Goal: Task Accomplishment & Management: Complete application form

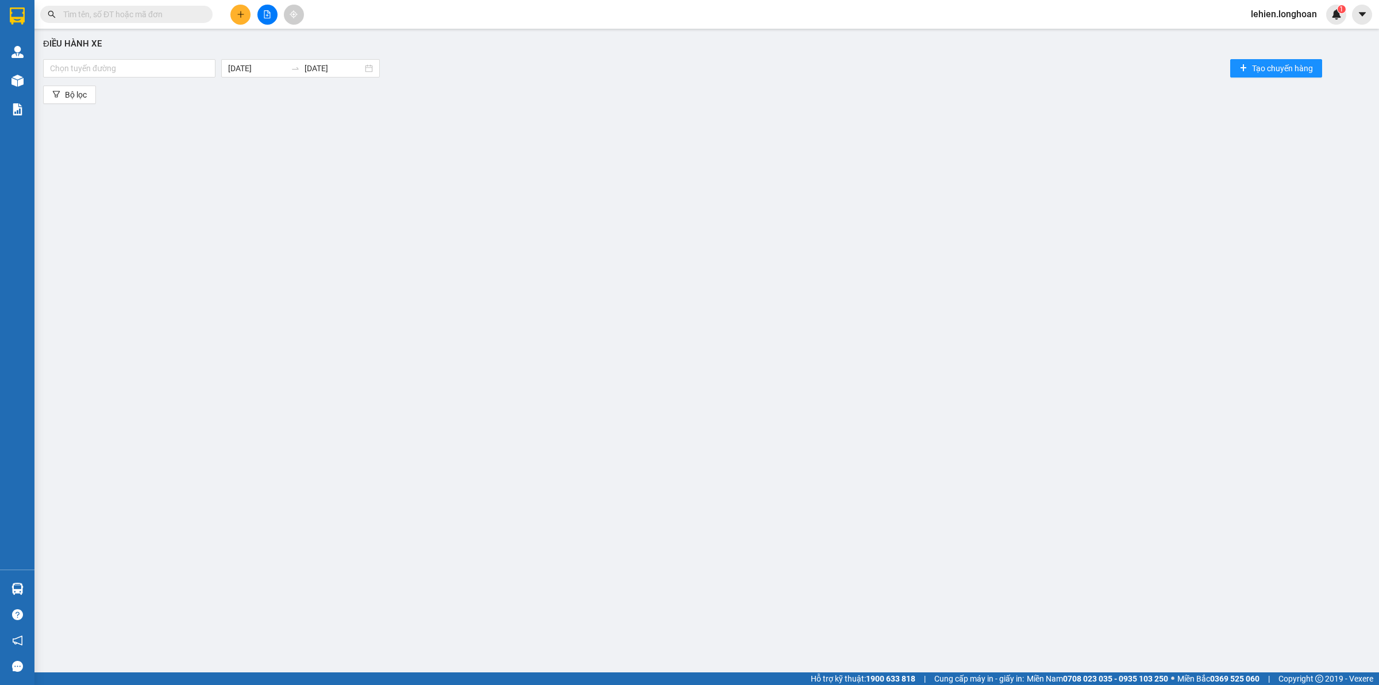
click at [190, 13] on input "text" at bounding box center [131, 14] width 136 height 13
paste input "0912245040"
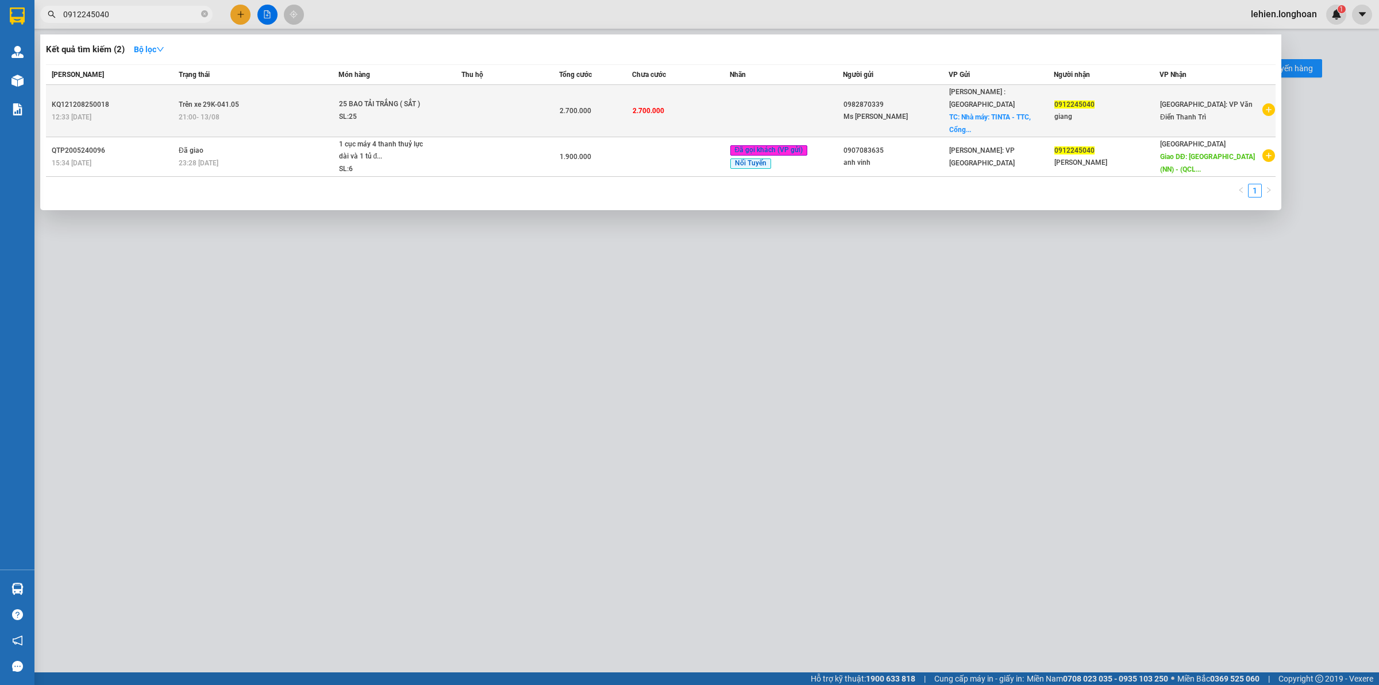
type input "0912245040"
click at [361, 111] on div "SL: 25" at bounding box center [382, 117] width 86 height 13
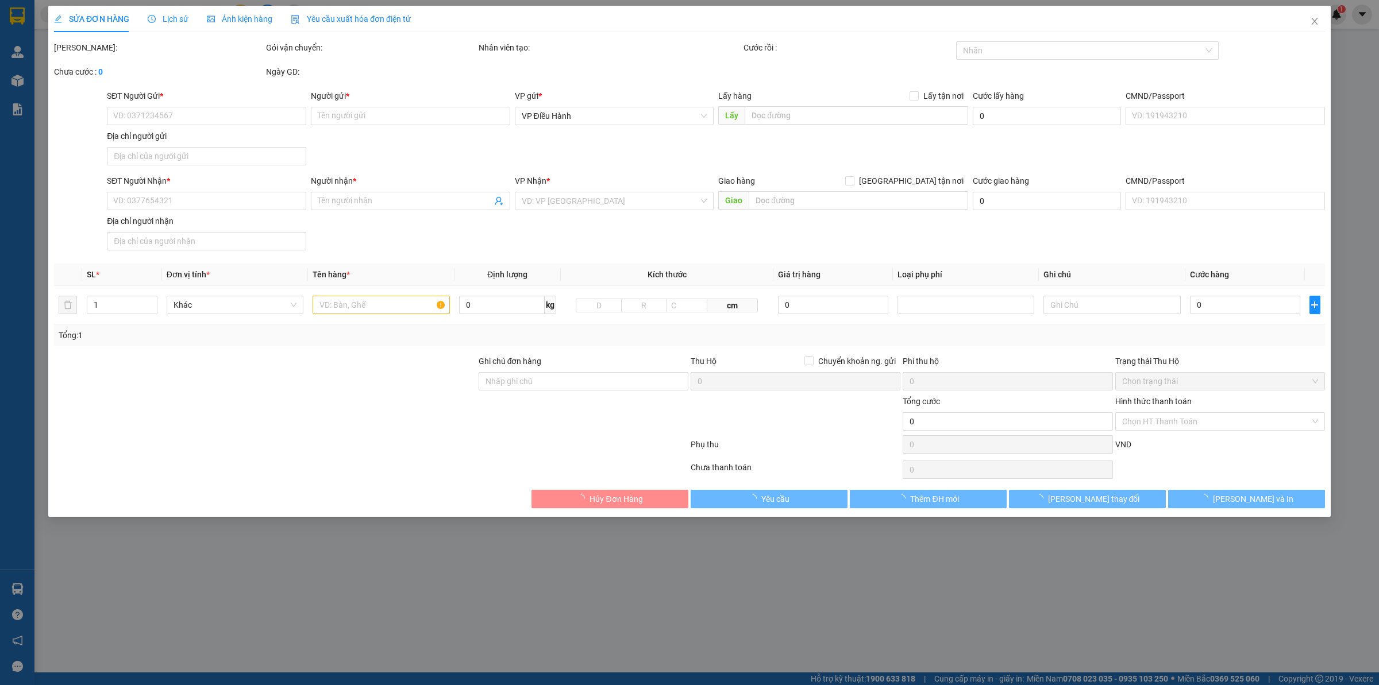
type input "0982870339"
type input "Ms [PERSON_NAME]"
checkbox input "true"
type input "Nhà máy: TINTA - TTC, Cổng số 4, Lô 3 đường số 10, KCN Sóng Thần 1, Dĩ An, [GEO…"
type input "0912245040"
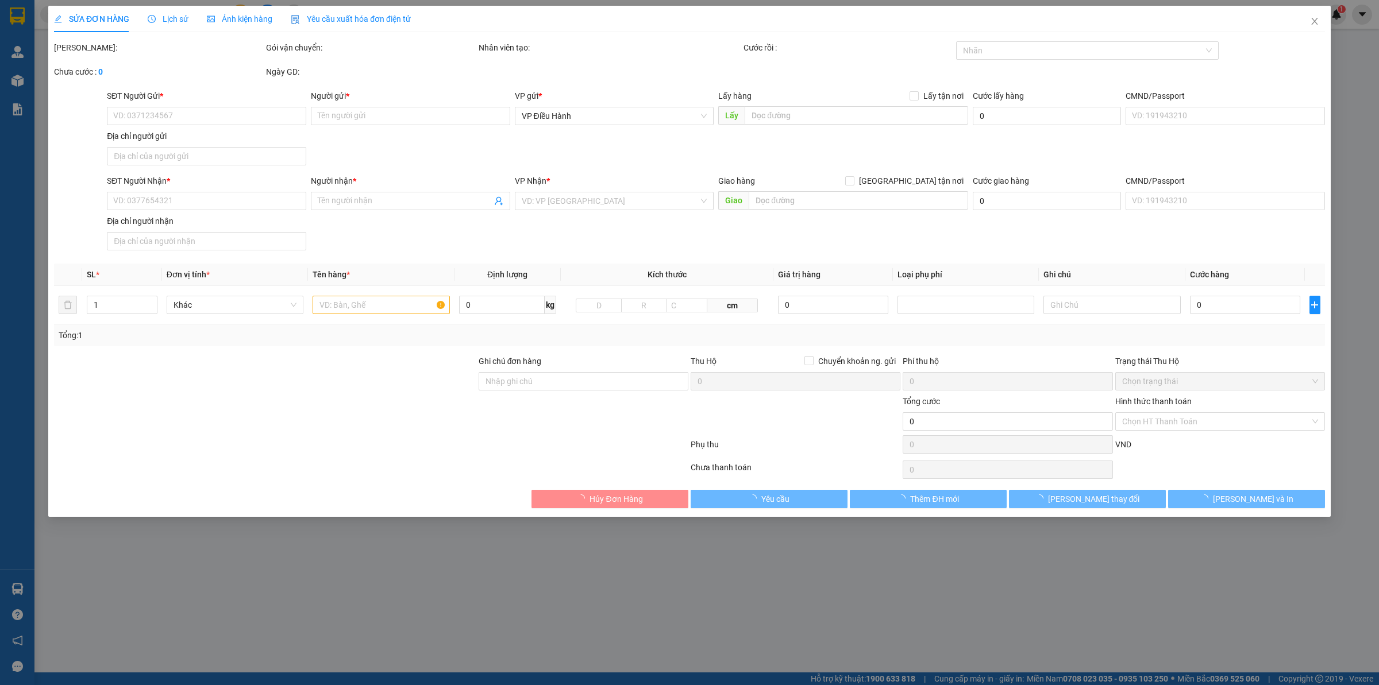
type input "giang"
type input "2.700.000"
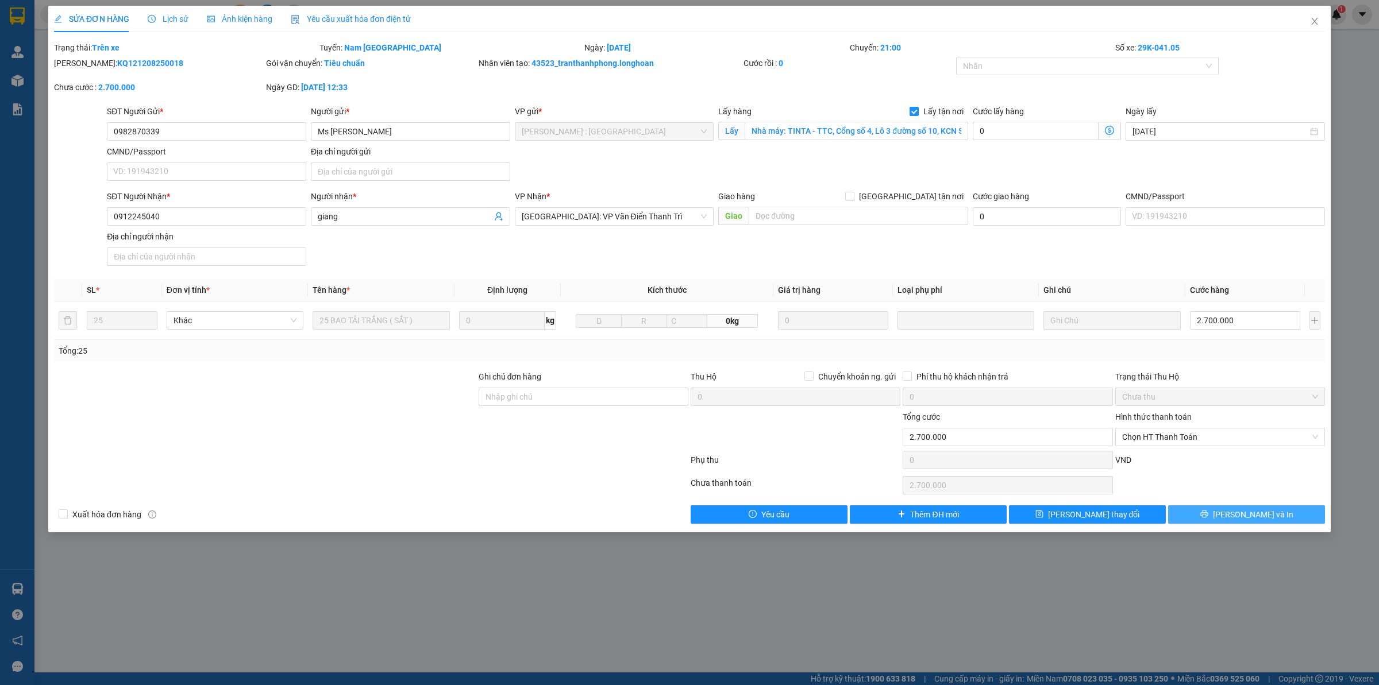
click at [1210, 520] on button "[PERSON_NAME] và In" at bounding box center [1246, 515] width 157 height 18
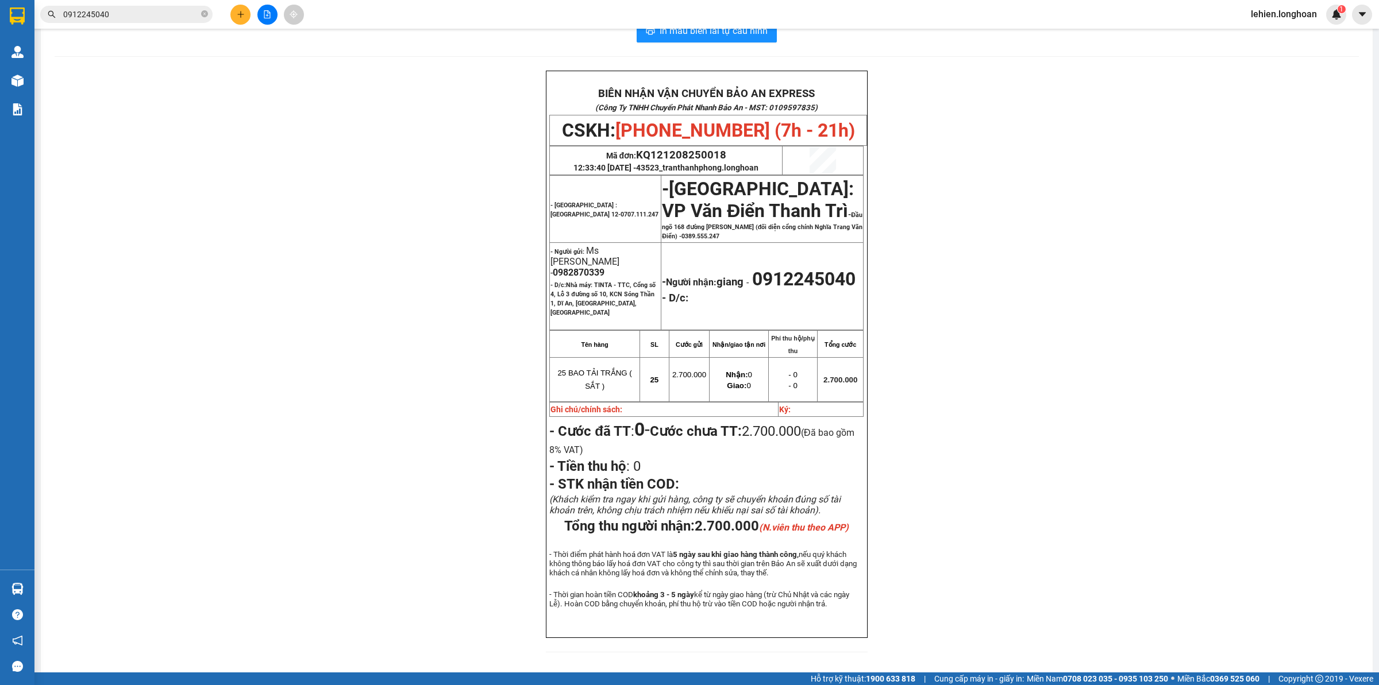
scroll to position [36, 0]
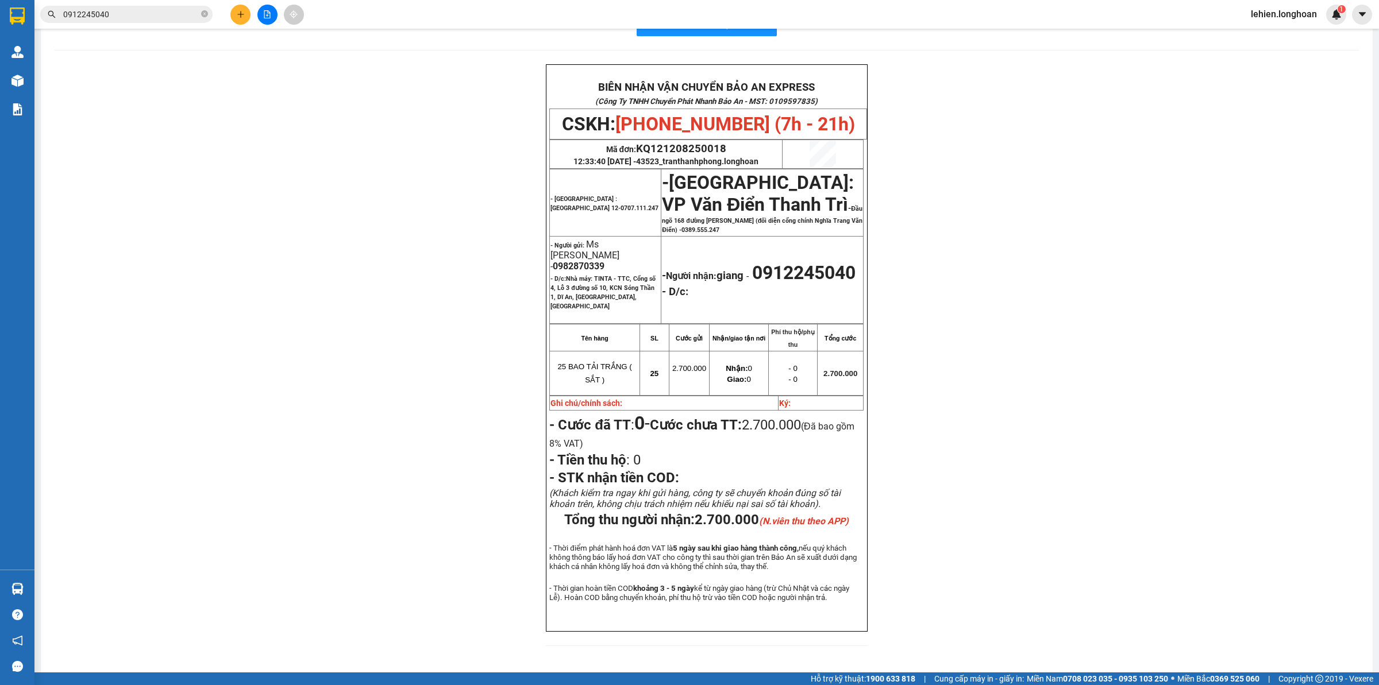
drag, startPoint x: 152, startPoint y: 18, endPoint x: 157, endPoint y: 28, distance: 10.8
click at [152, 21] on span "0912245040" at bounding box center [126, 14] width 172 height 17
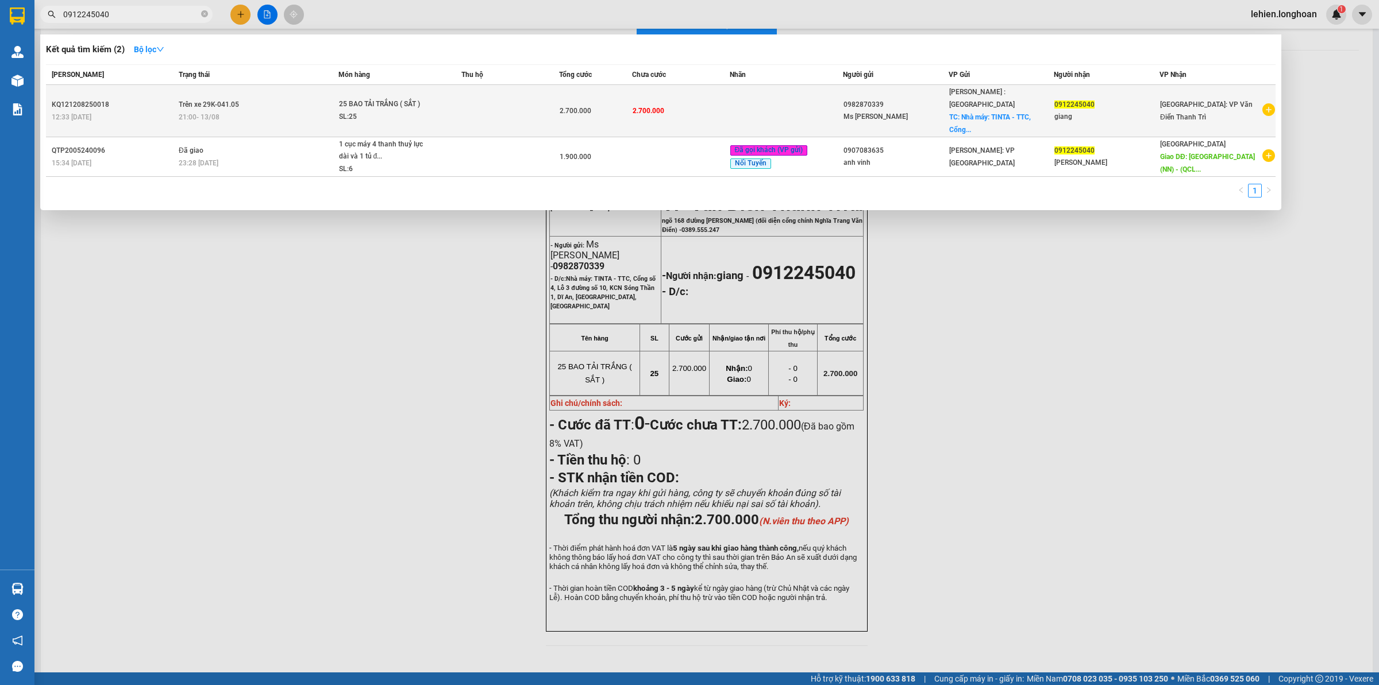
click at [266, 101] on td "Trên xe 29K-041.05 21:00 [DATE]" at bounding box center [257, 111] width 163 height 52
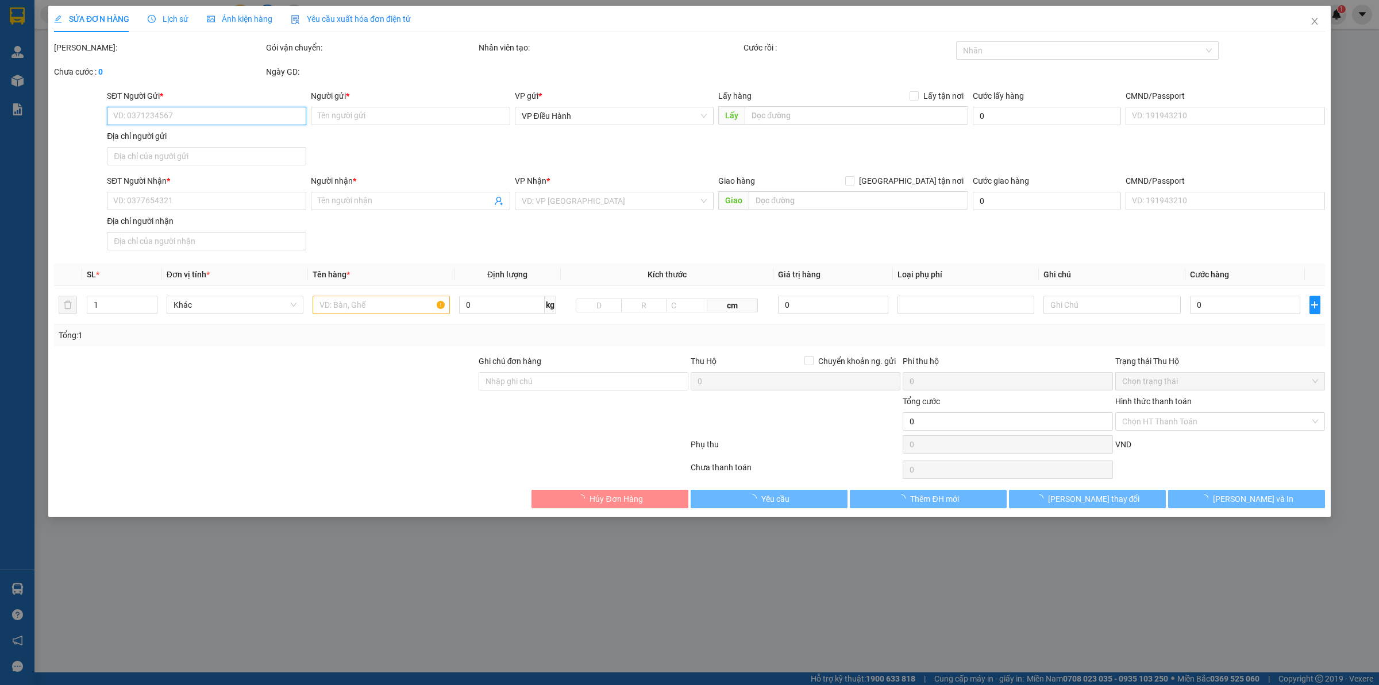
type input "0982870339"
type input "Ms [PERSON_NAME]"
checkbox input "true"
type input "Nhà máy: TINTA - TTC, Cổng số 4, Lô 3 đường số 10, KCN Sóng Thần 1, Dĩ An, [GEO…"
type input "0912245040"
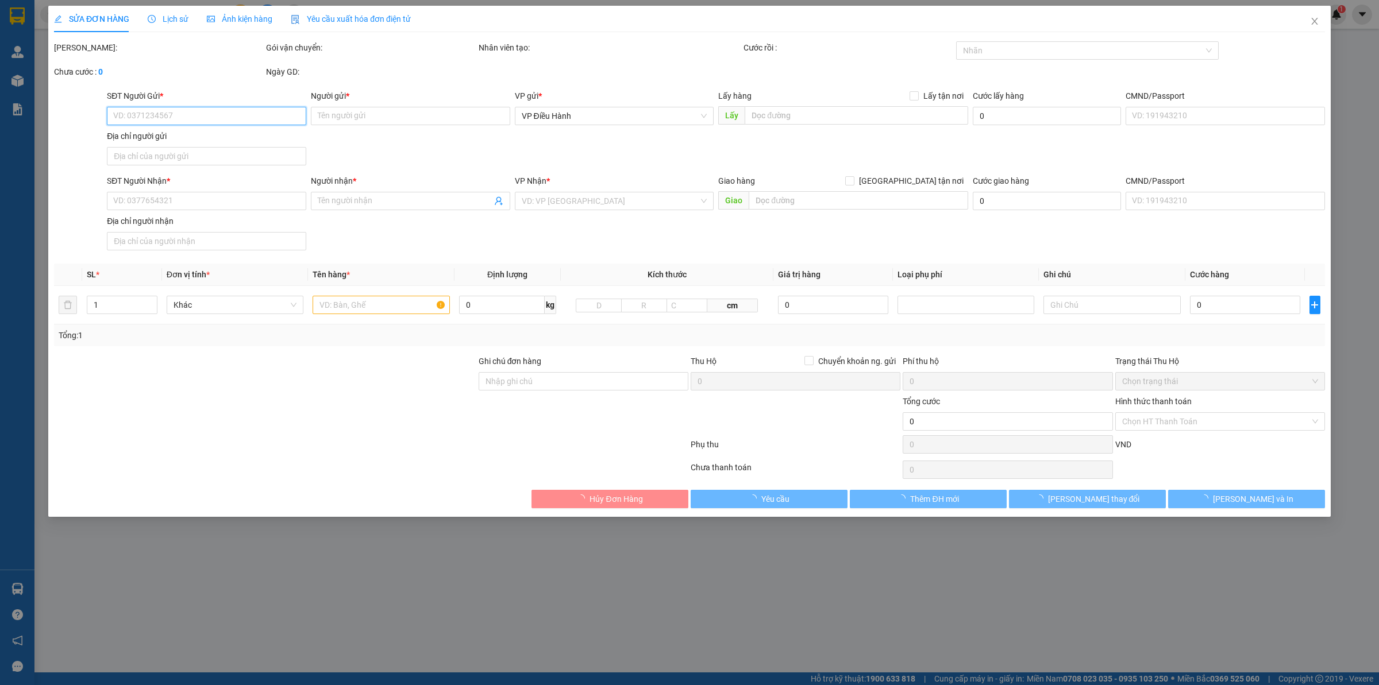
type input "giang"
type input "2.700.000"
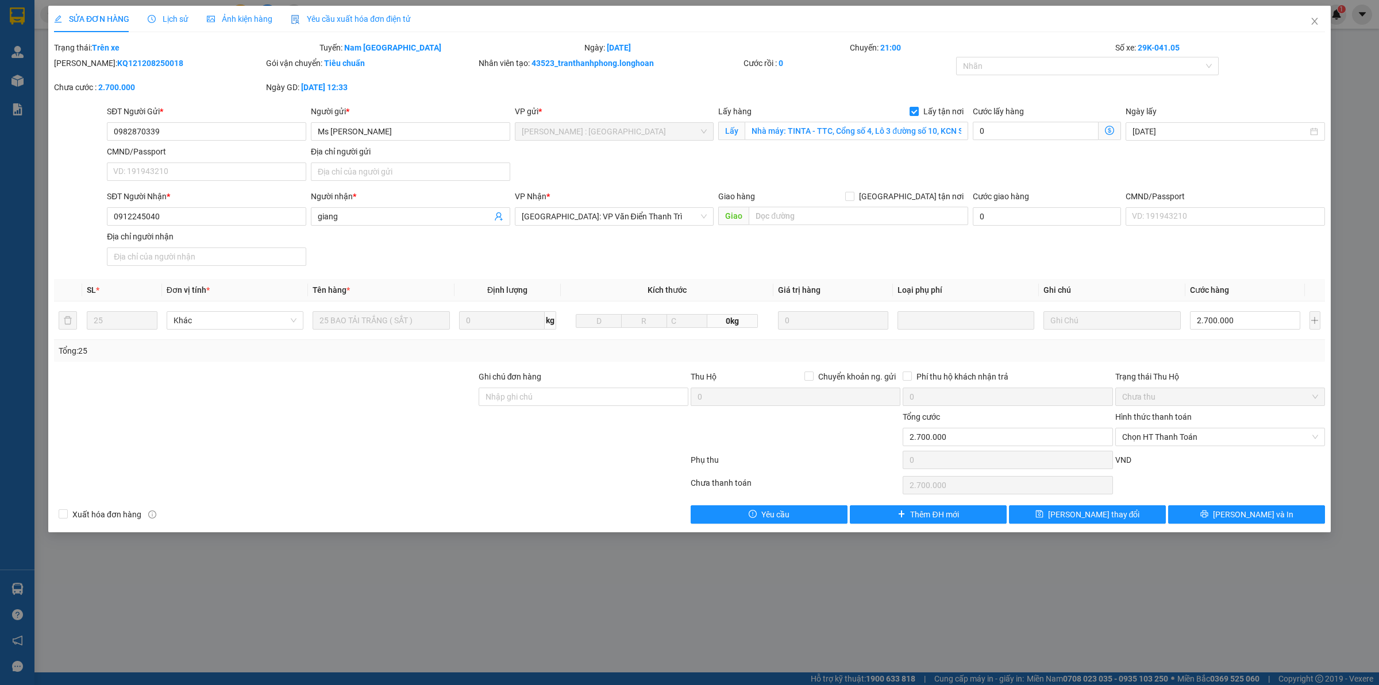
drag, startPoint x: 81, startPoint y: 62, endPoint x: 202, endPoint y: 72, distance: 121.6
click at [202, 72] on div "Mã ĐH: KQ121208250018" at bounding box center [159, 69] width 212 height 24
copy b "KQ121208250018"
click at [1302, 21] on span "Close" at bounding box center [1314, 22] width 32 height 32
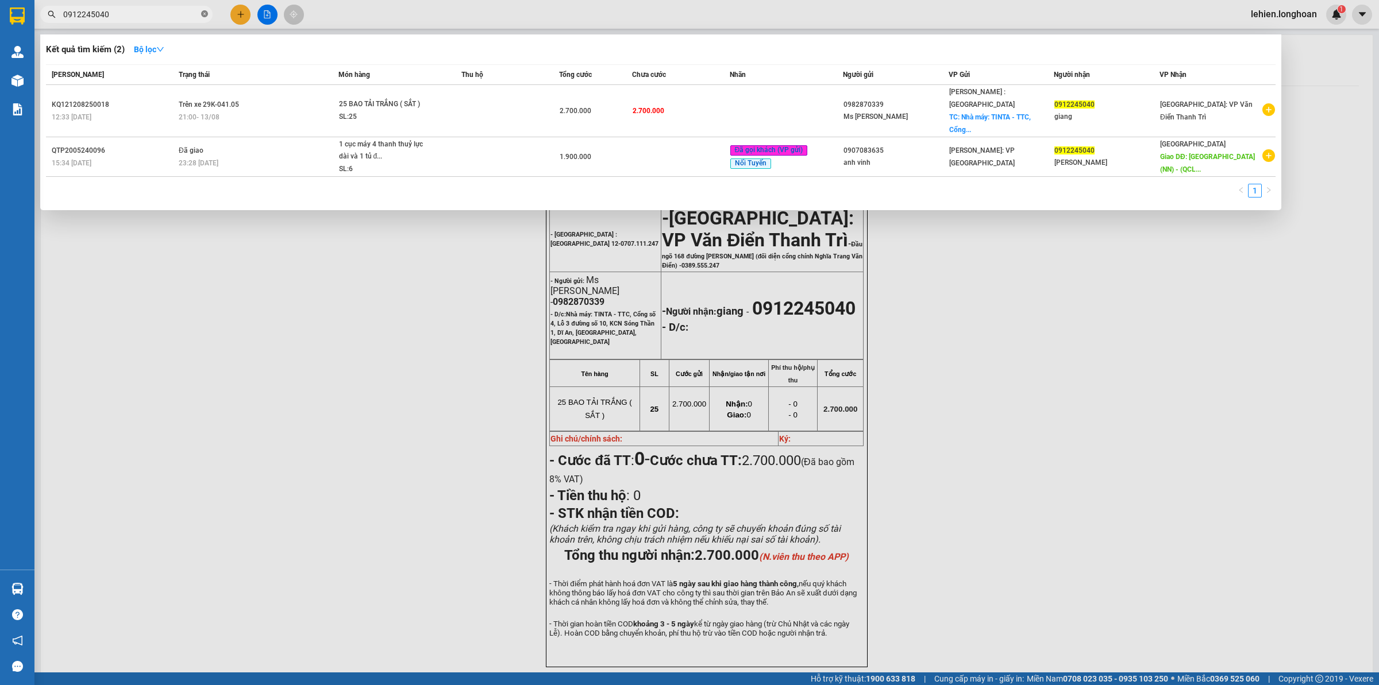
click at [205, 14] on icon "close-circle" at bounding box center [204, 13] width 7 height 7
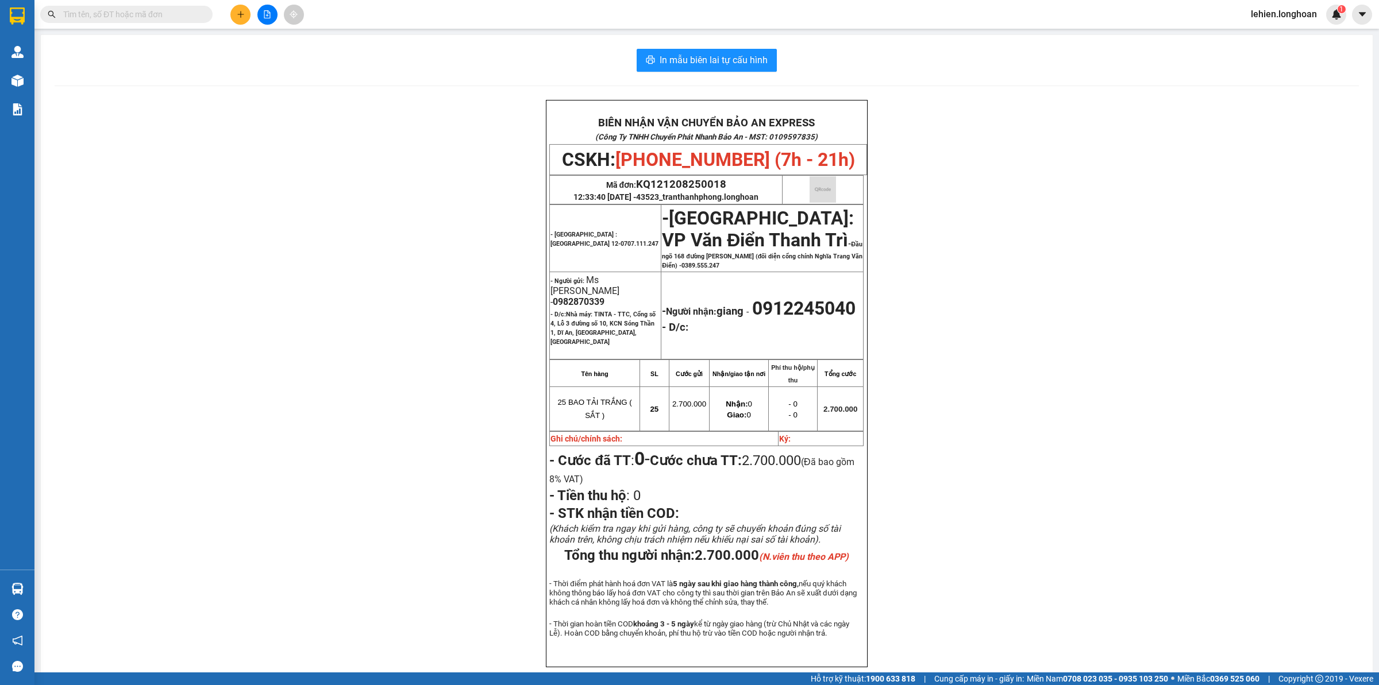
paste input "0977791535"
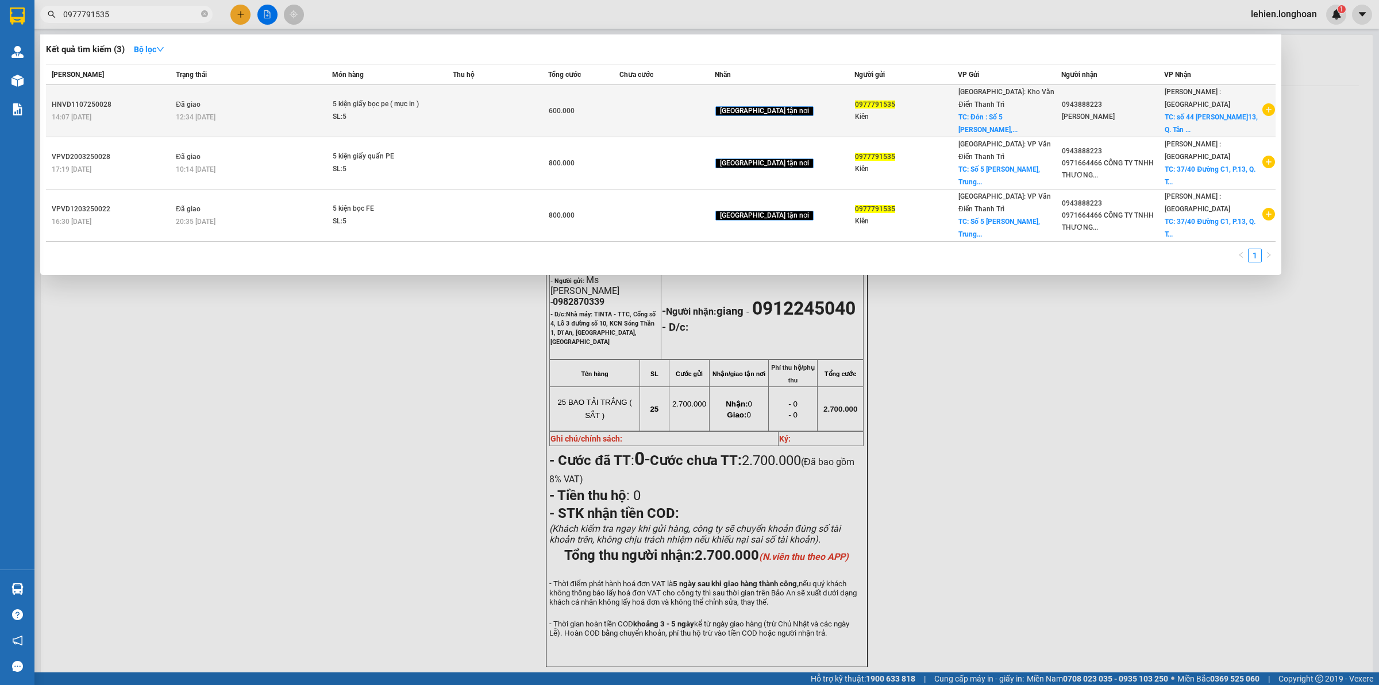
type input "0977791535"
click at [368, 109] on div "5 kiện giấy bọc pe ( mực in )" at bounding box center [376, 104] width 86 height 13
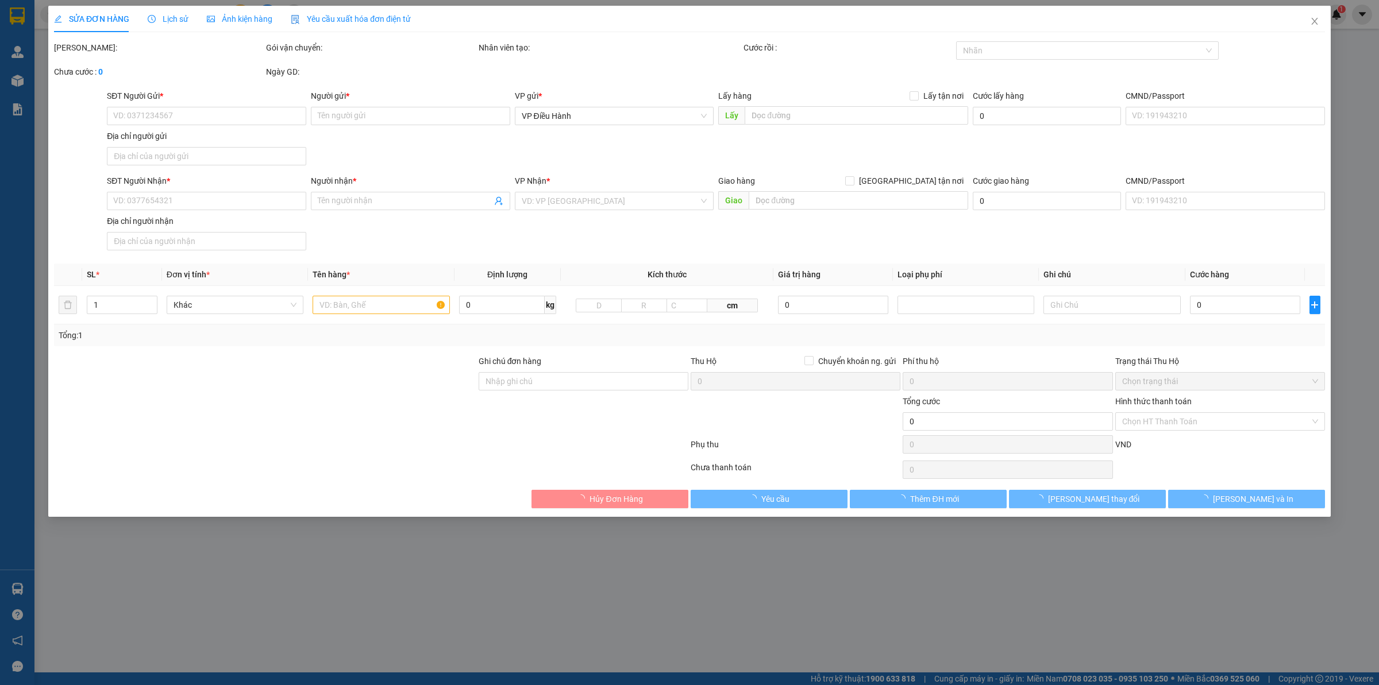
type input "0977791535"
type input "Kiên"
checkbox input "true"
type input "Đón : [STREET_ADDRESS][PERSON_NAME]"
type input "100.000"
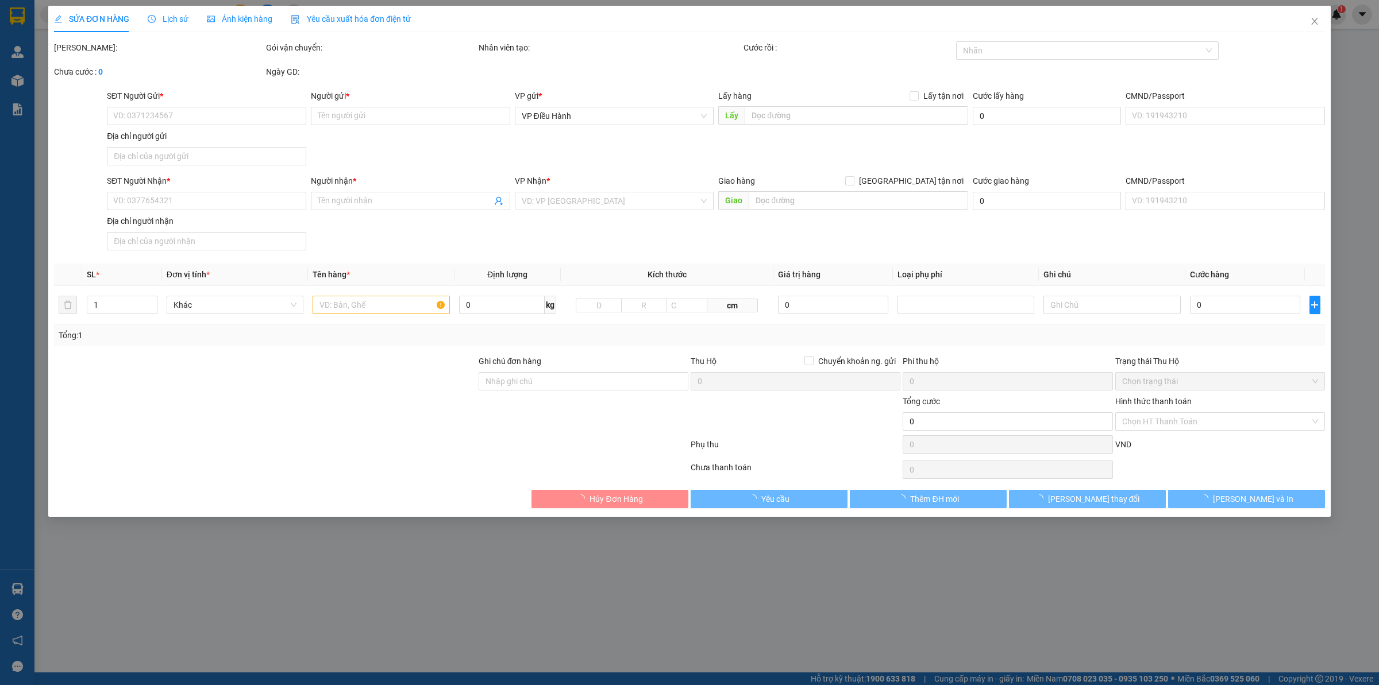
type input "0943888223"
type input "[PERSON_NAME]"
checkbox input "true"
type input "số 44 [PERSON_NAME]13, Q. Tân Binh, TP.HCM"
type input "600.000"
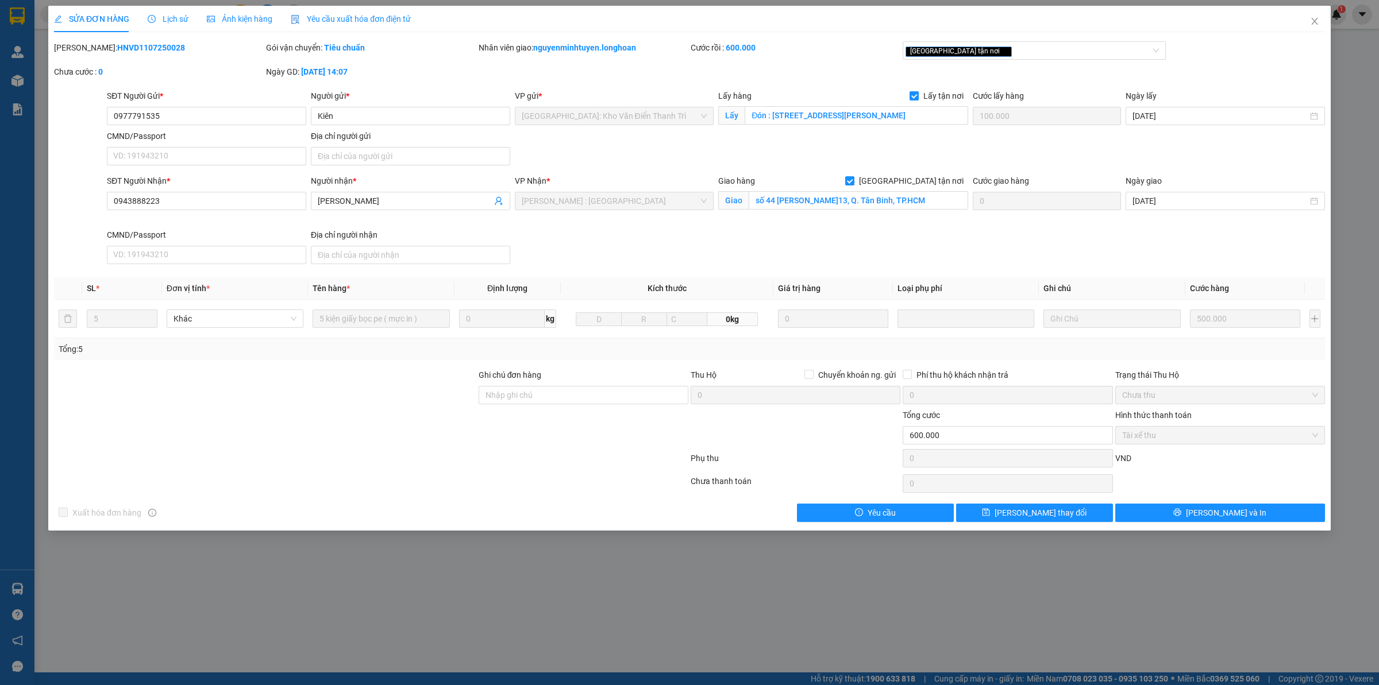
click at [338, 392] on div at bounding box center [265, 389] width 425 height 40
click at [872, 130] on div "SĐT Người Gửi * 0977791535 Người gửi * Kiên VP gửi * [GEOGRAPHIC_DATA]: Kho Văn…" at bounding box center [716, 130] width 1222 height 80
click at [869, 116] on input "Đón : [STREET_ADDRESS][PERSON_NAME]" at bounding box center [855, 115] width 223 height 18
click at [1327, 30] on span "Close" at bounding box center [1314, 22] width 32 height 32
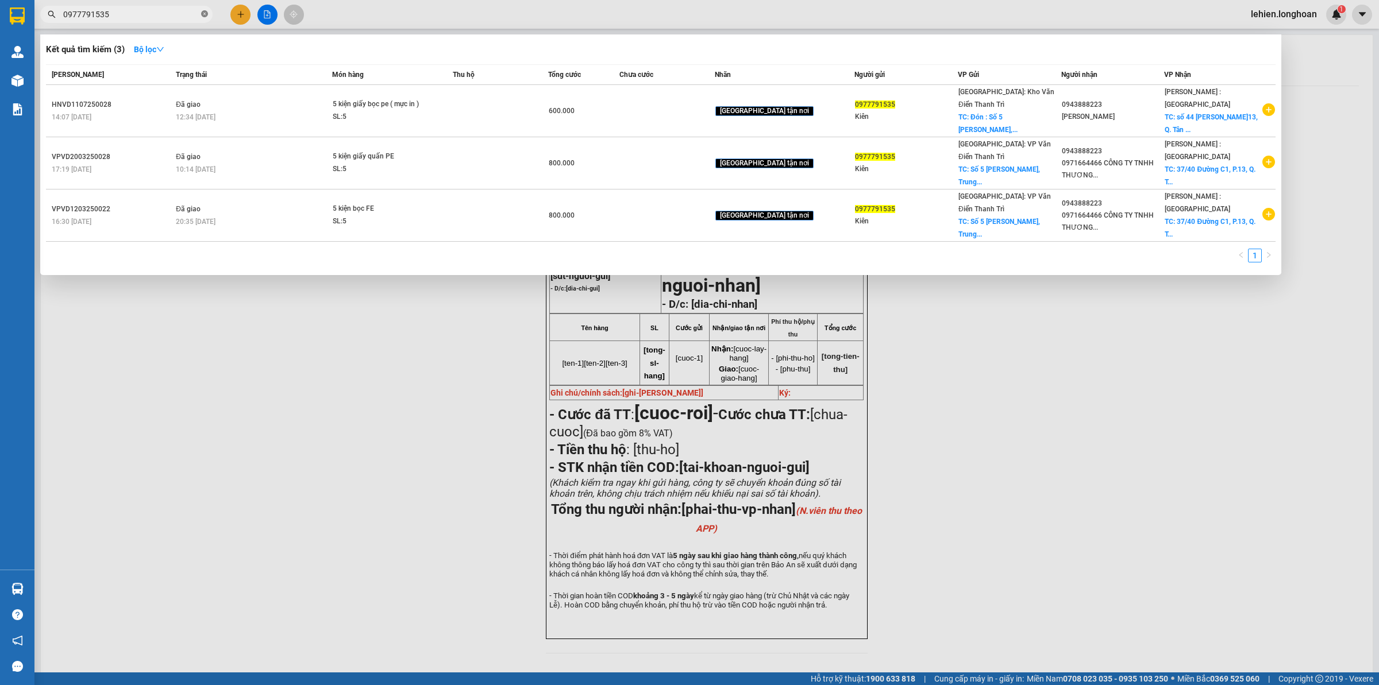
click at [203, 12] on icon "close-circle" at bounding box center [204, 13] width 7 height 7
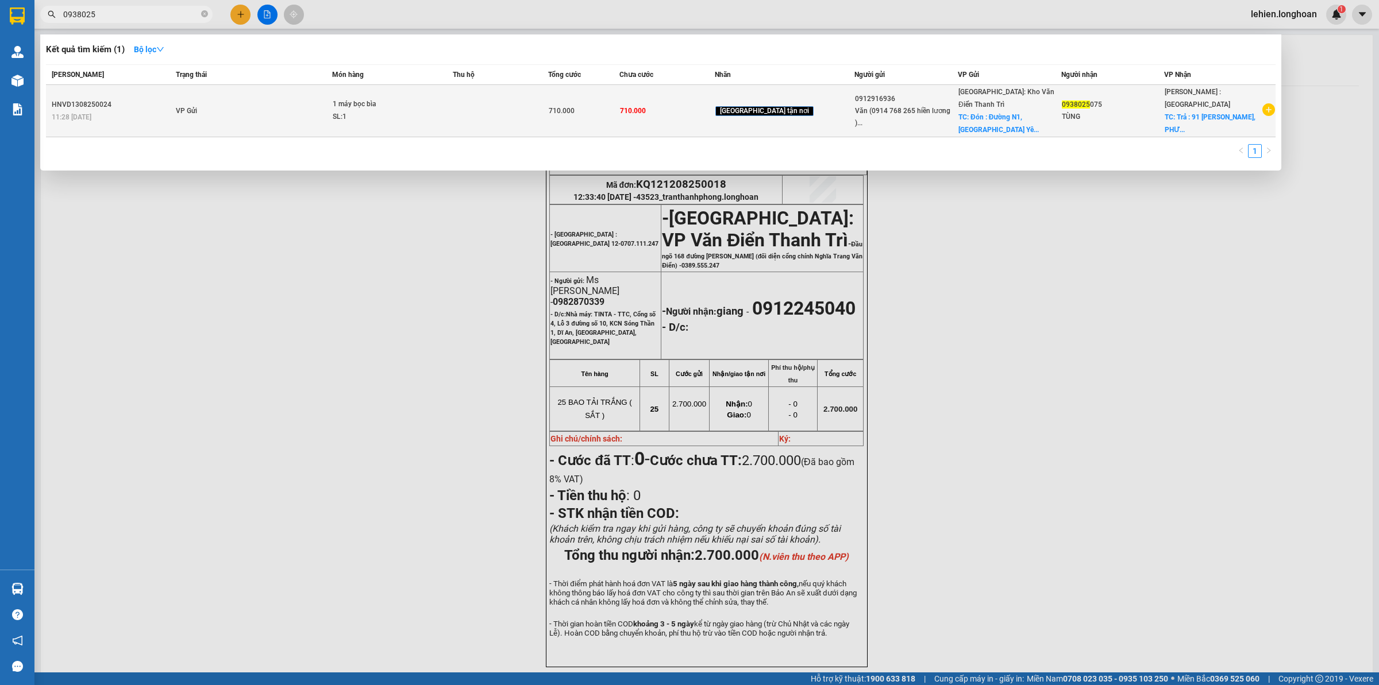
type input "0938025"
click at [365, 111] on div "SL: 1" at bounding box center [376, 117] width 86 height 13
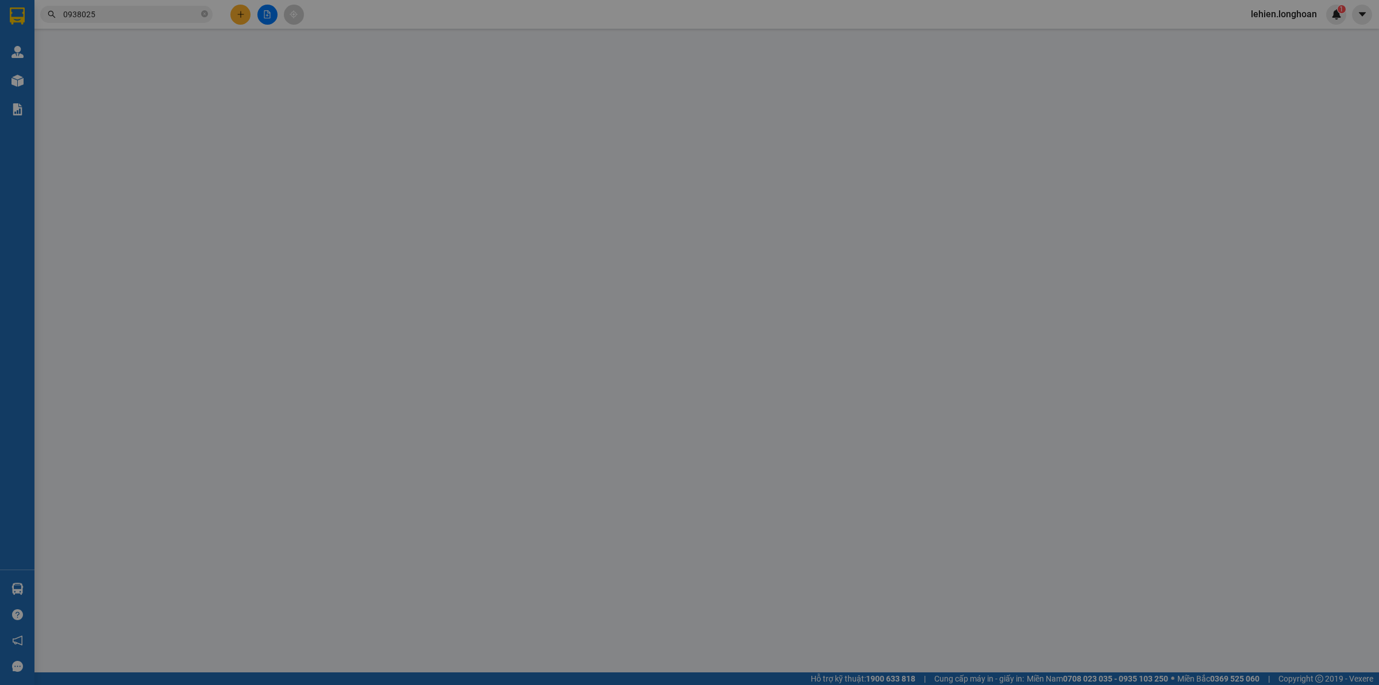
type input "0912916936"
type input "Văn (0914 768 265 hiền lương )"
checkbox input "true"
type input "Đón : [GEOGRAPHIC_DATA], Khu CN [GEOGRAPHIC_DATA], xã [GEOGRAPHIC_DATA], [GEOGR…"
type input "0938025075"
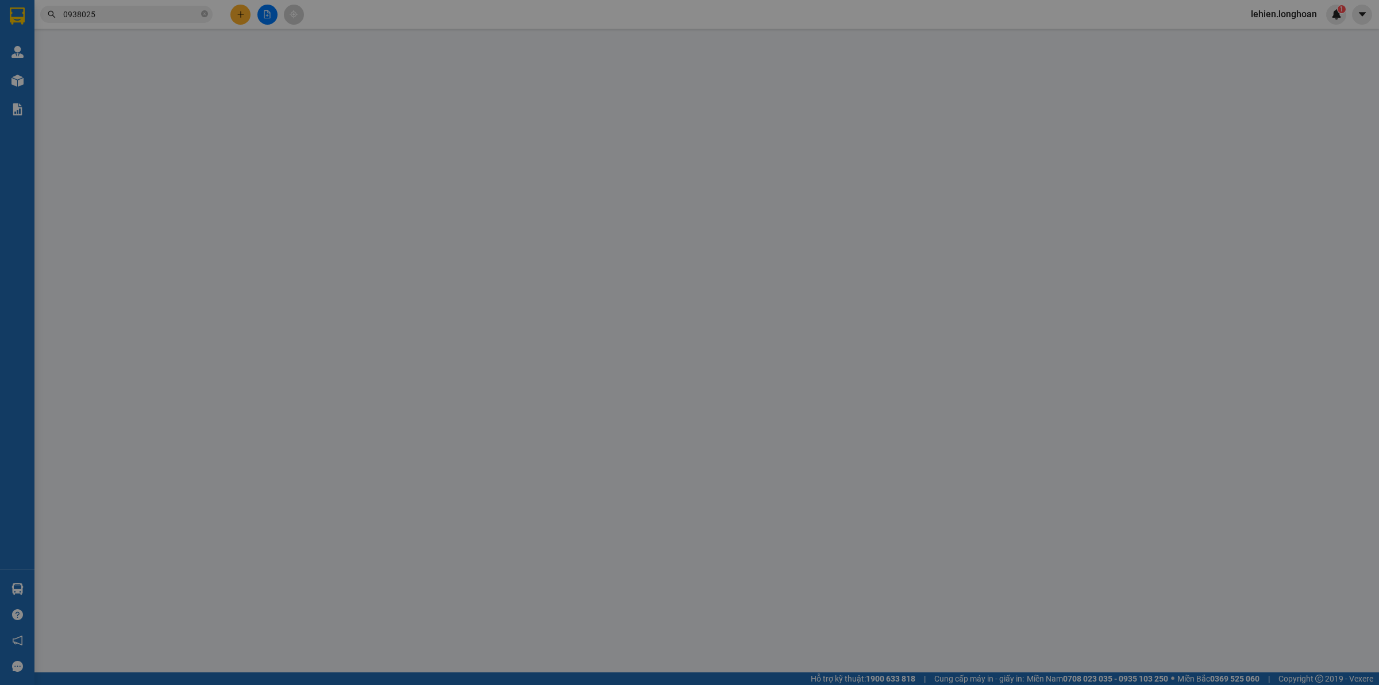
type input "TÙNG"
checkbox input "true"
type input "Trả : [STREET_ADDRESS]. TP HCM"
type input "hàng nhận giao nguyên kiện, hư bể không đền giá trị hàng"
type input "710.000"
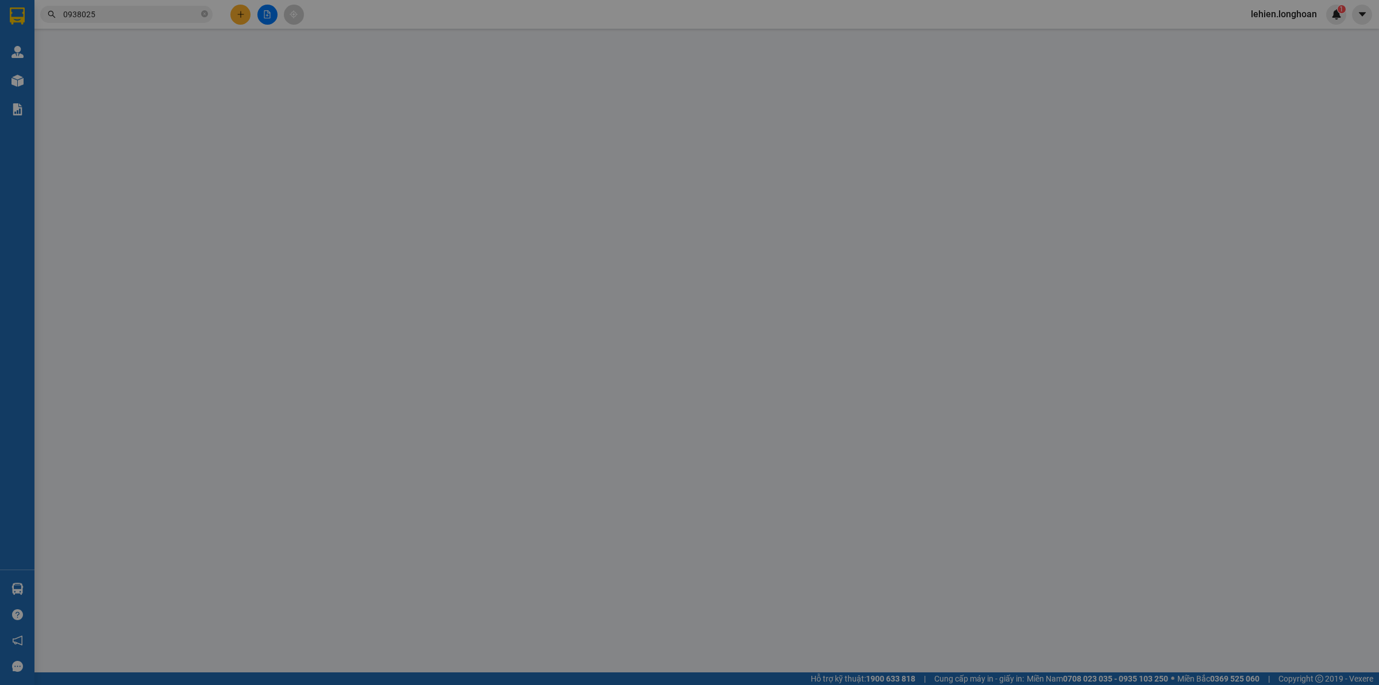
type input "710.000"
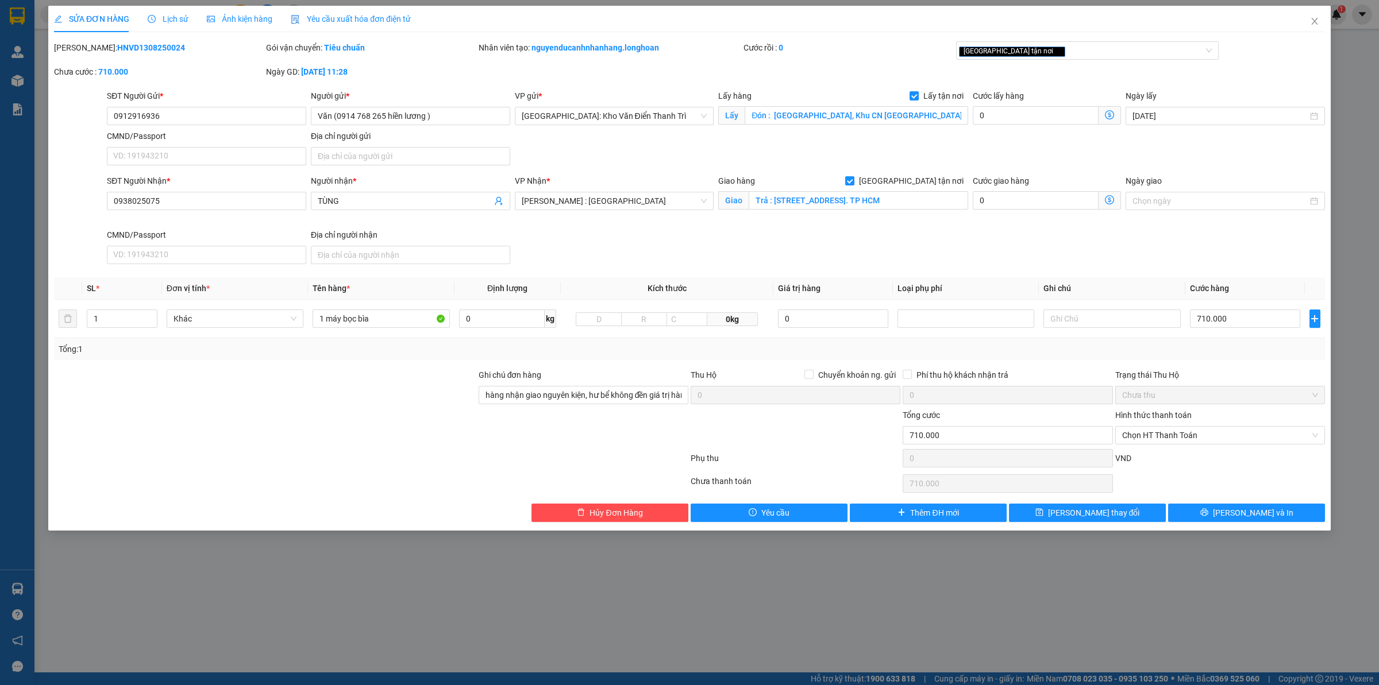
drag, startPoint x: 83, startPoint y: 52, endPoint x: 187, endPoint y: 49, distance: 104.0
click at [187, 49] on div "[PERSON_NAME]: HNVD1308250024" at bounding box center [159, 47] width 210 height 13
copy b "HNVD1308250024"
click at [178, 16] on span "Lịch sử" at bounding box center [168, 18] width 41 height 9
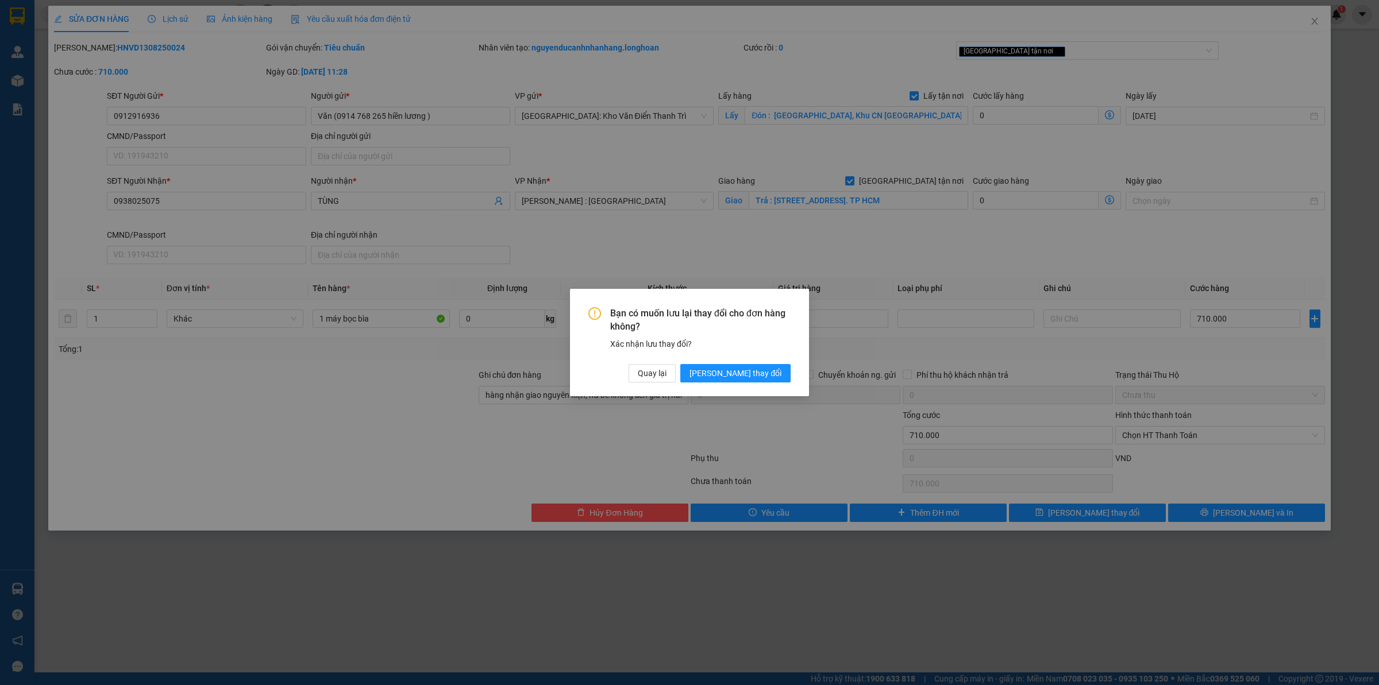
click at [792, 374] on div "Bạn có muốn lưu lại thay đổi cho đơn hàng không? Xác nhận lưu thay đổi? Quay lạ…" at bounding box center [689, 342] width 239 height 107
click at [770, 377] on span "[PERSON_NAME] thay đổi" at bounding box center [735, 373] width 92 height 13
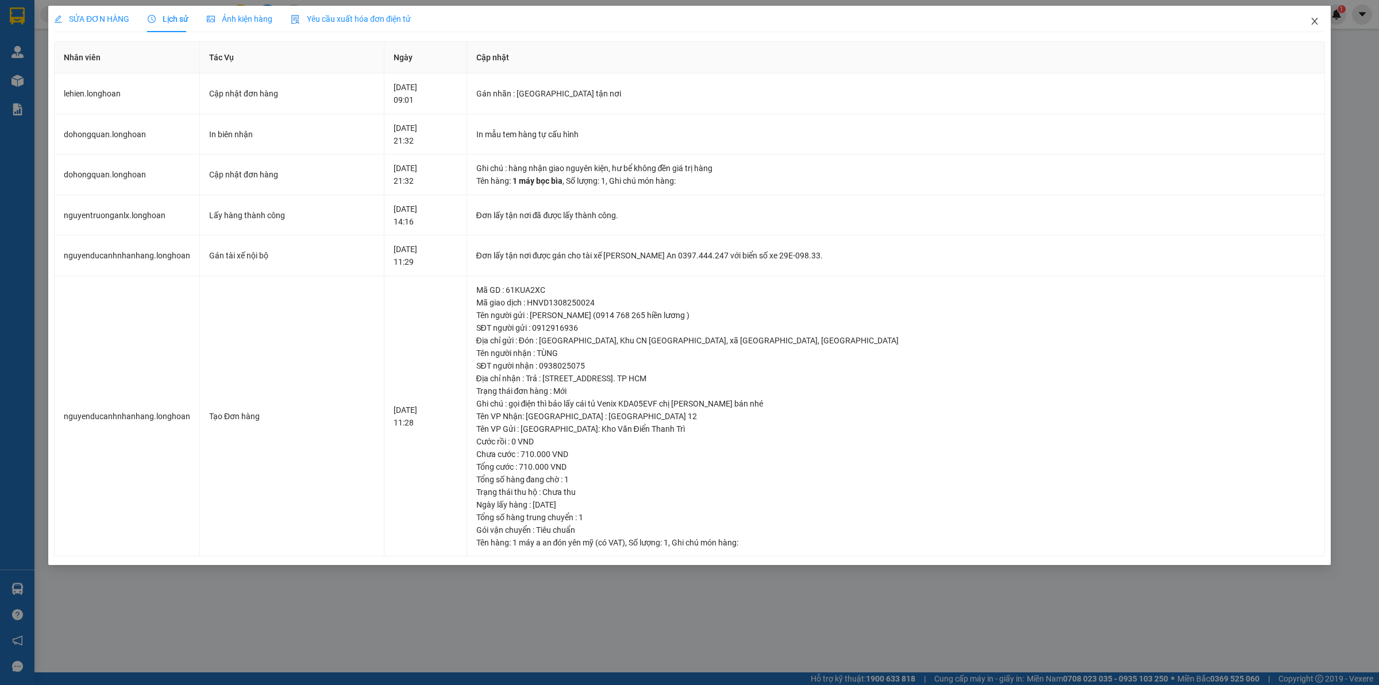
click at [1307, 22] on span "Close" at bounding box center [1314, 22] width 32 height 32
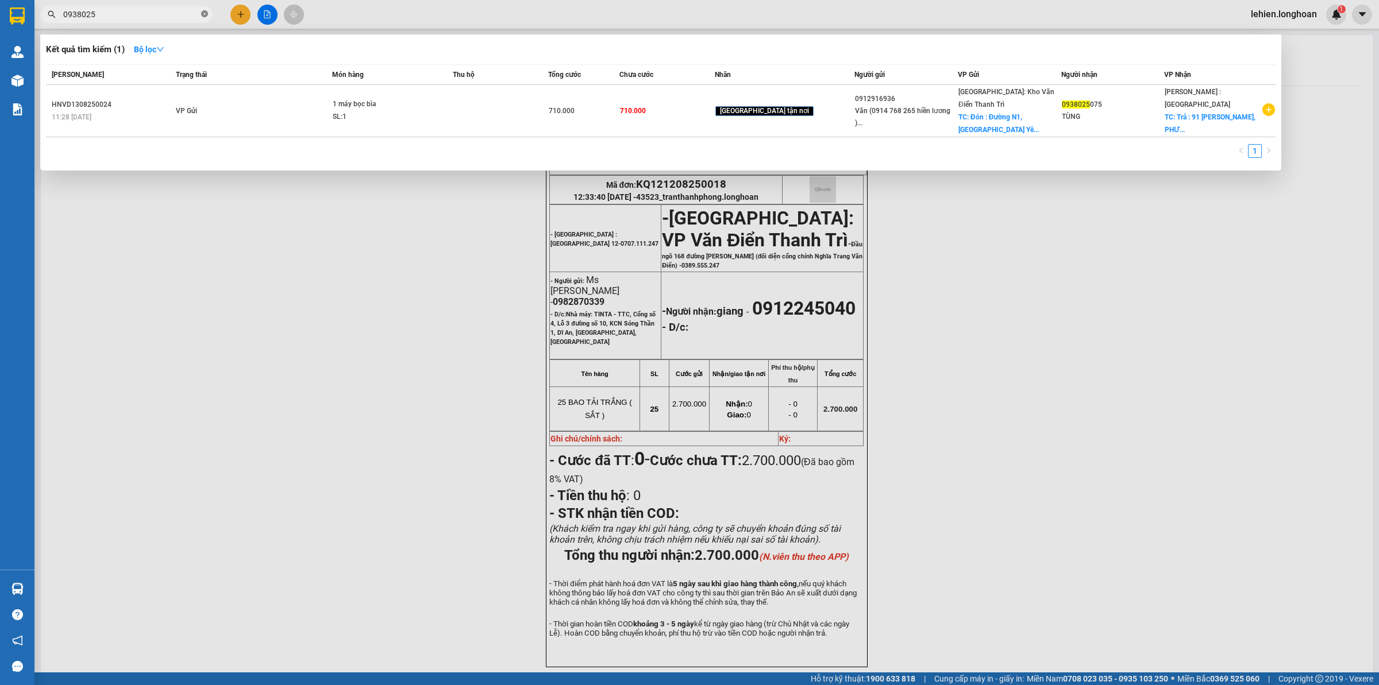
click at [205, 18] on span at bounding box center [204, 14] width 7 height 11
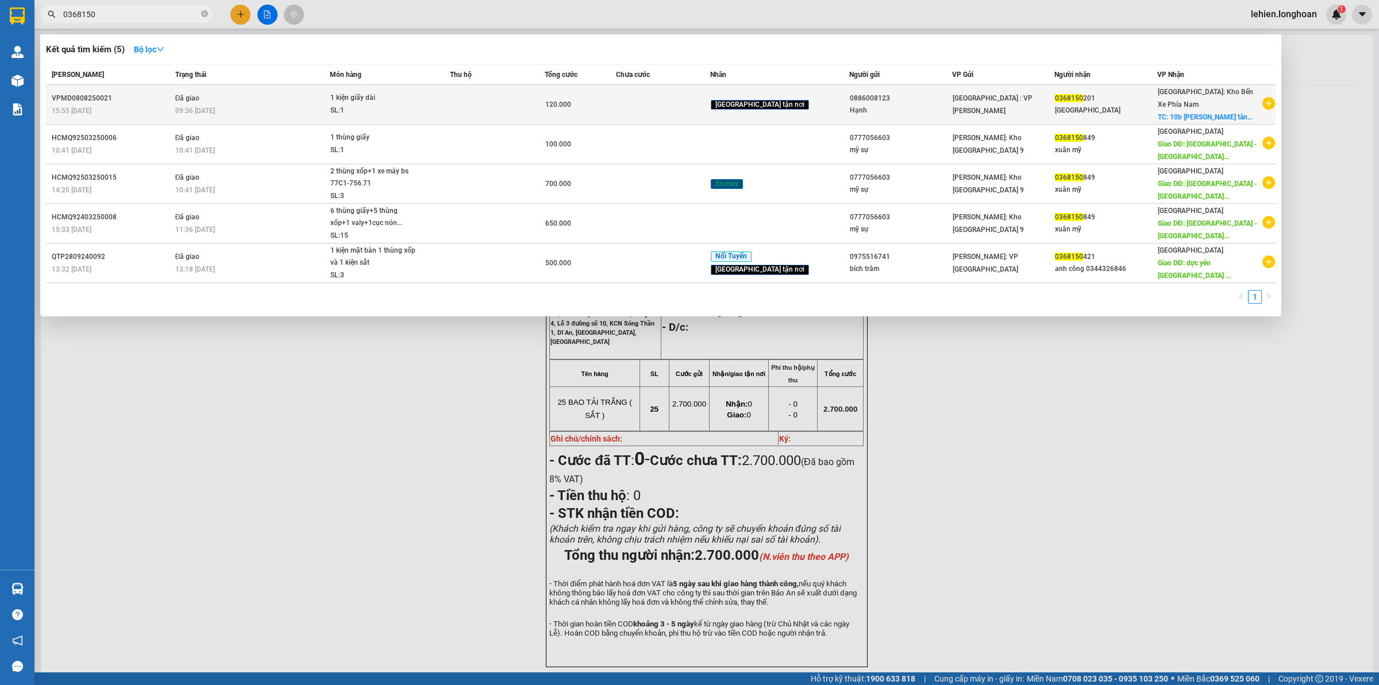
type input "0368150"
click at [180, 107] on tr "VPMD0808250021 15:55 [DATE] Đã giao 09:36 [DATE] 1 kiện giấy dài SL: 1 120.000 …" at bounding box center [660, 105] width 1229 height 40
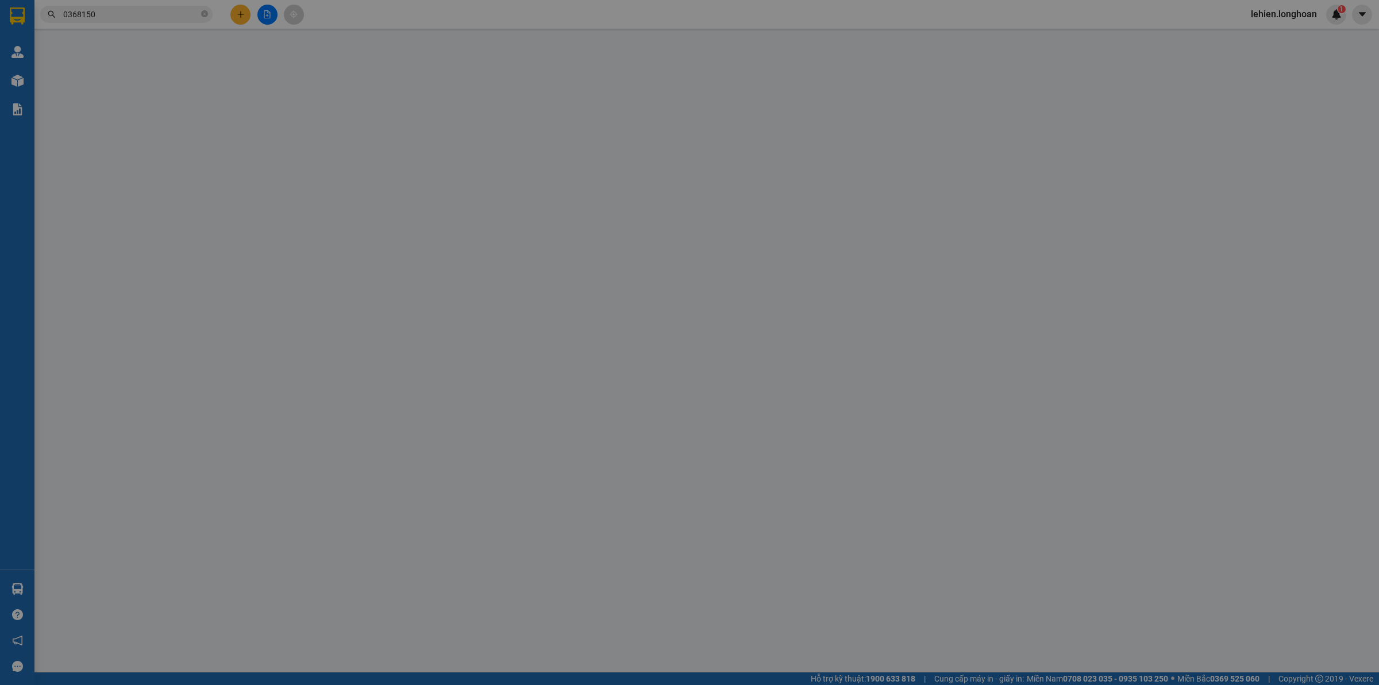
type input "0886008123"
type input "Hạnh"
type input "0368150201"
type input "[GEOGRAPHIC_DATA]"
checkbox input "true"
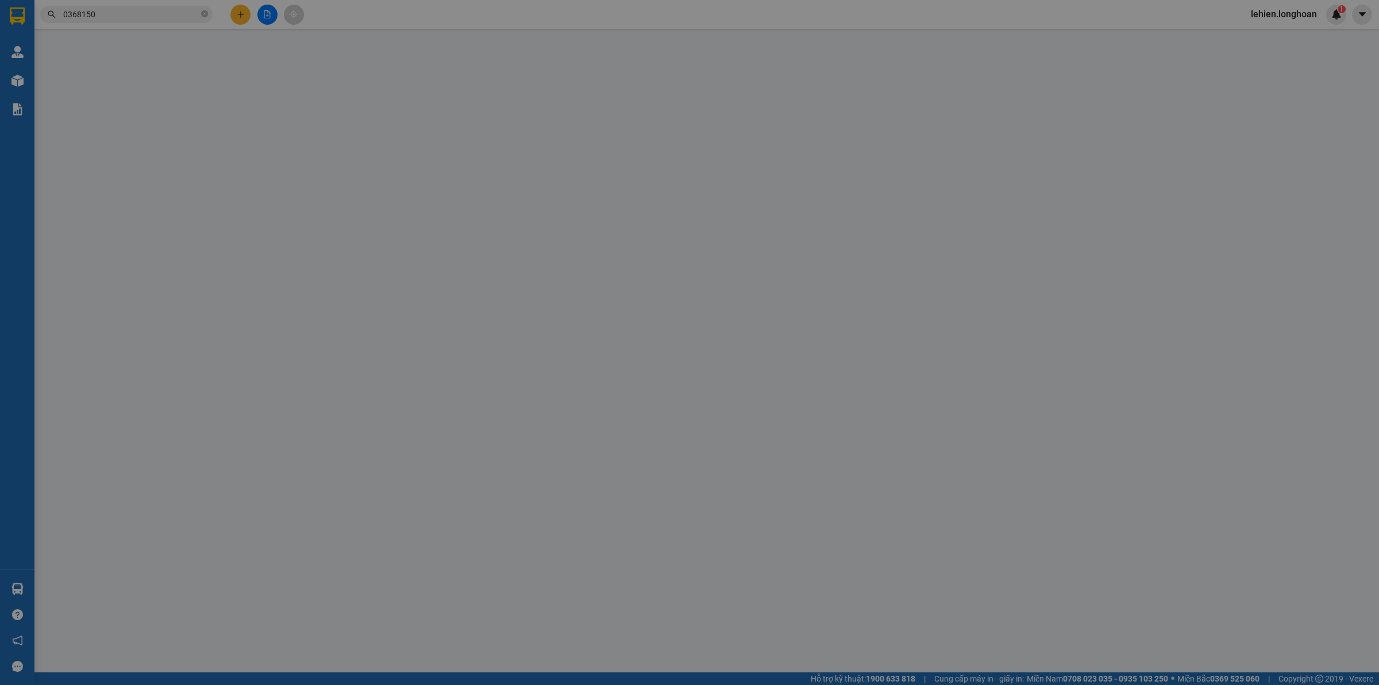
type input "10b [PERSON_NAME] tân tiến nha trang"
type input "hàng ko đồng kiểm giao nguyên kiện hư vỡ k đền"
type input "120.000"
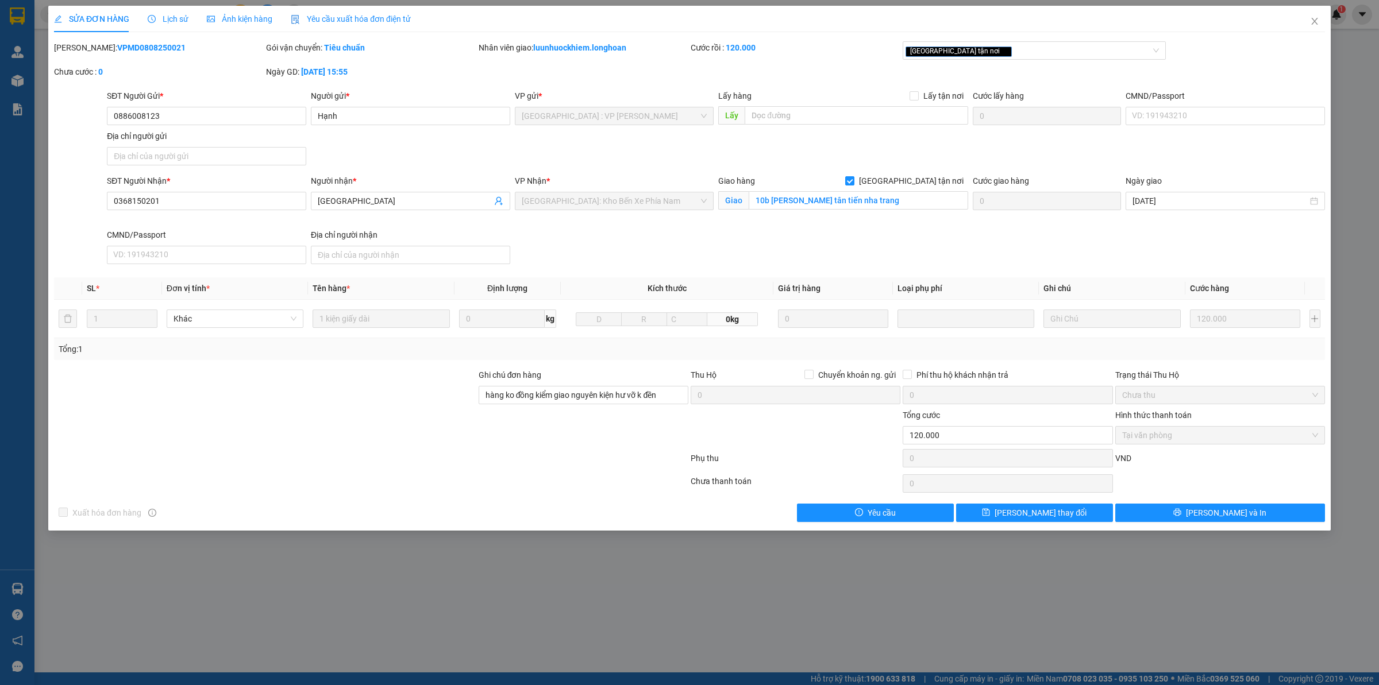
click at [163, 15] on span "Lịch sử" at bounding box center [168, 18] width 41 height 9
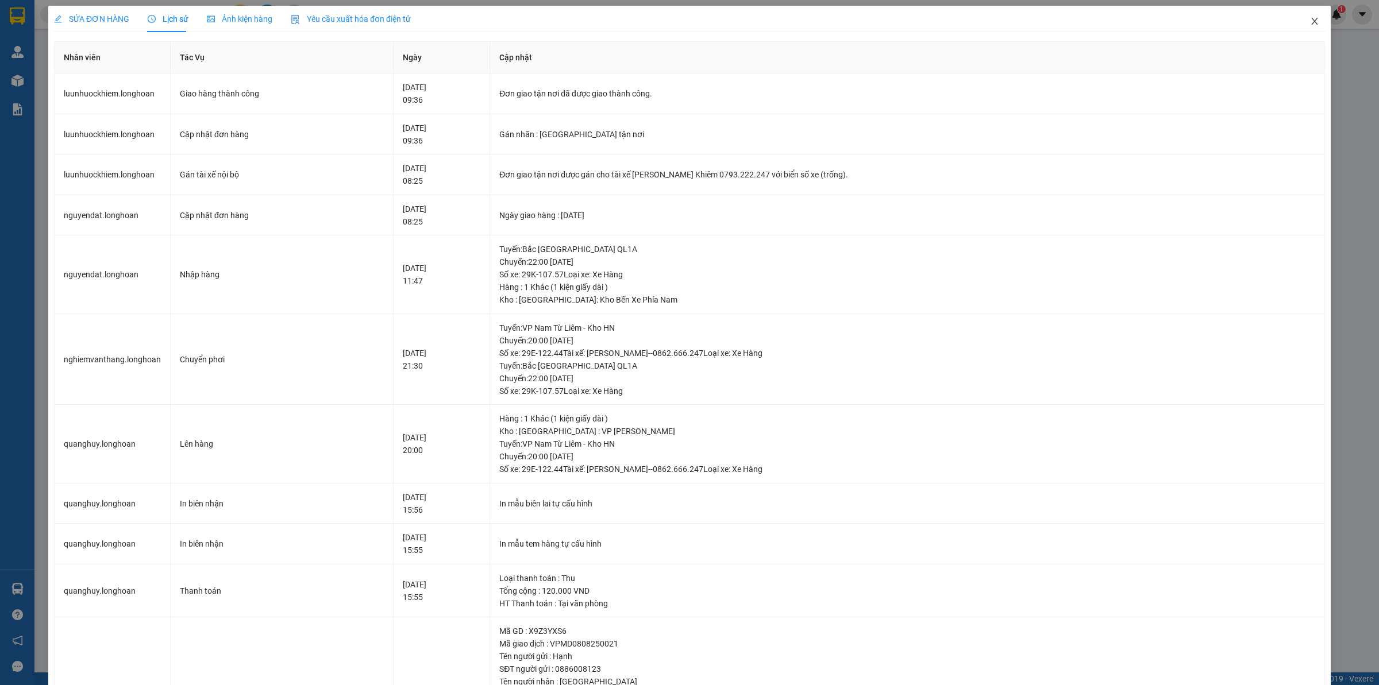
click at [1308, 20] on span "Close" at bounding box center [1314, 22] width 32 height 32
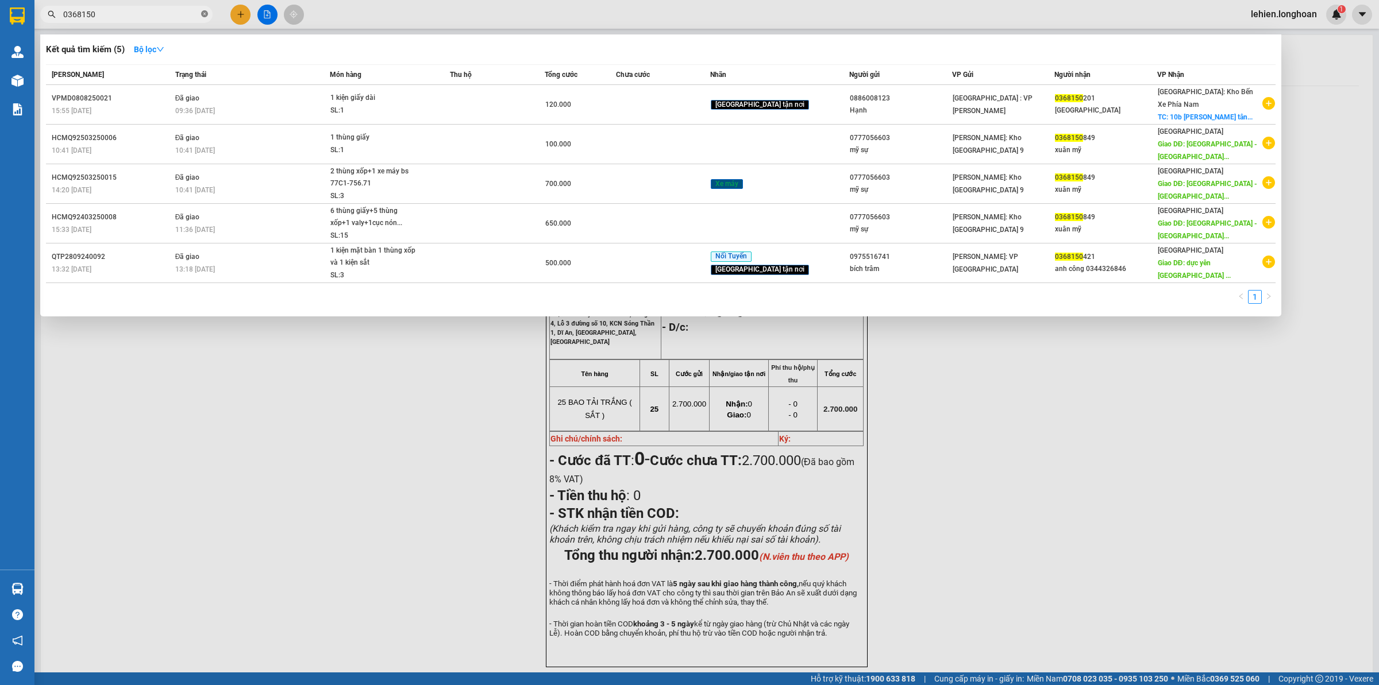
click at [202, 14] on icon "close-circle" at bounding box center [204, 13] width 7 height 7
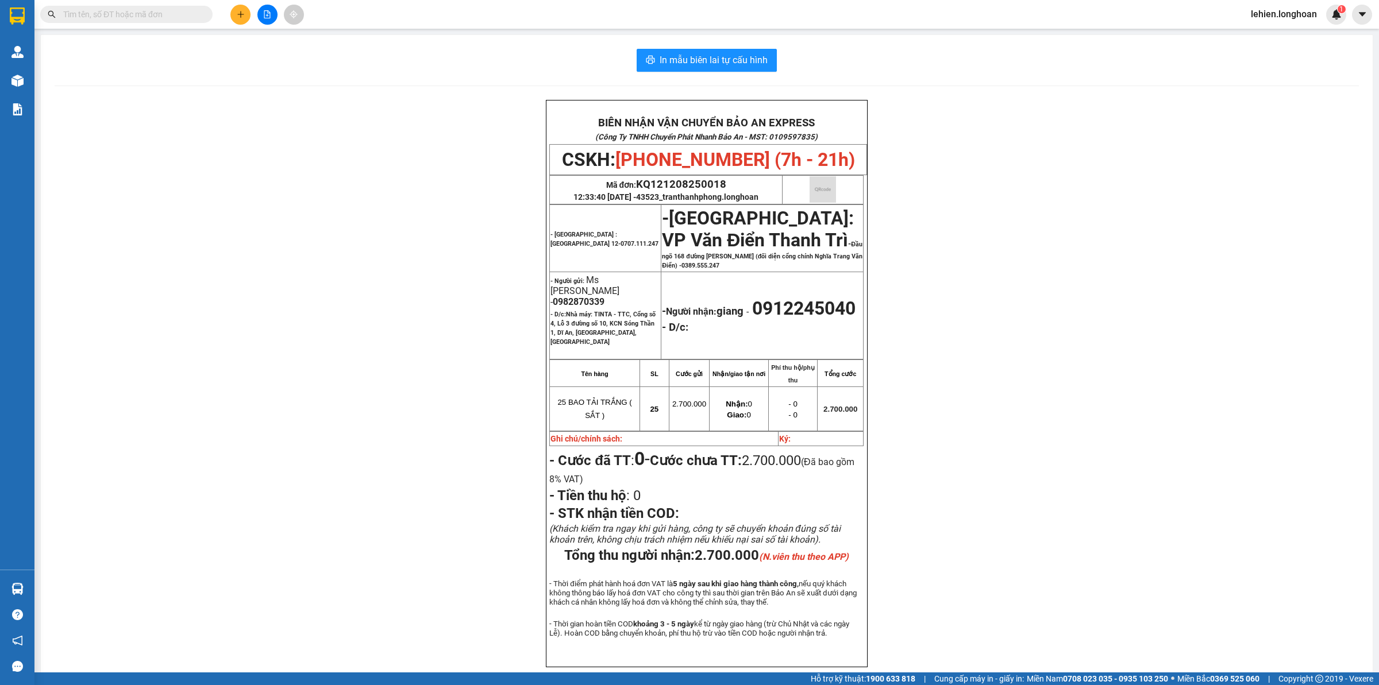
paste input "0907546598"
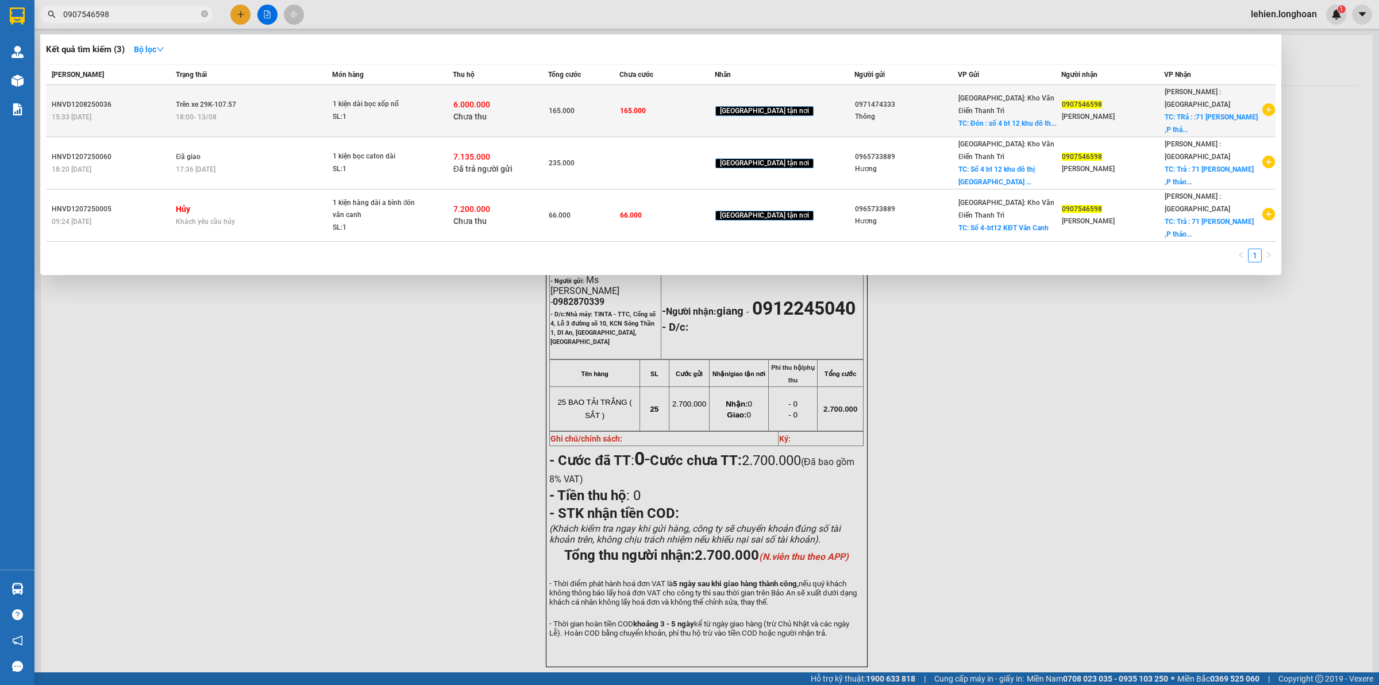
type input "0907546598"
click at [294, 99] on td "Trên xe 29K-107.57 18:00 [DATE]" at bounding box center [252, 111] width 159 height 52
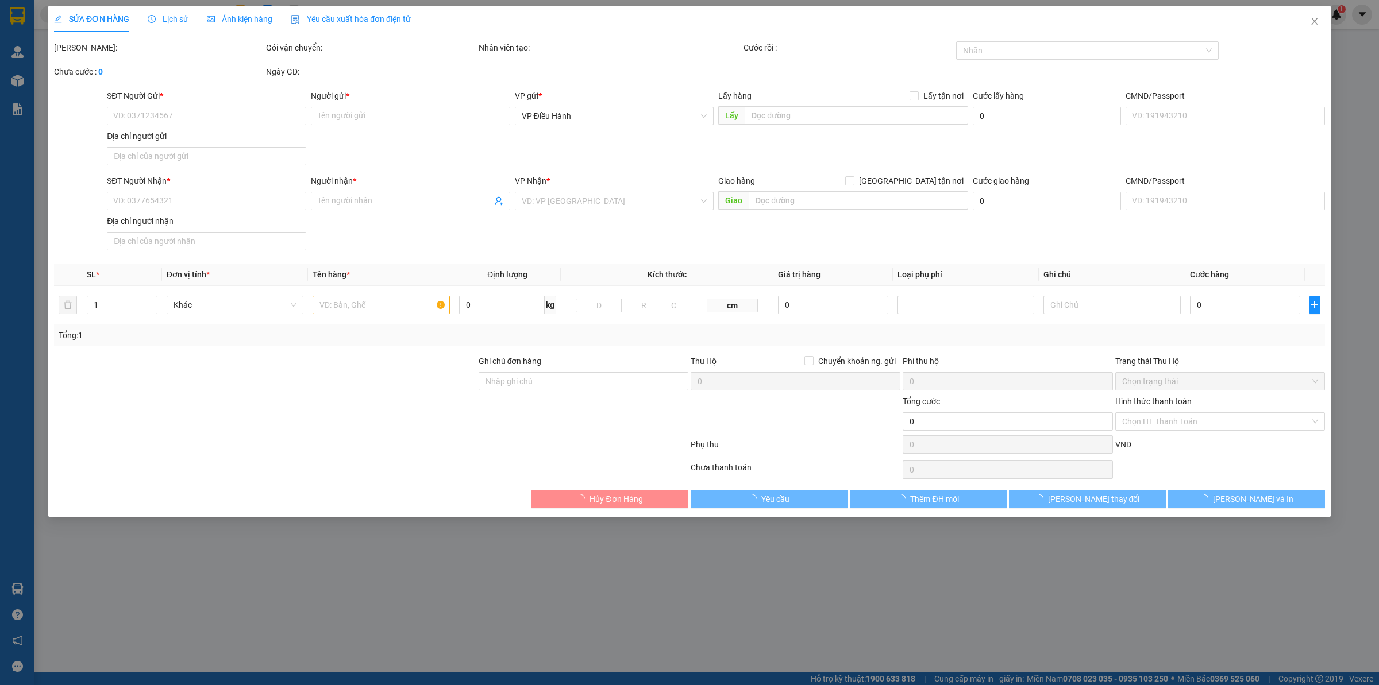
type input "0971474333"
type input "Thông"
checkbox input "true"
type input "Đón : [STREET_ADDRESS]"
type input "0907546598"
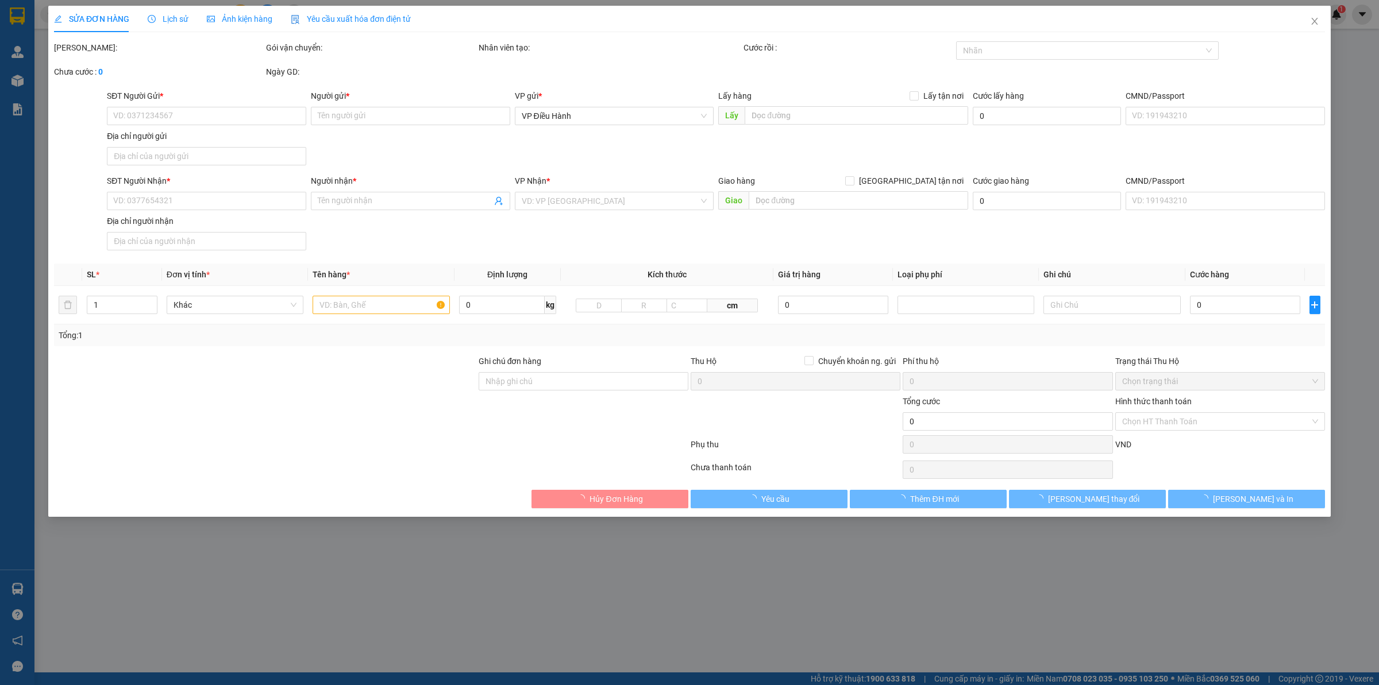
type input "[PERSON_NAME]"
checkbox input "true"
type input "TRả : :71 [PERSON_NAME] ,P thảo điền,[GEOGRAPHIC_DATA],[GEOGRAPHIC_DATA]"
type input "165.000"
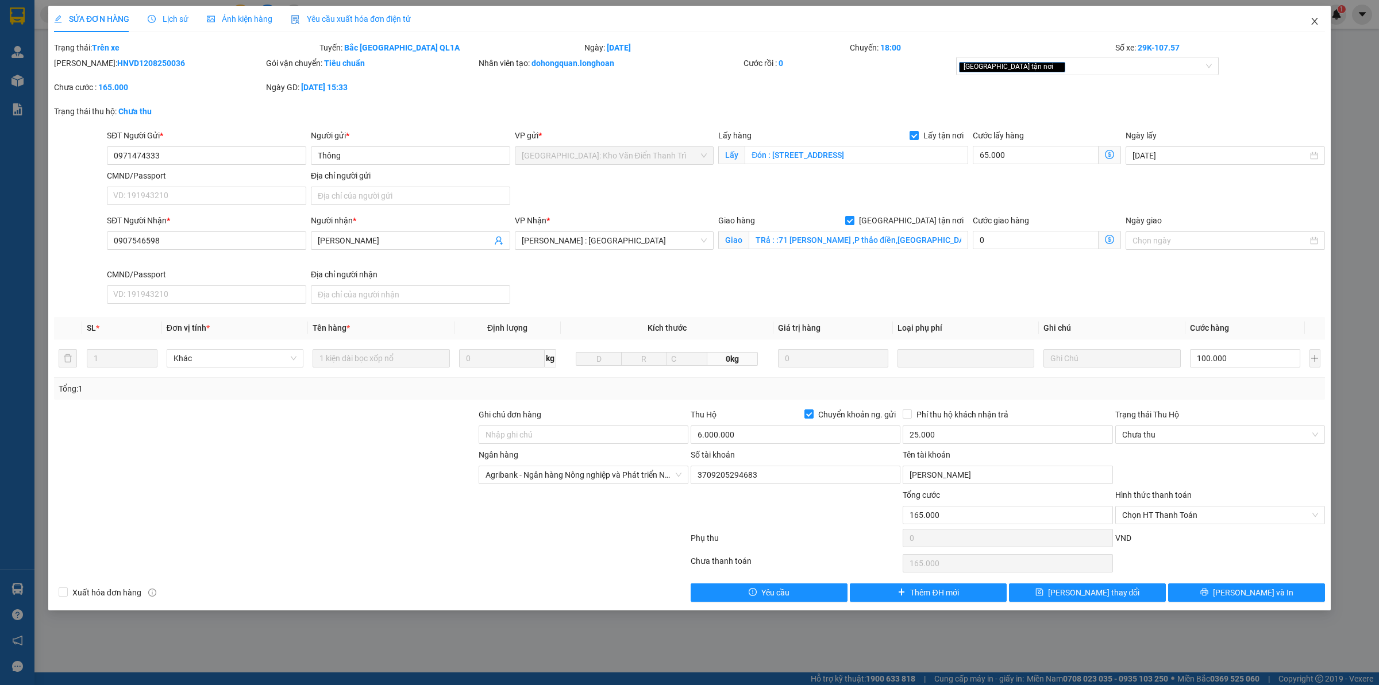
click at [1314, 17] on icon "close" at bounding box center [1314, 21] width 9 height 9
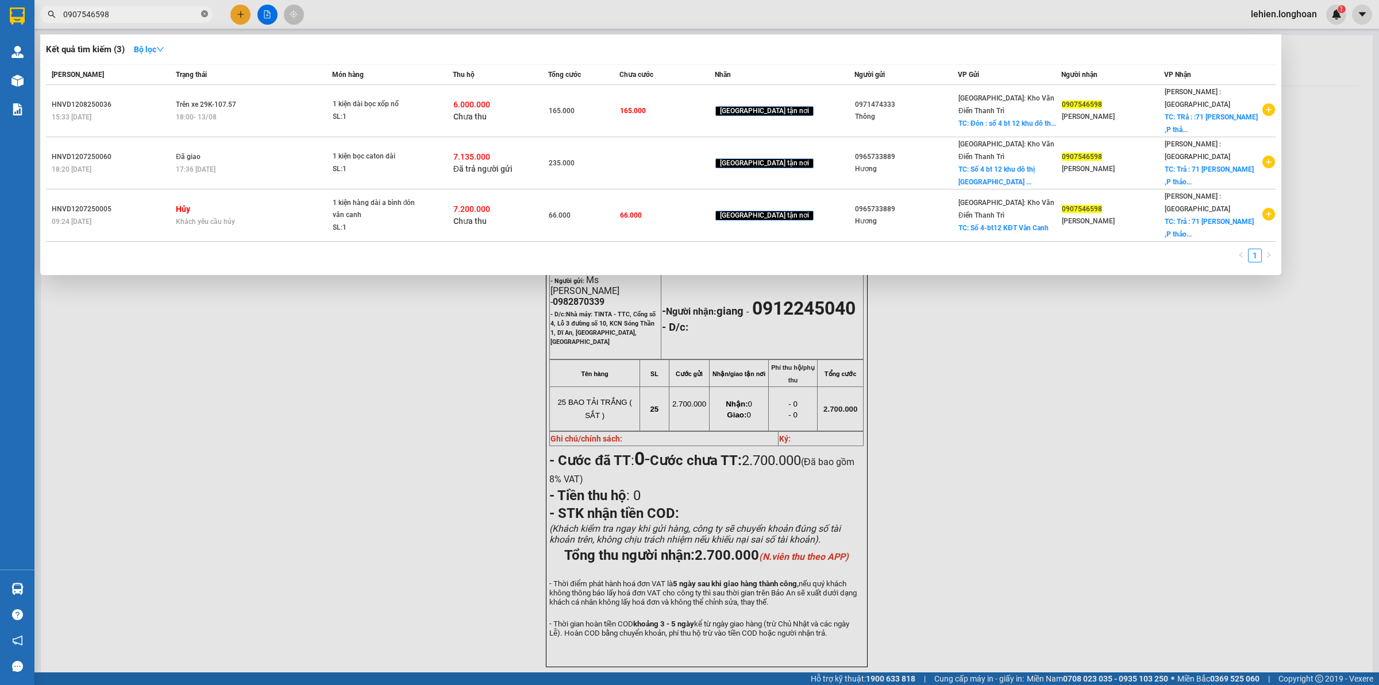
click at [203, 16] on icon "close-circle" at bounding box center [204, 13] width 7 height 7
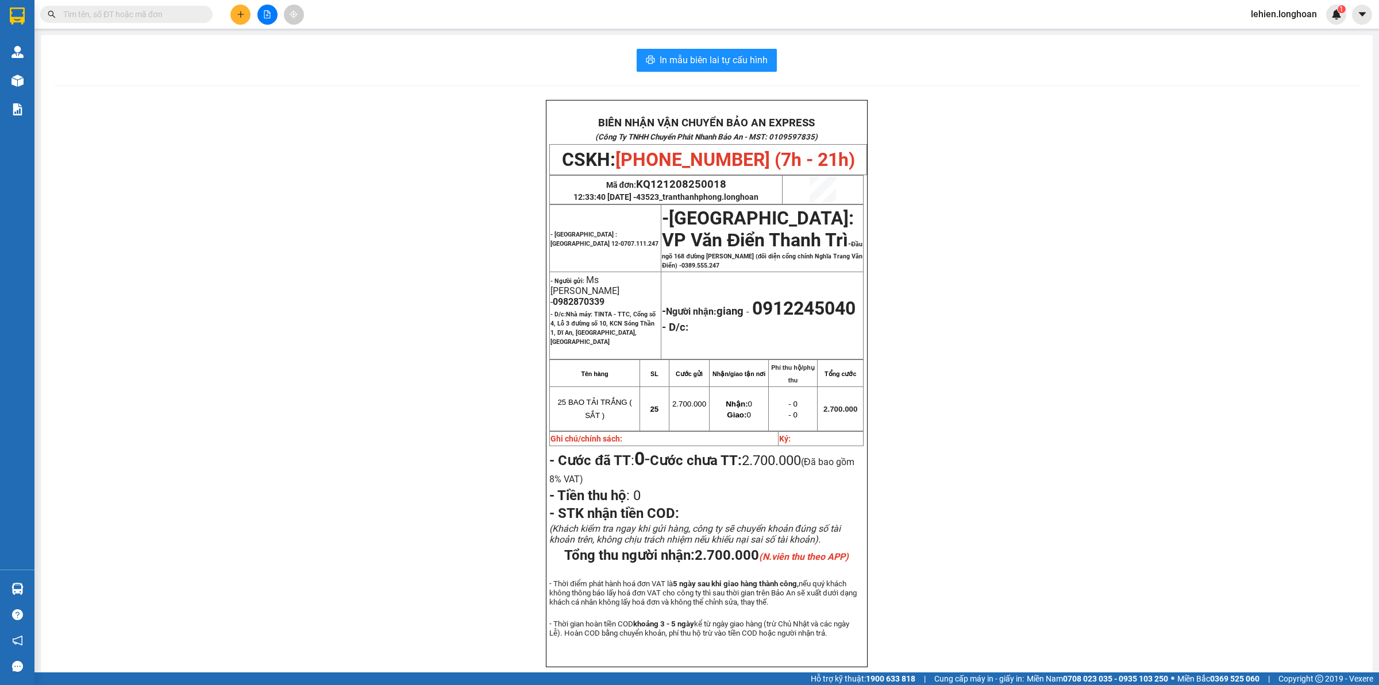
paste input "0932020974"
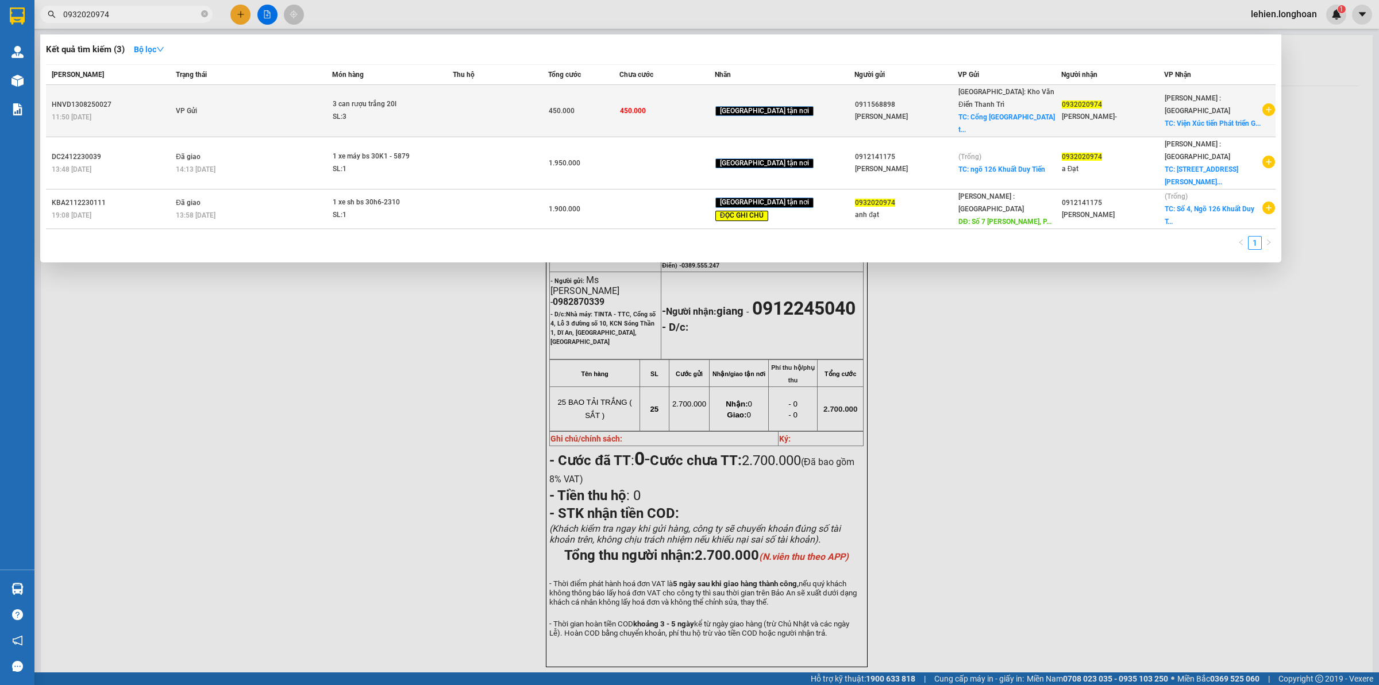
type input "0932020974"
click at [249, 97] on td "VP Gửi" at bounding box center [252, 111] width 159 height 52
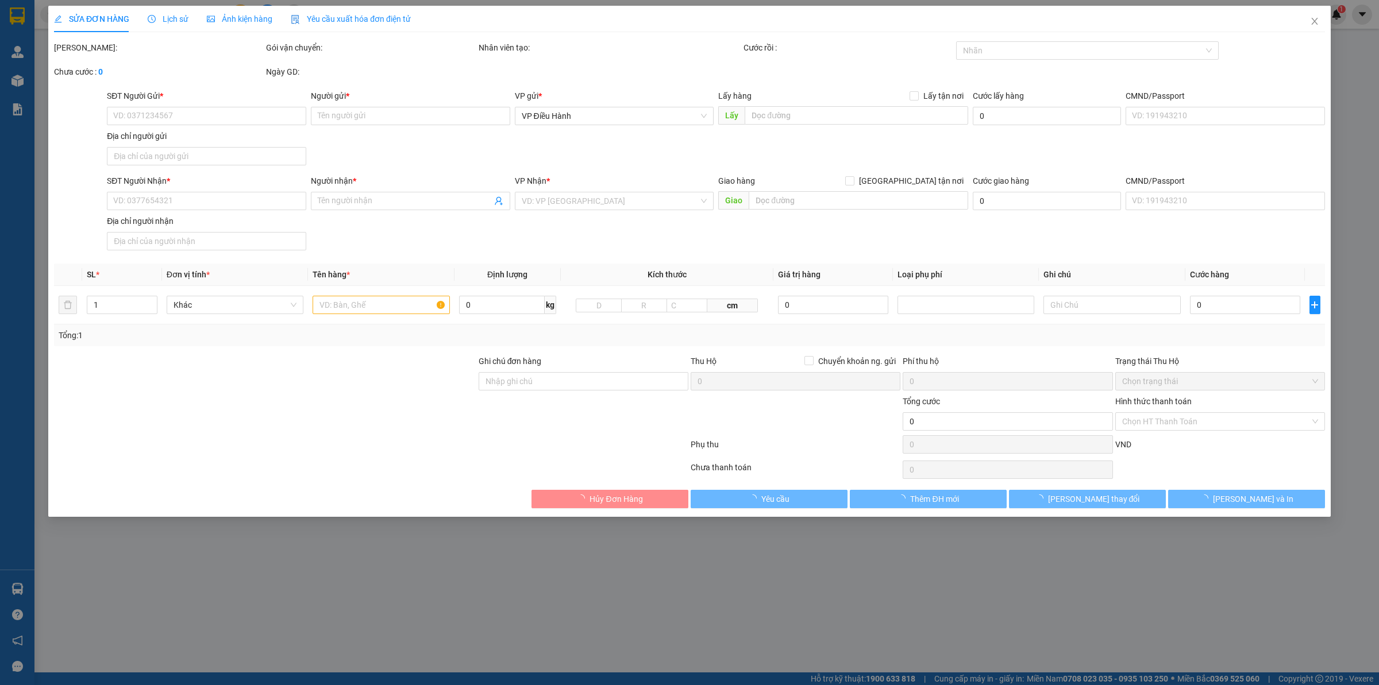
type input "0911568898"
type input "[PERSON_NAME]"
checkbox input "true"
type input "Cổng Trường Đại học Kinh tế và QTKD [GEOGRAPHIC_DATA]"
type input "0932020974"
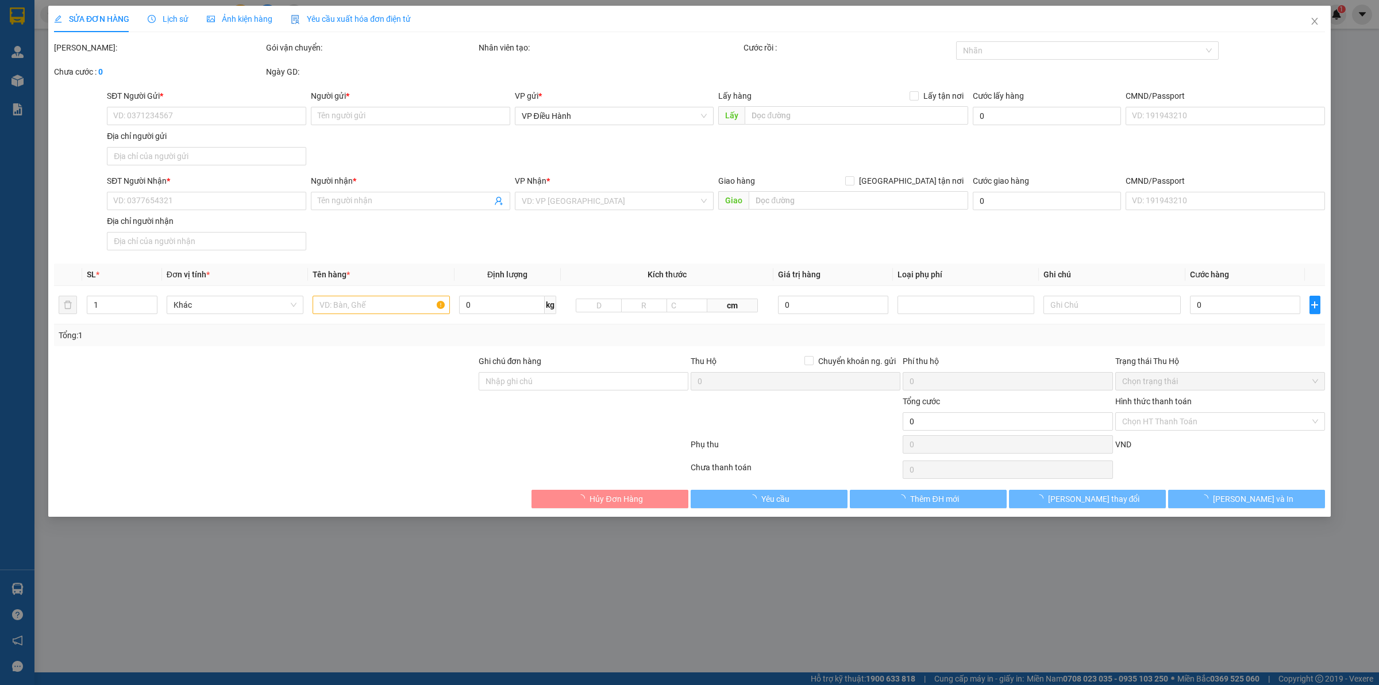
type input "[PERSON_NAME]-"
checkbox input "true"
type input "Viện Xúc tiến Phát triển Giáo dục - Số 7 [PERSON_NAME] - [GEOGRAPHIC_DATA]"
type input "450.000"
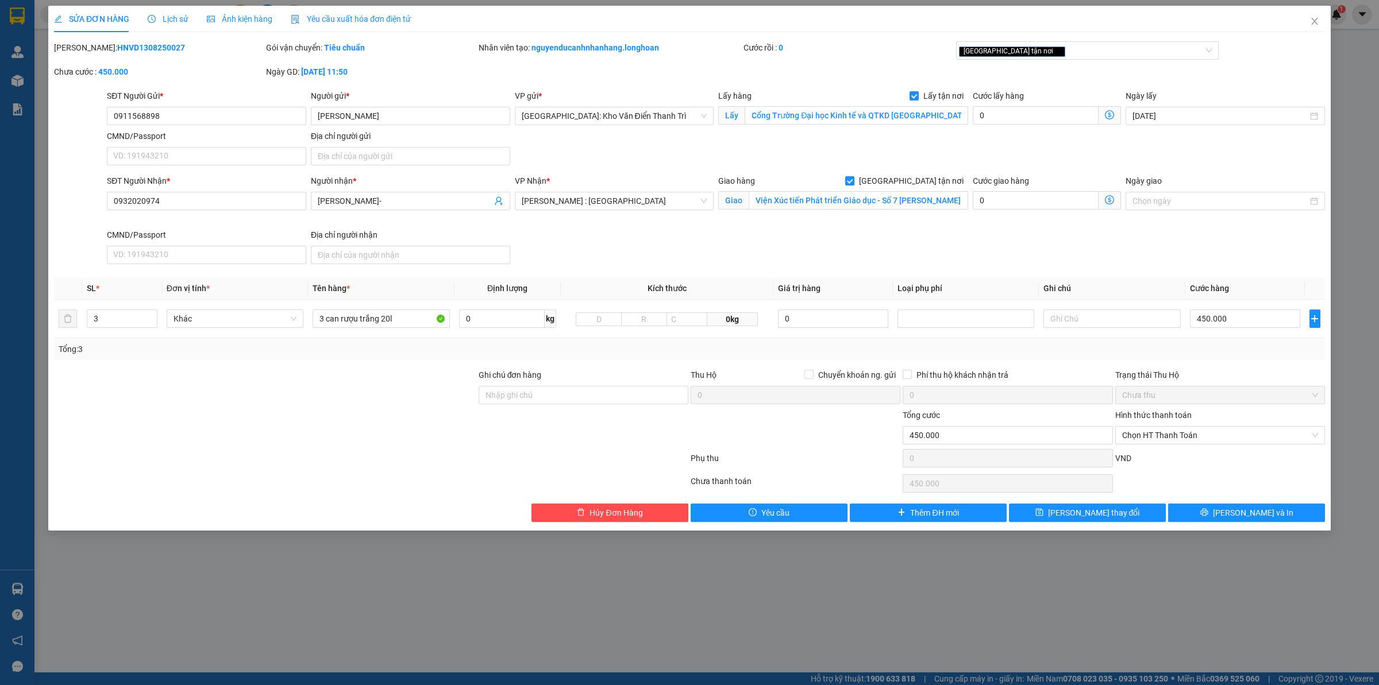
click at [155, 17] on icon "clock-circle" at bounding box center [152, 19] width 8 height 8
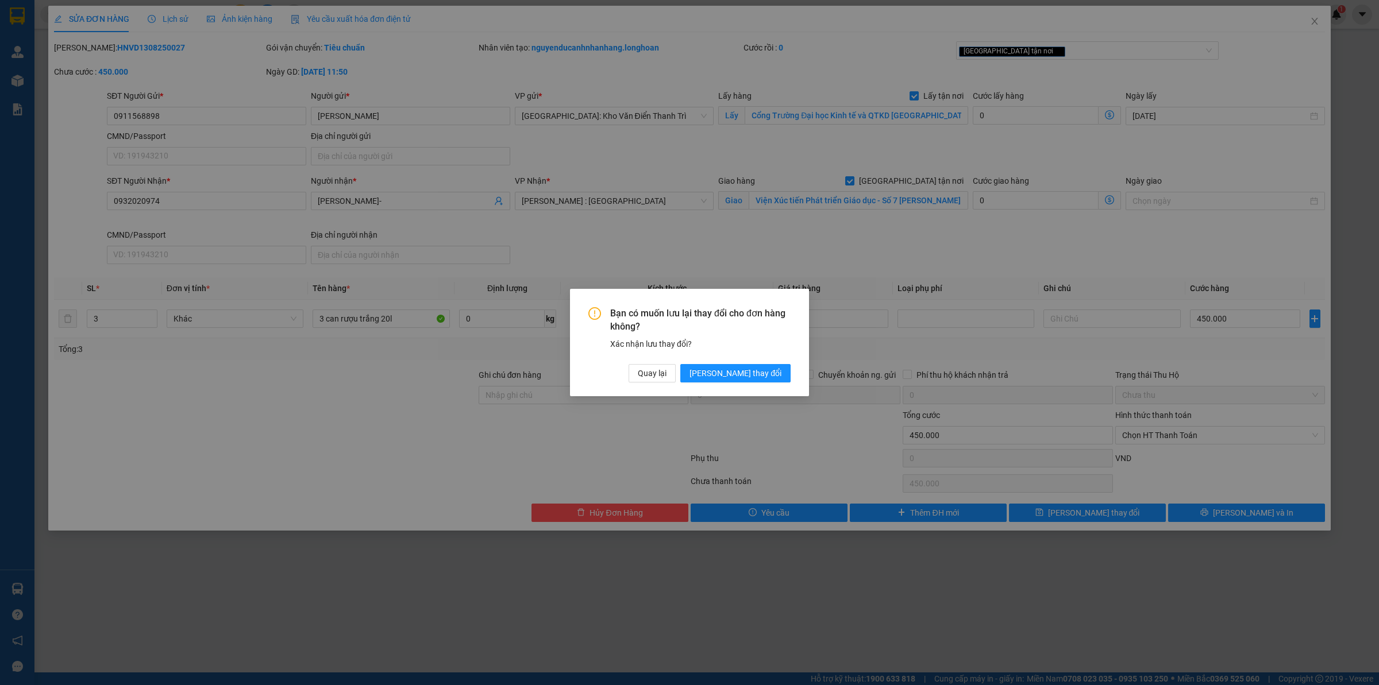
click at [758, 359] on div "Bạn có muốn lưu lại thay đổi cho đơn hàng không? Xác nhận lưu thay đổi? Quay lạ…" at bounding box center [689, 344] width 202 height 75
click at [756, 373] on span "[PERSON_NAME] thay đổi" at bounding box center [735, 373] width 92 height 13
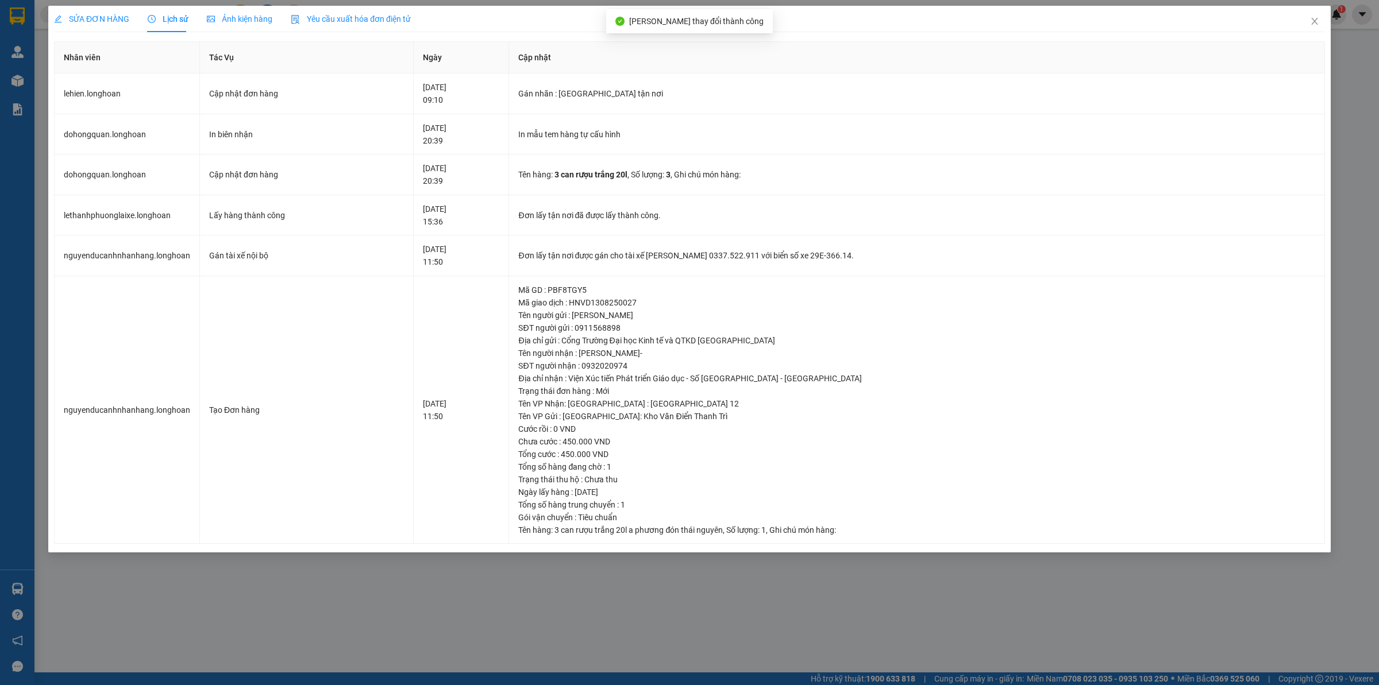
click at [110, 18] on span "SỬA ĐƠN HÀNG" at bounding box center [91, 18] width 75 height 9
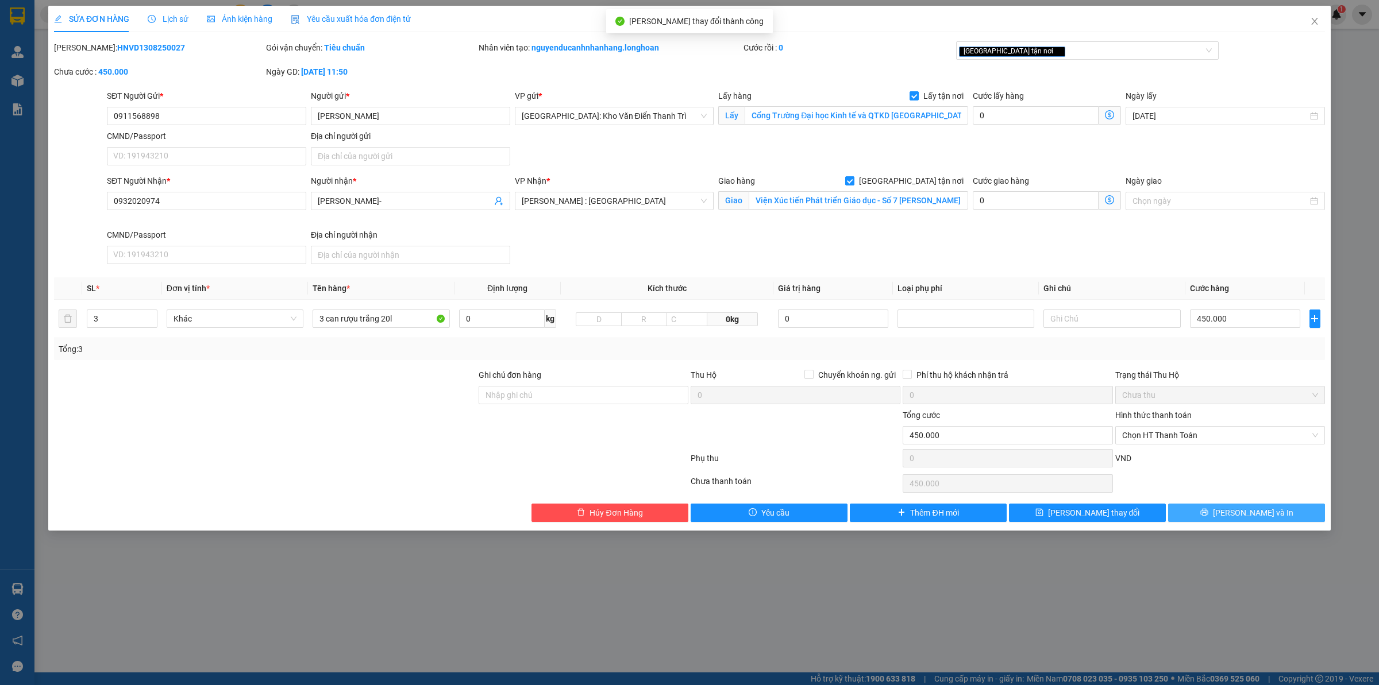
drag, startPoint x: 1211, startPoint y: 506, endPoint x: 1218, endPoint y: 508, distance: 7.5
click at [1210, 506] on button "[PERSON_NAME] và In" at bounding box center [1246, 513] width 157 height 18
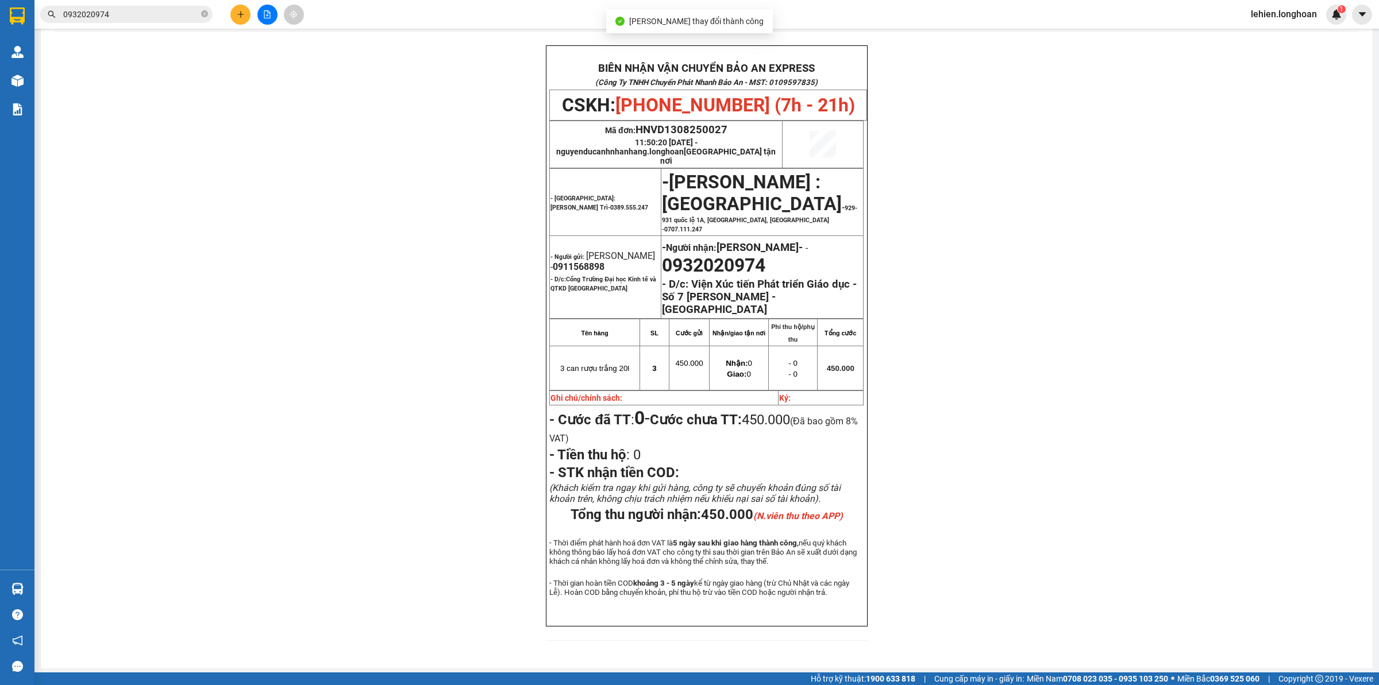
scroll to position [56, 0]
click at [205, 11] on icon "close-circle" at bounding box center [204, 13] width 7 height 7
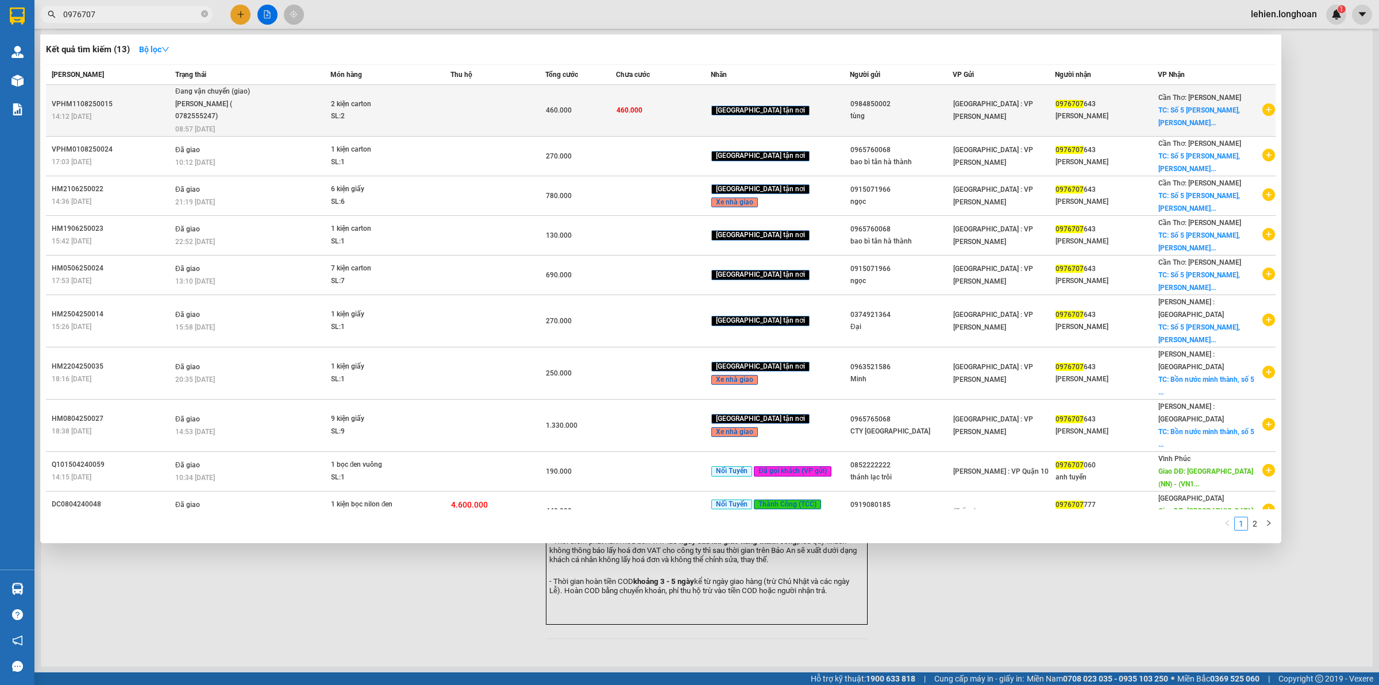
type input "0976707"
click at [277, 116] on span "Đang vận chuyển (giao) [PERSON_NAME] ( 0782555247) 08:57 [DATE]" at bounding box center [252, 110] width 155 height 48
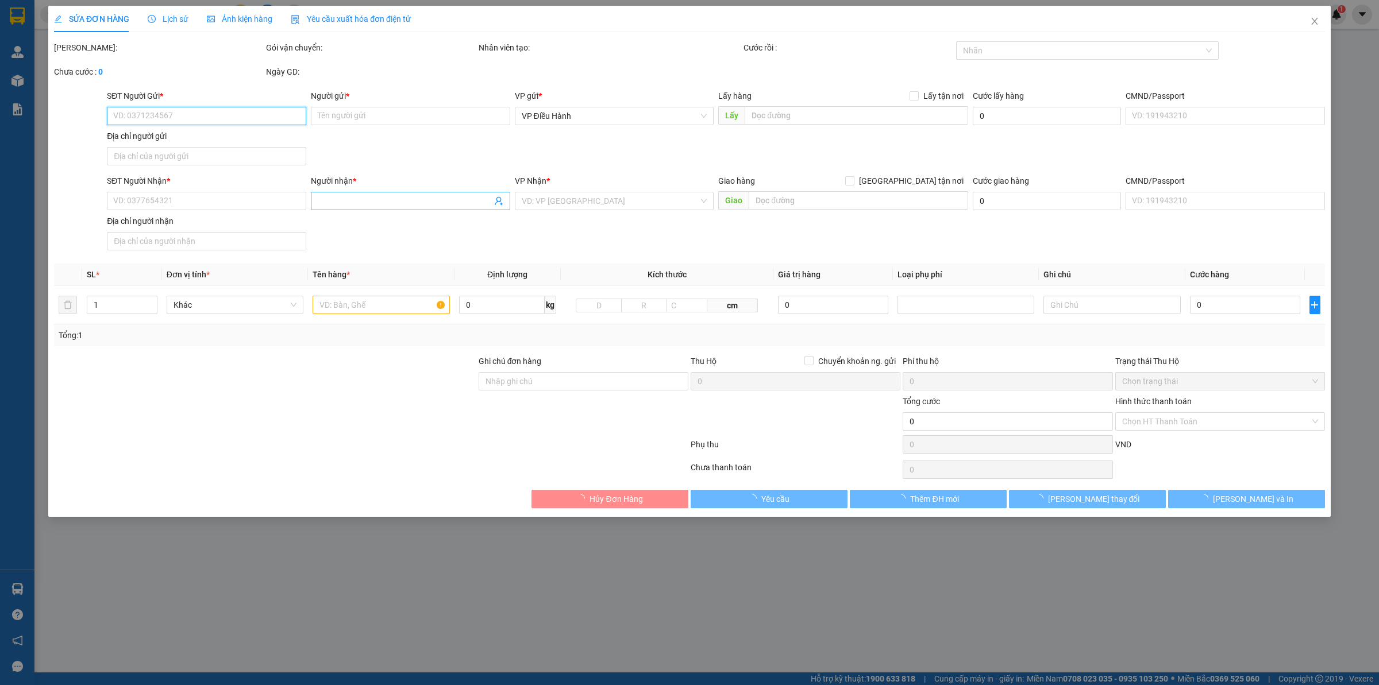
type input "0984850002"
type input "tùng"
type input "0976707643"
type input "[PERSON_NAME]"
checkbox input "true"
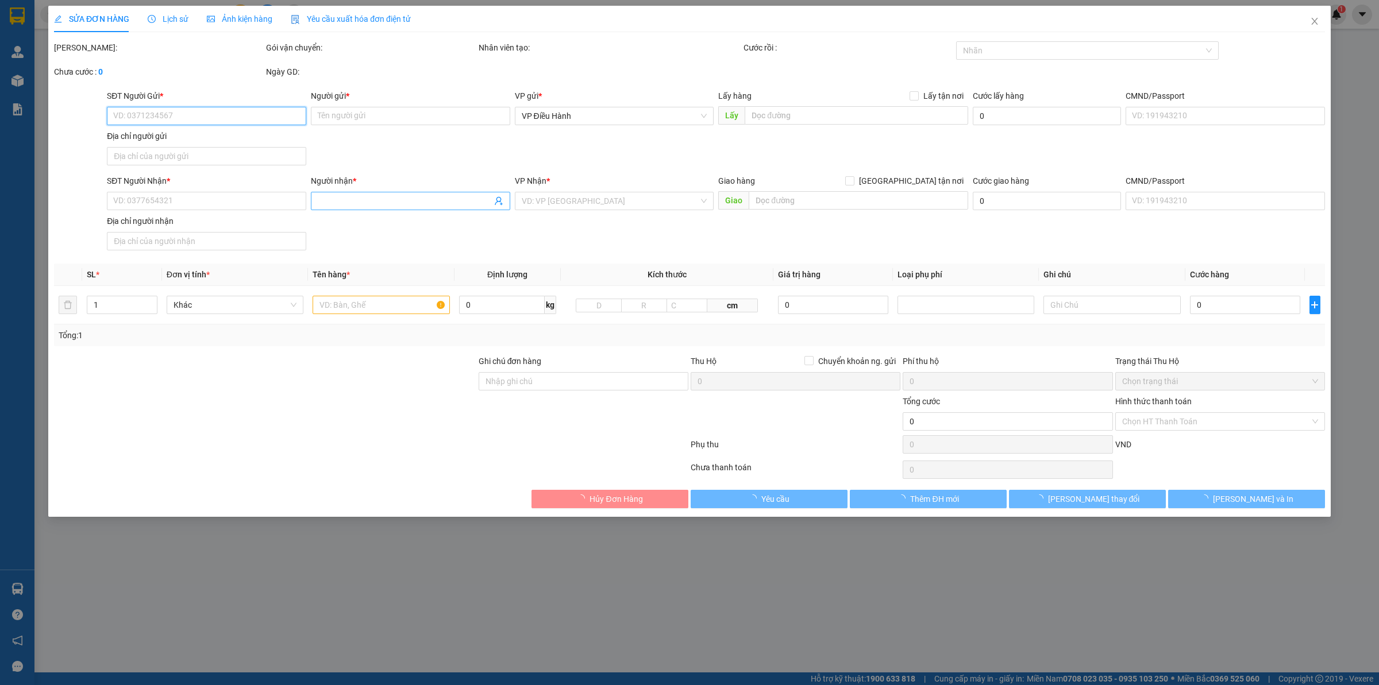
type input "Số 5 [PERSON_NAME], Cái Răng, [GEOGRAPHIC_DATA]"
type input "460.000"
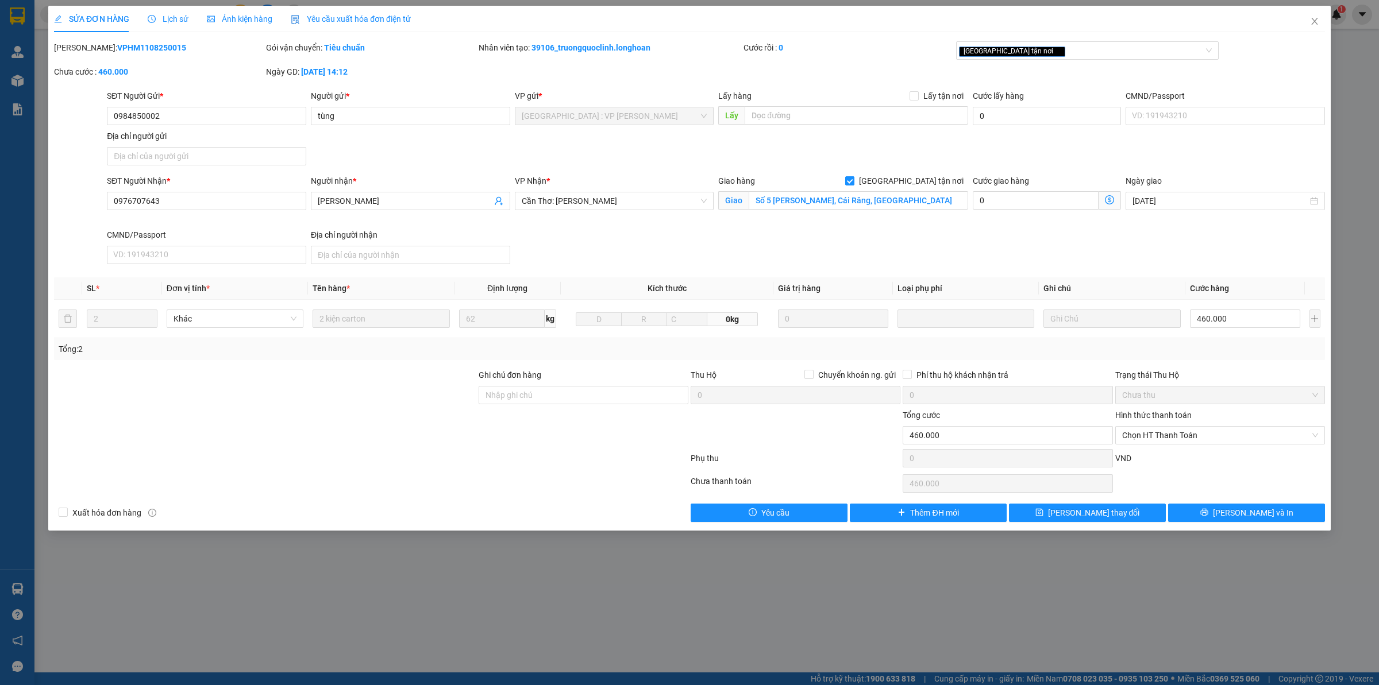
click at [153, 19] on icon "clock-circle" at bounding box center [152, 19] width 8 height 8
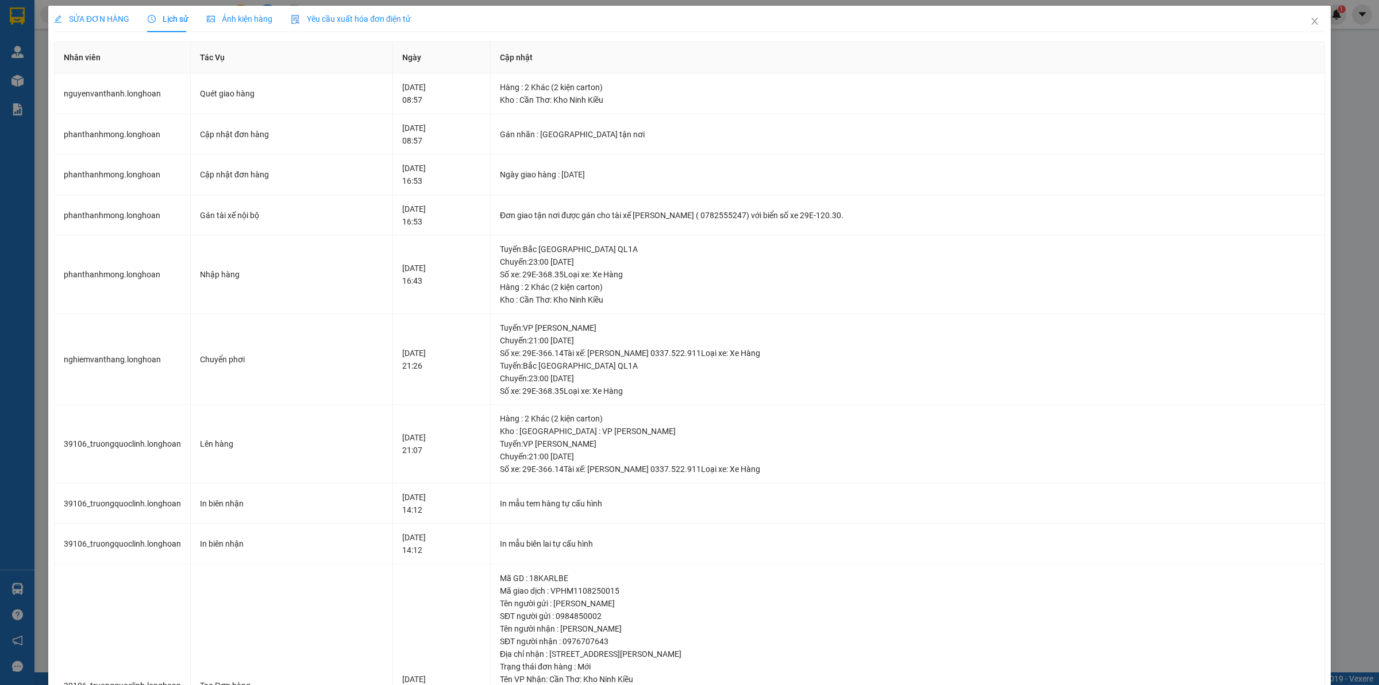
click at [102, 21] on span "SỬA ĐƠN HÀNG" at bounding box center [91, 18] width 75 height 9
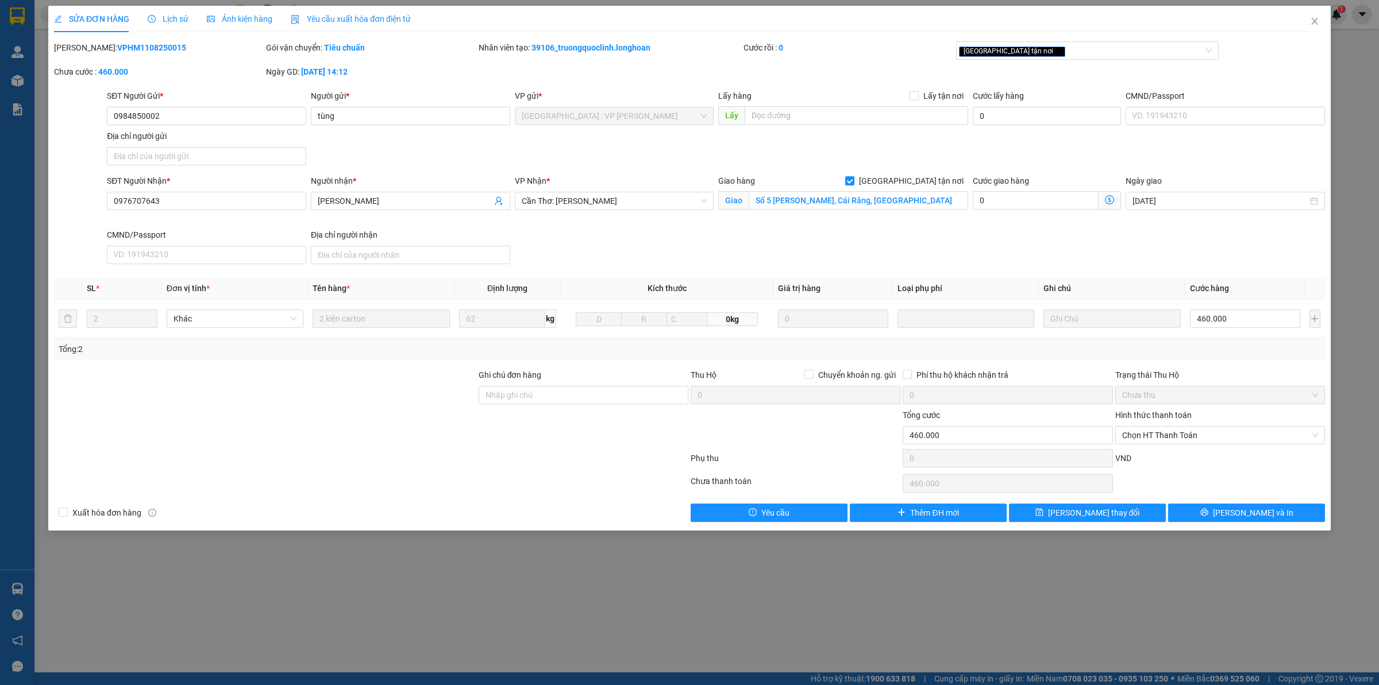
click at [179, 17] on span "Lịch sử" at bounding box center [168, 18] width 41 height 9
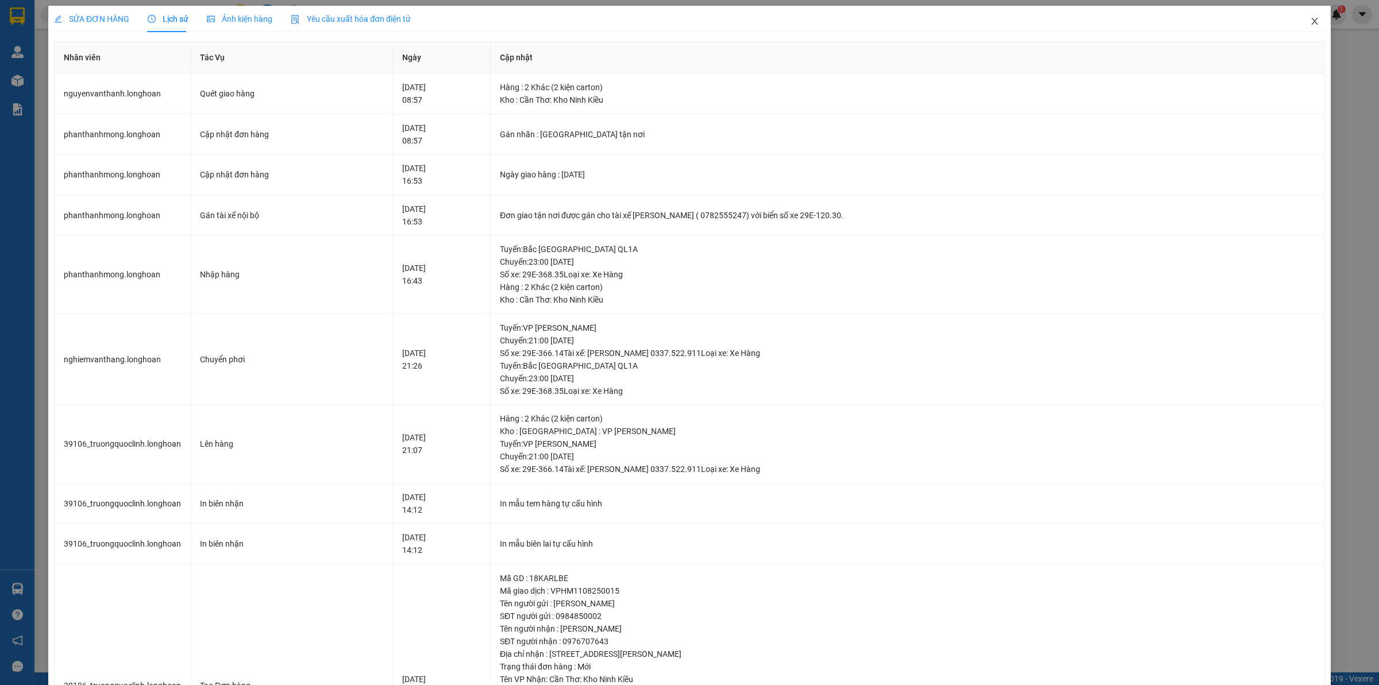
click at [1310, 25] on icon "close" at bounding box center [1314, 21] width 9 height 9
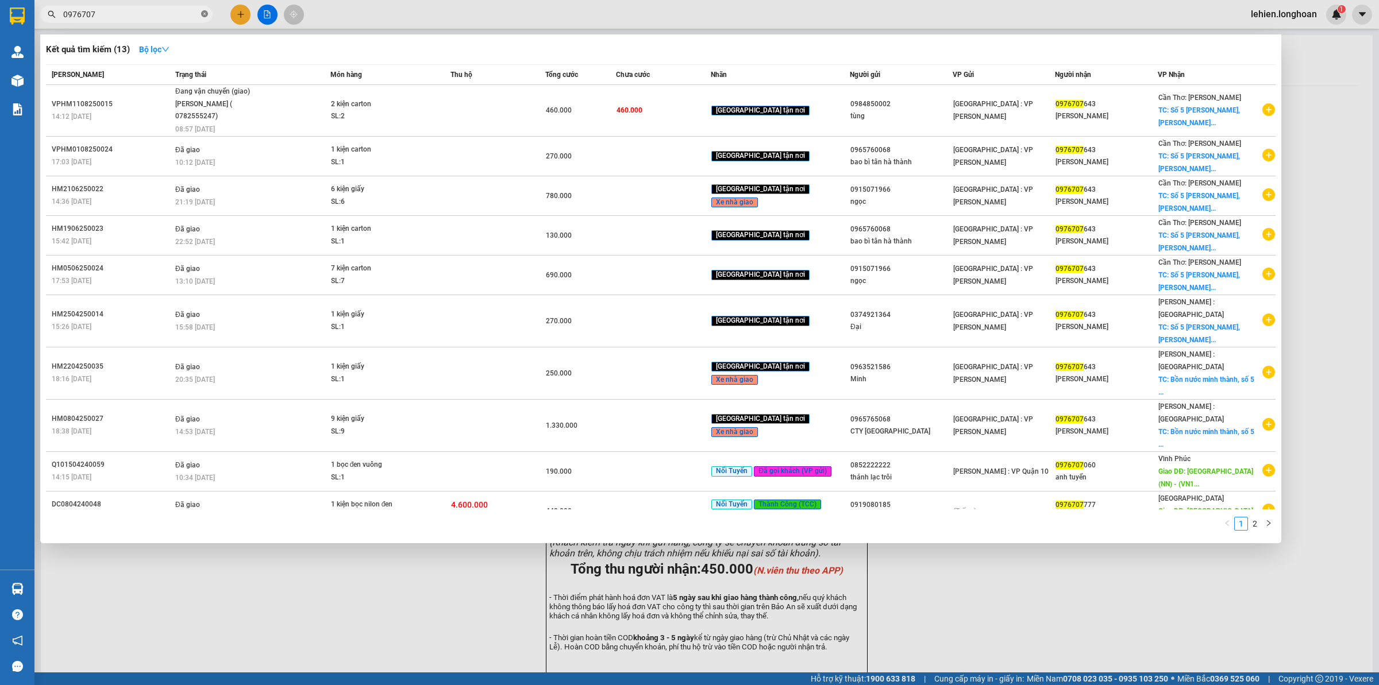
click at [206, 18] on span at bounding box center [204, 14] width 7 height 11
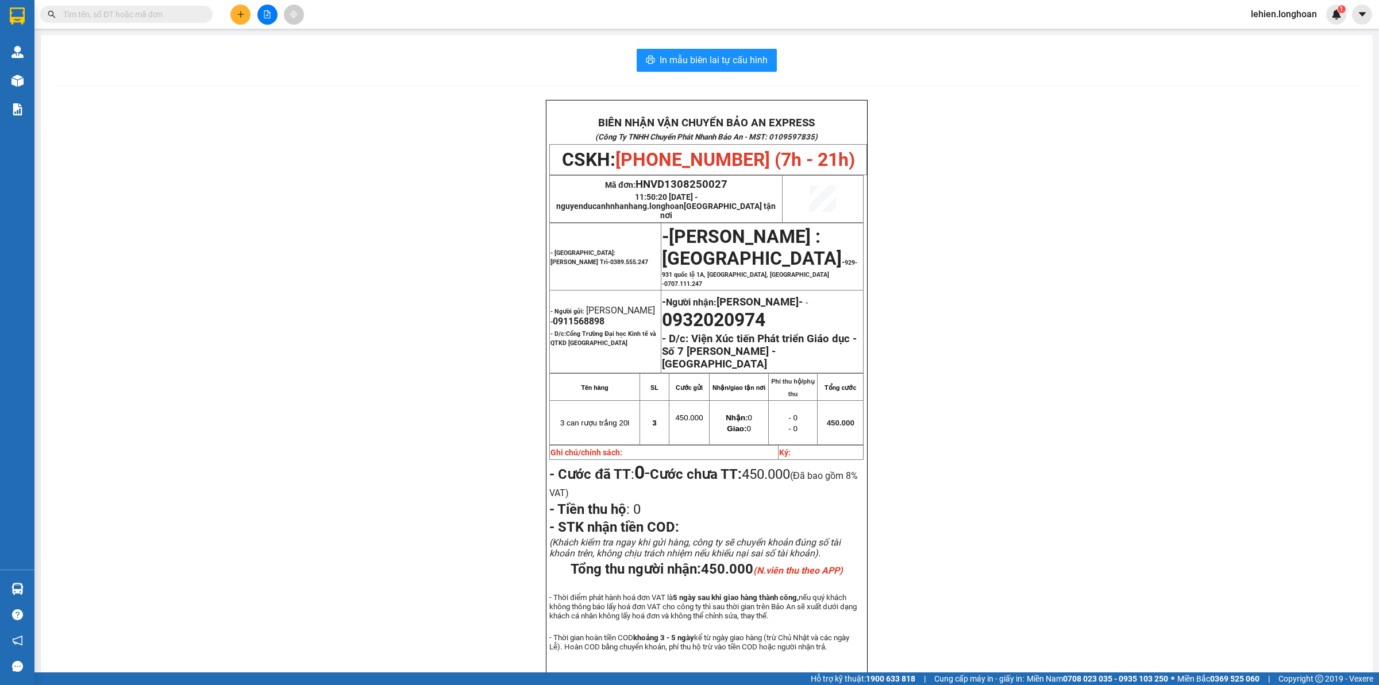
paste input "0388840466"
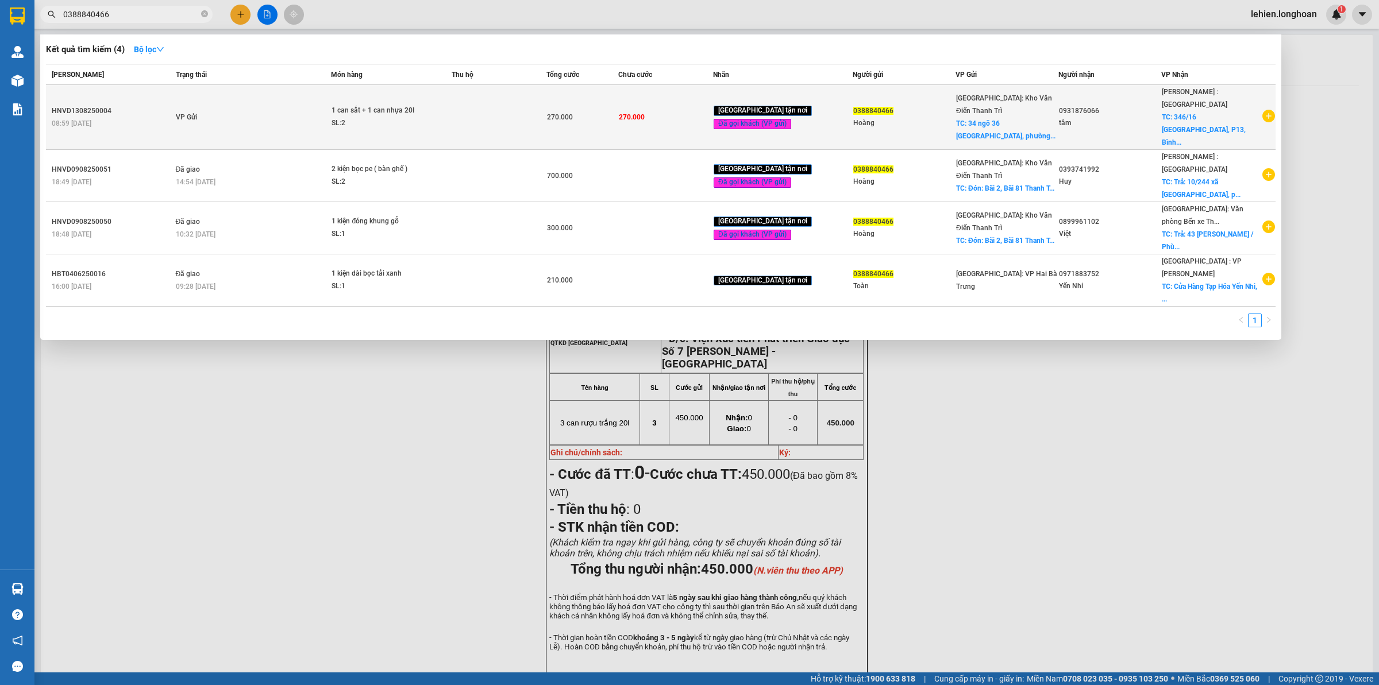
type input "0388840466"
click at [289, 95] on td "VP Gửi" at bounding box center [252, 117] width 159 height 65
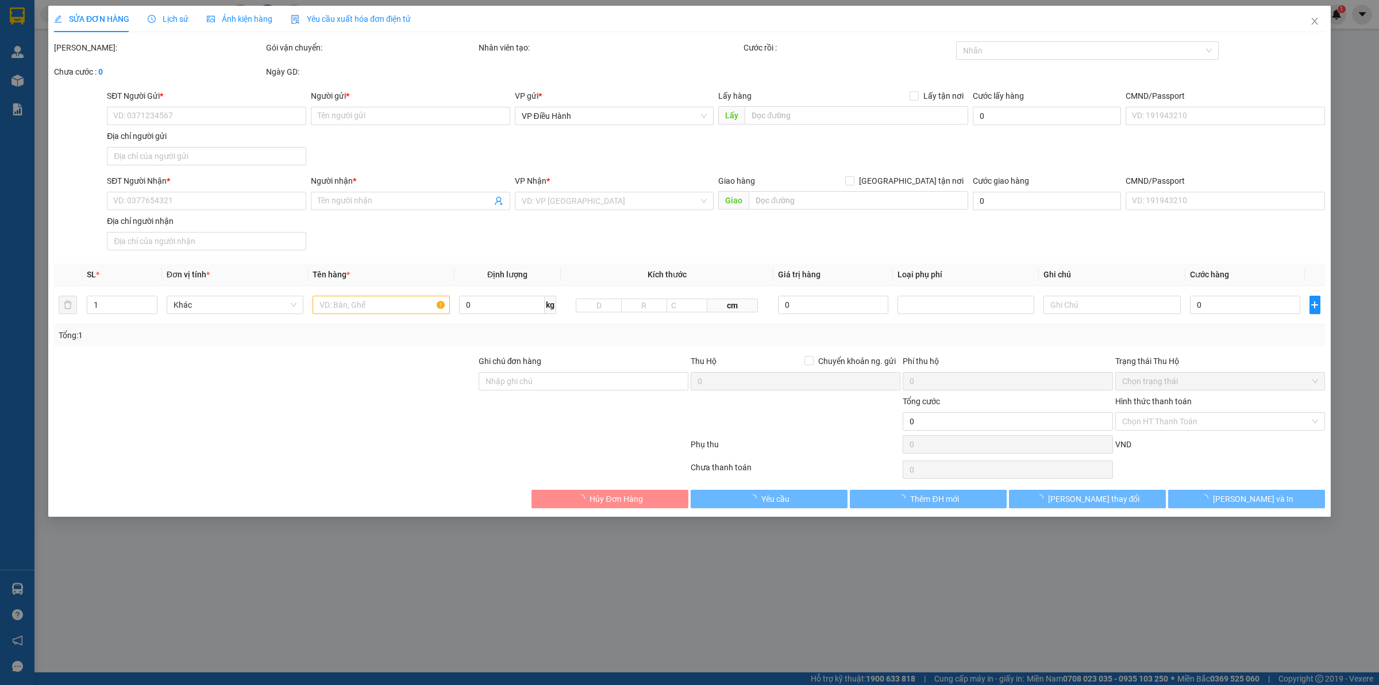
type input "0388840466"
type input "Hoàng"
checkbox input "true"
type input "34 ngõ [GEOGRAPHIC_DATA], [GEOGRAPHIC_DATA], [GEOGRAPHIC_DATA], [GEOGRAPHIC_DAT…"
type input "0931876066"
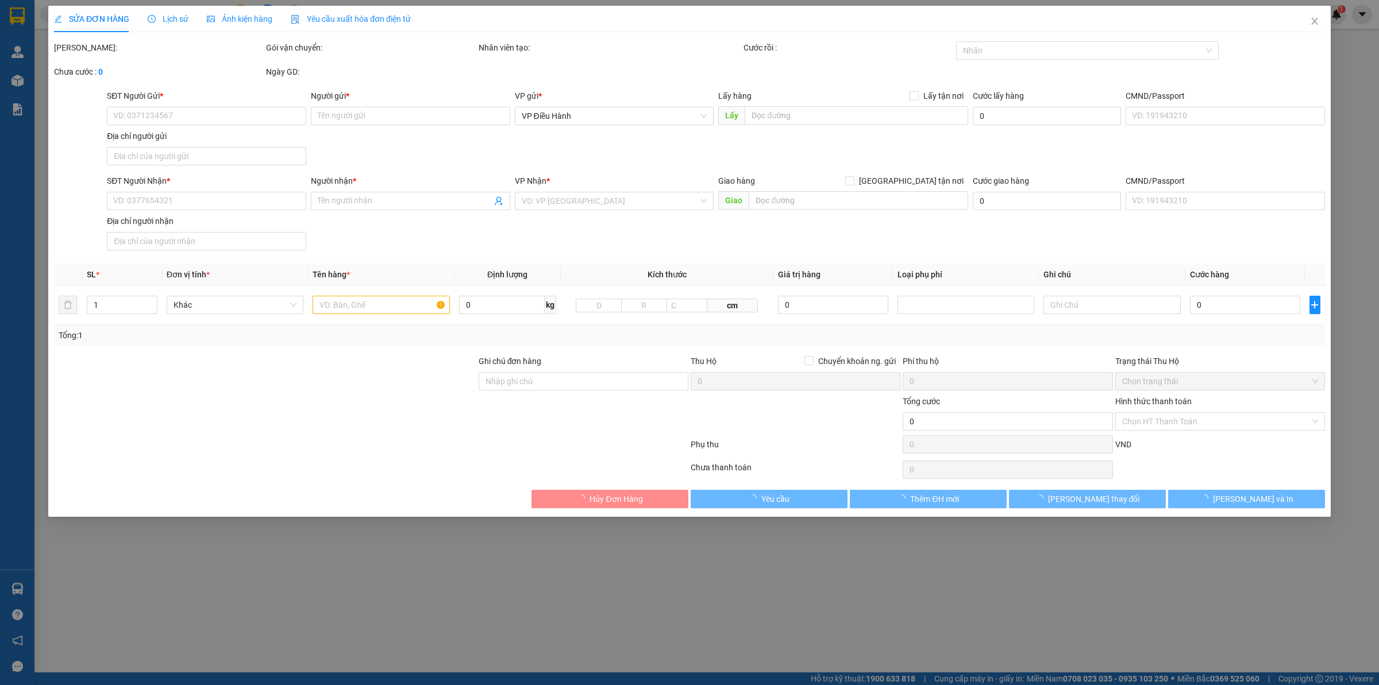
type input "tâm"
checkbox input "true"
type input "[STREET_ADDRESS]"
type input "hàng giao nguyên kiện, hư vỡ ko đền"
type input "270.000"
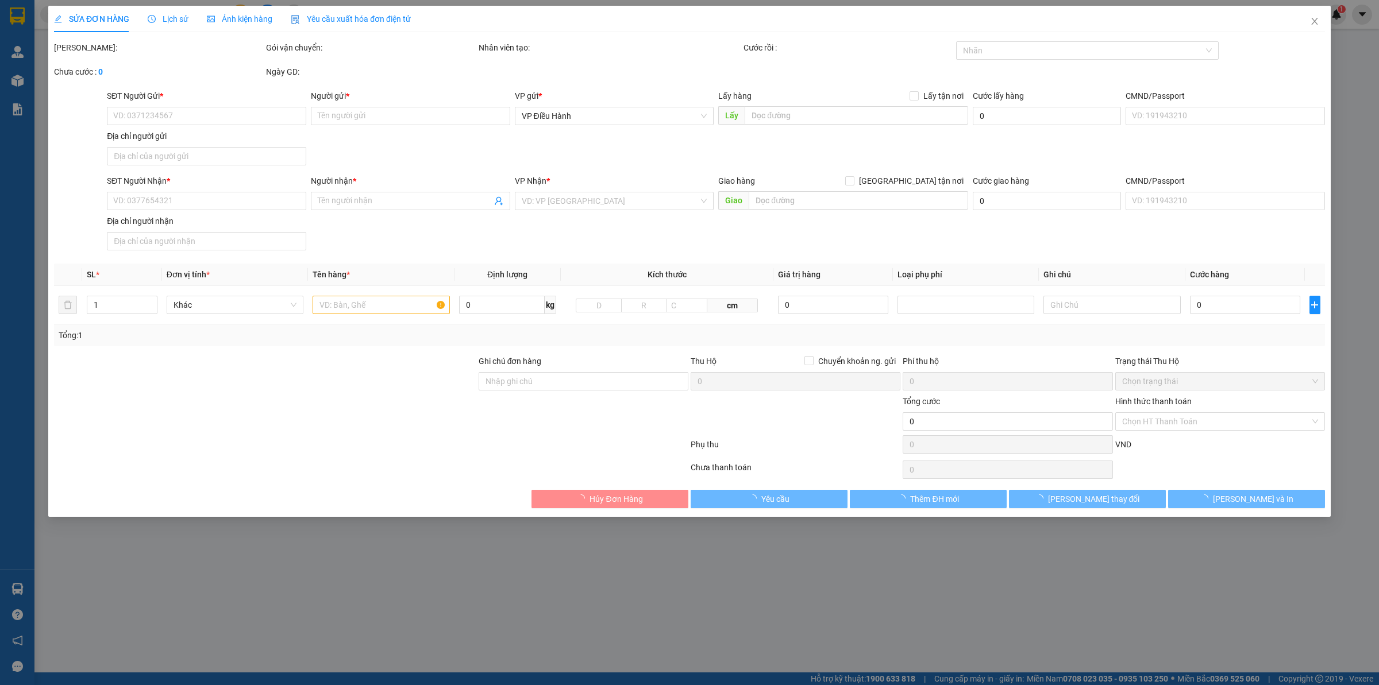
type input "270.000"
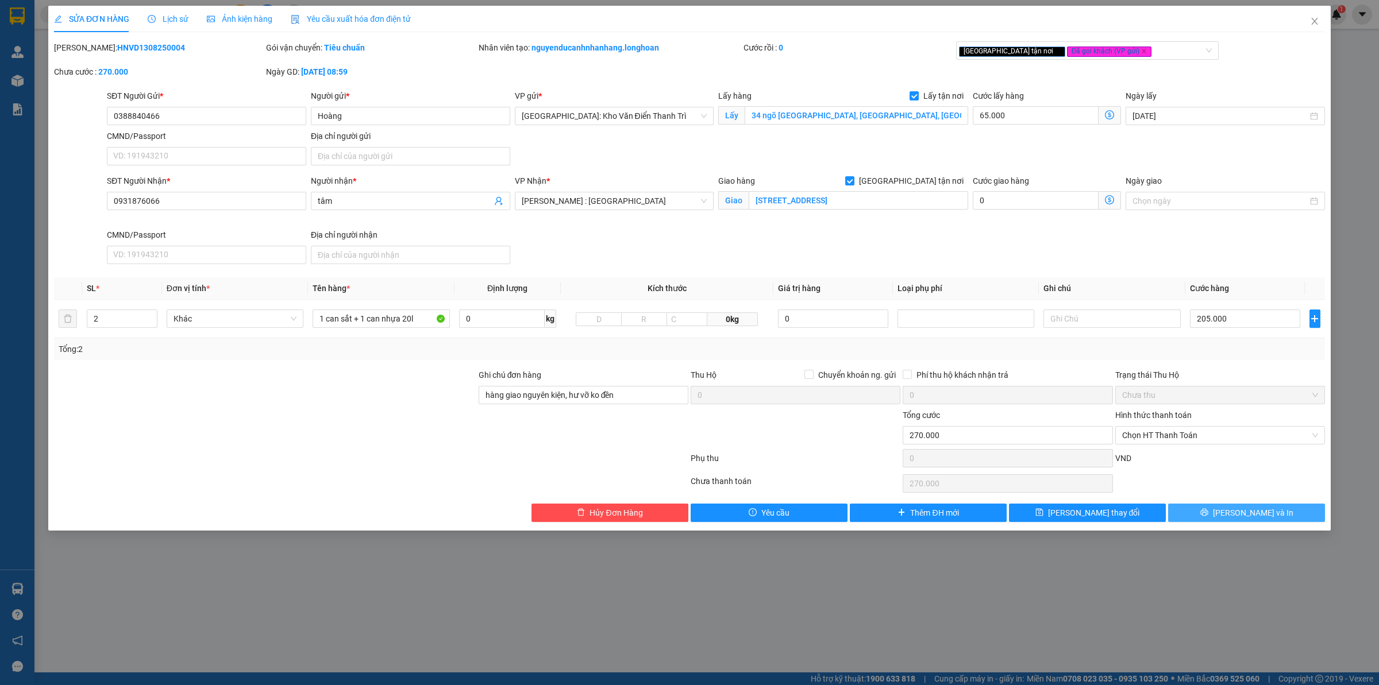
click at [1215, 515] on button "[PERSON_NAME] và In" at bounding box center [1246, 513] width 157 height 18
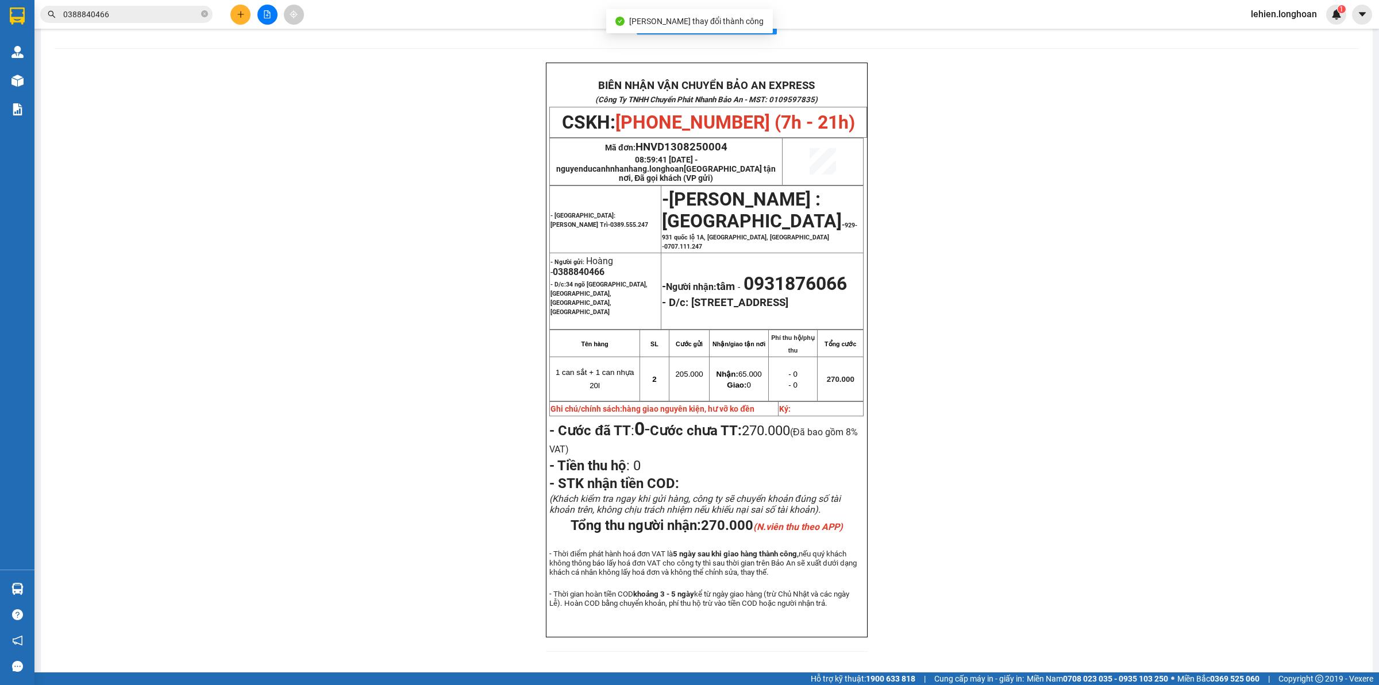
scroll to position [29, 0]
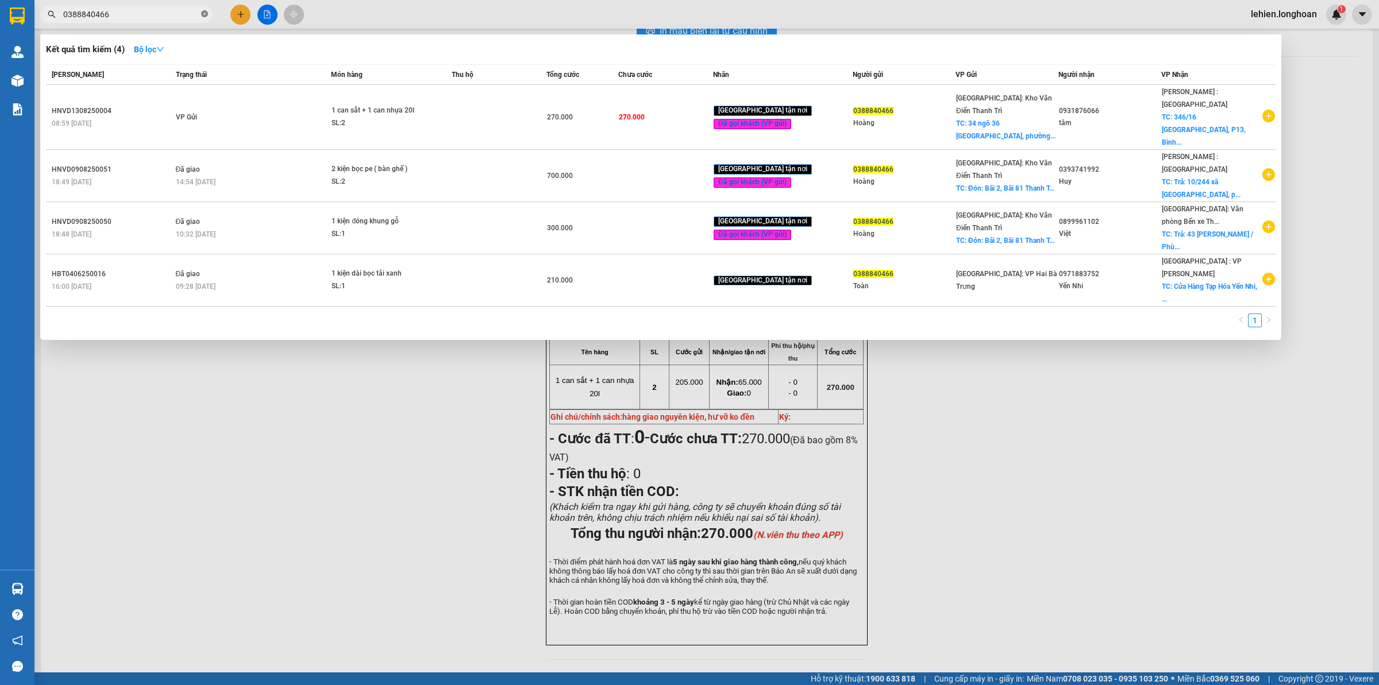
click at [207, 15] on icon "close-circle" at bounding box center [204, 13] width 7 height 7
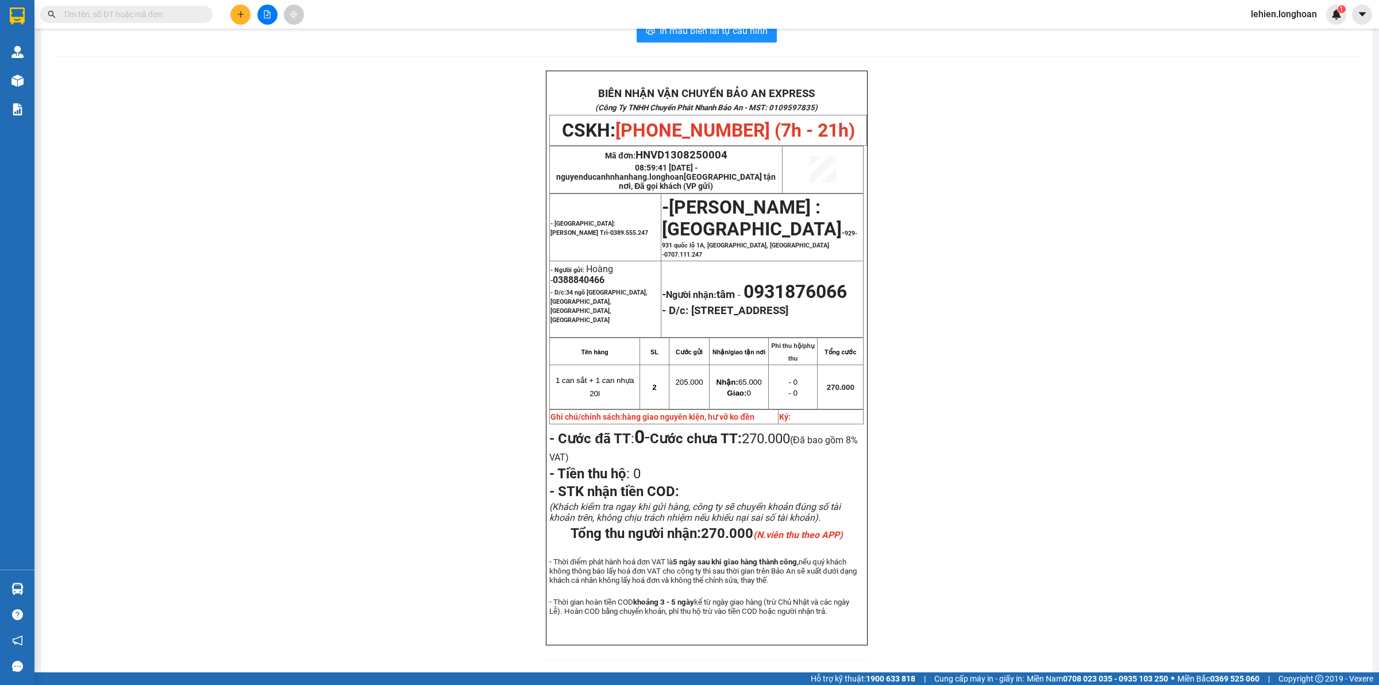
paste input "0338808947"
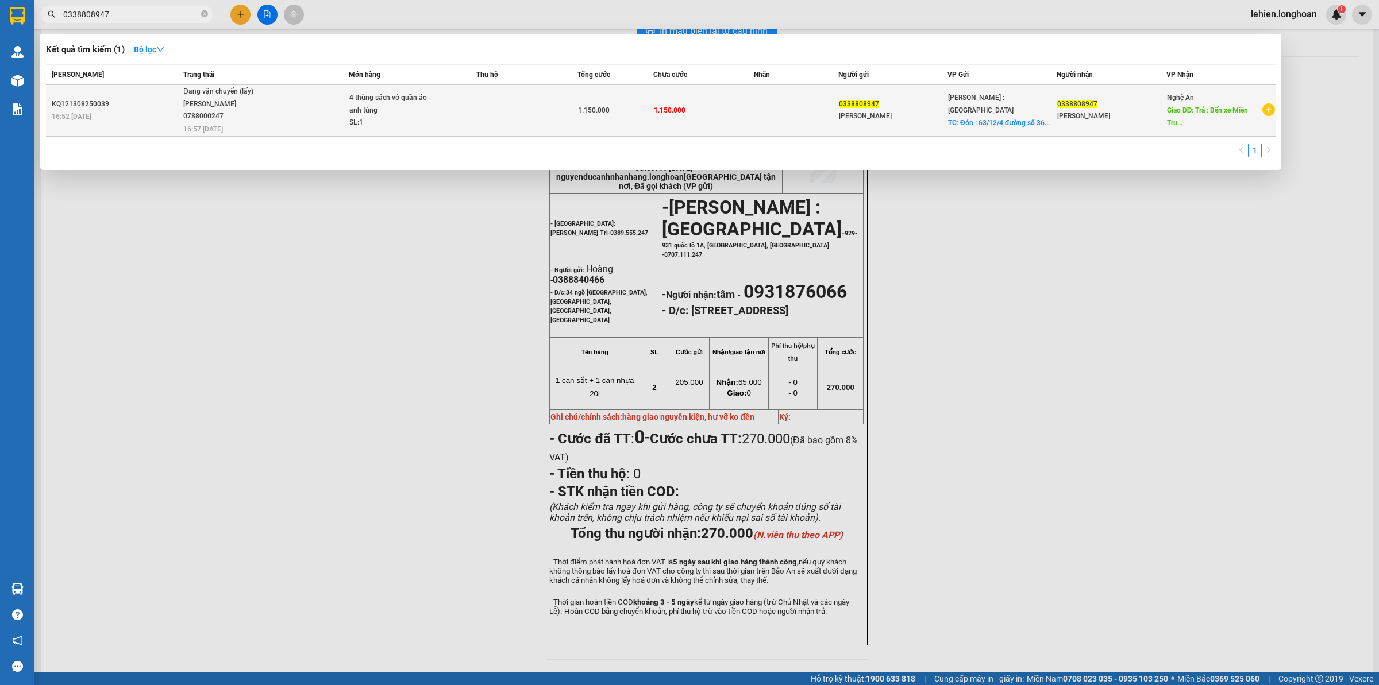
type input "0338808947"
click at [306, 110] on span "Đang vận chuyển (lấy) [PERSON_NAME] 0788000247 16:57 [DATE]" at bounding box center [265, 110] width 165 height 48
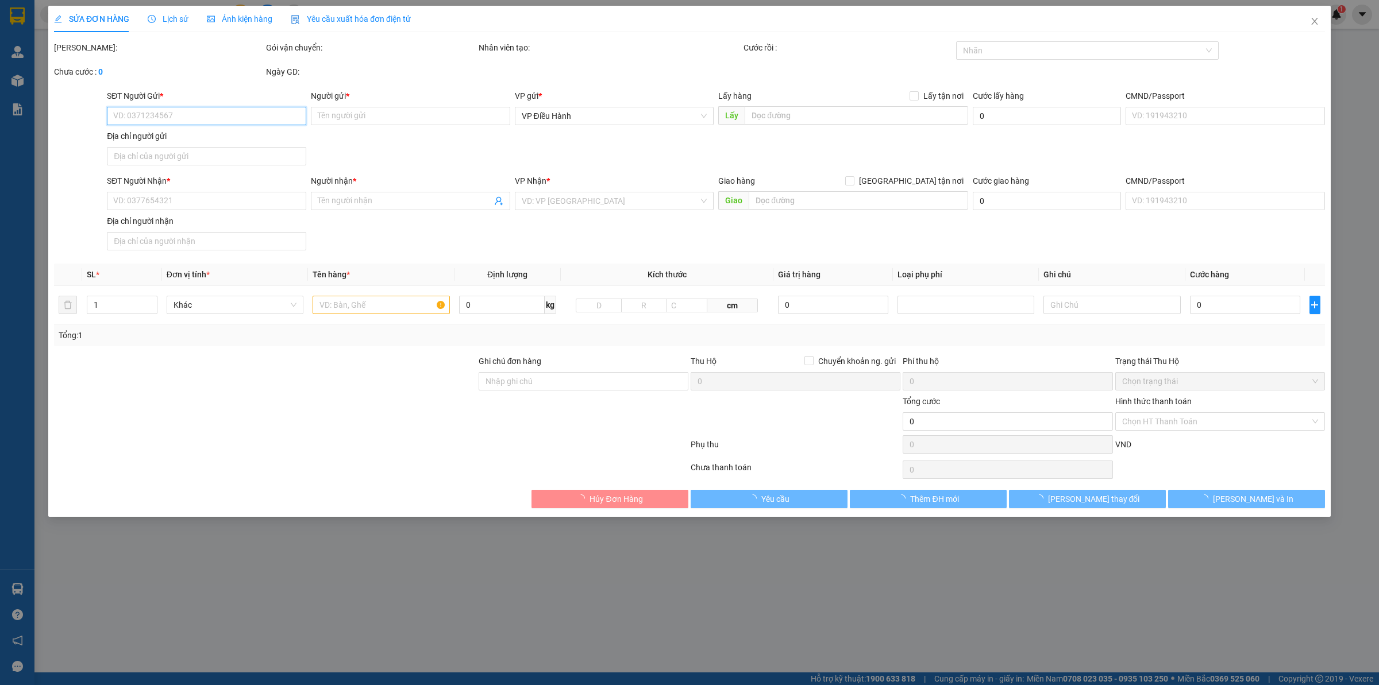
type input "0338808947"
type input "[PERSON_NAME]"
checkbox input "true"
type input "Đón : 63/12/4 đường số 36 linh đông thủ đức HCM"
type input "0338808947"
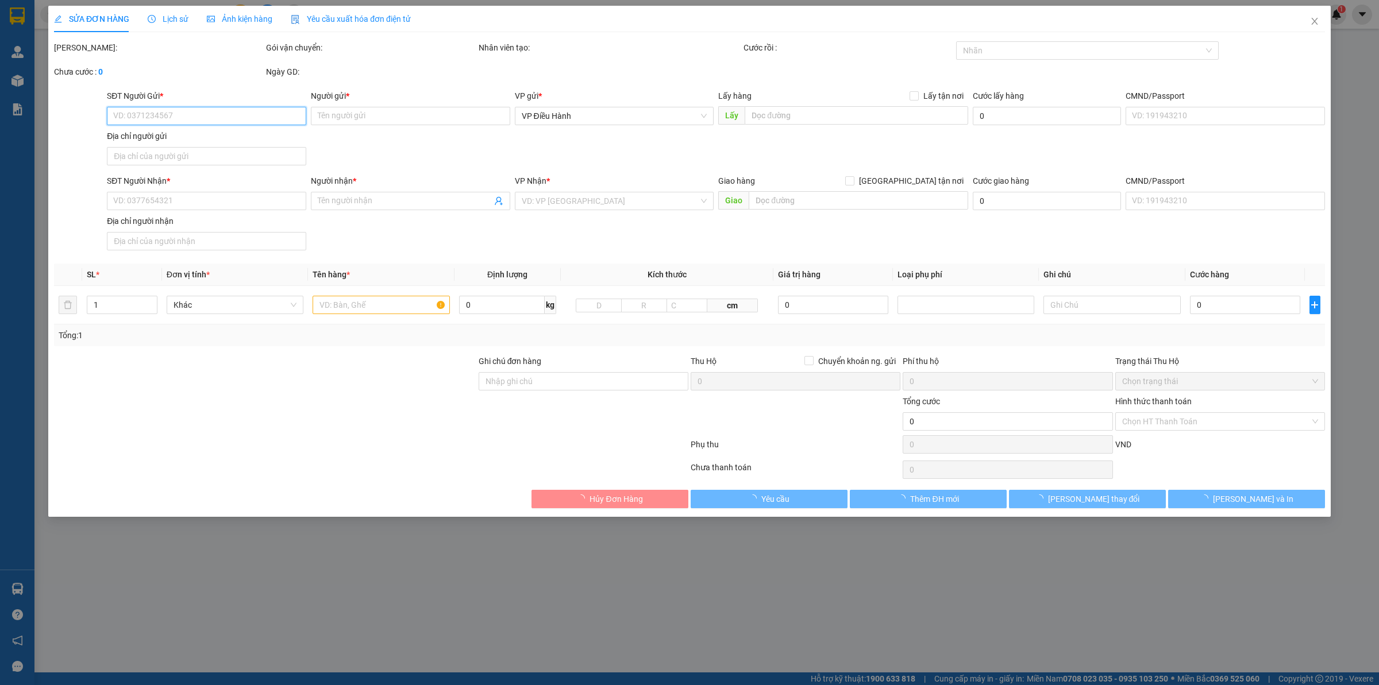
type input "[PERSON_NAME]"
type input "Trả : Bến xe Miền Trung-[GEOGRAPHIC_DATA]"
type input "1.150.000"
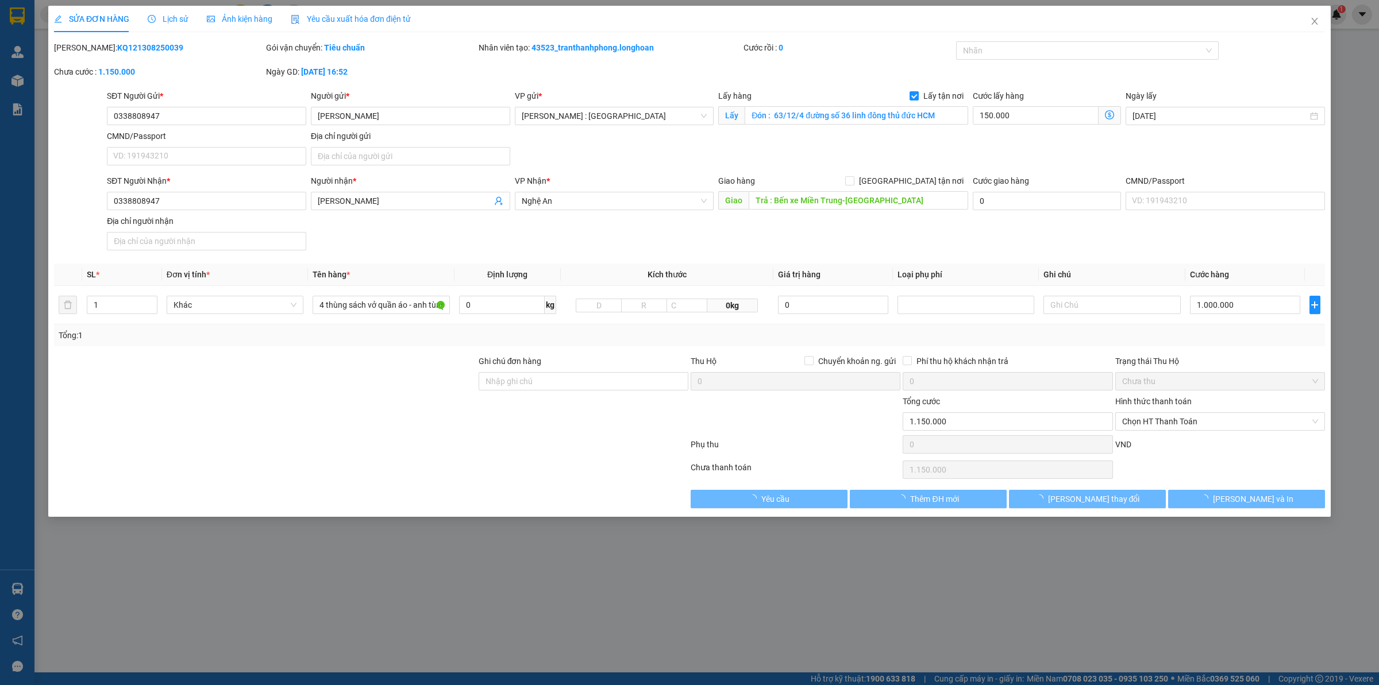
click at [170, 20] on span "Lịch sử" at bounding box center [168, 18] width 41 height 9
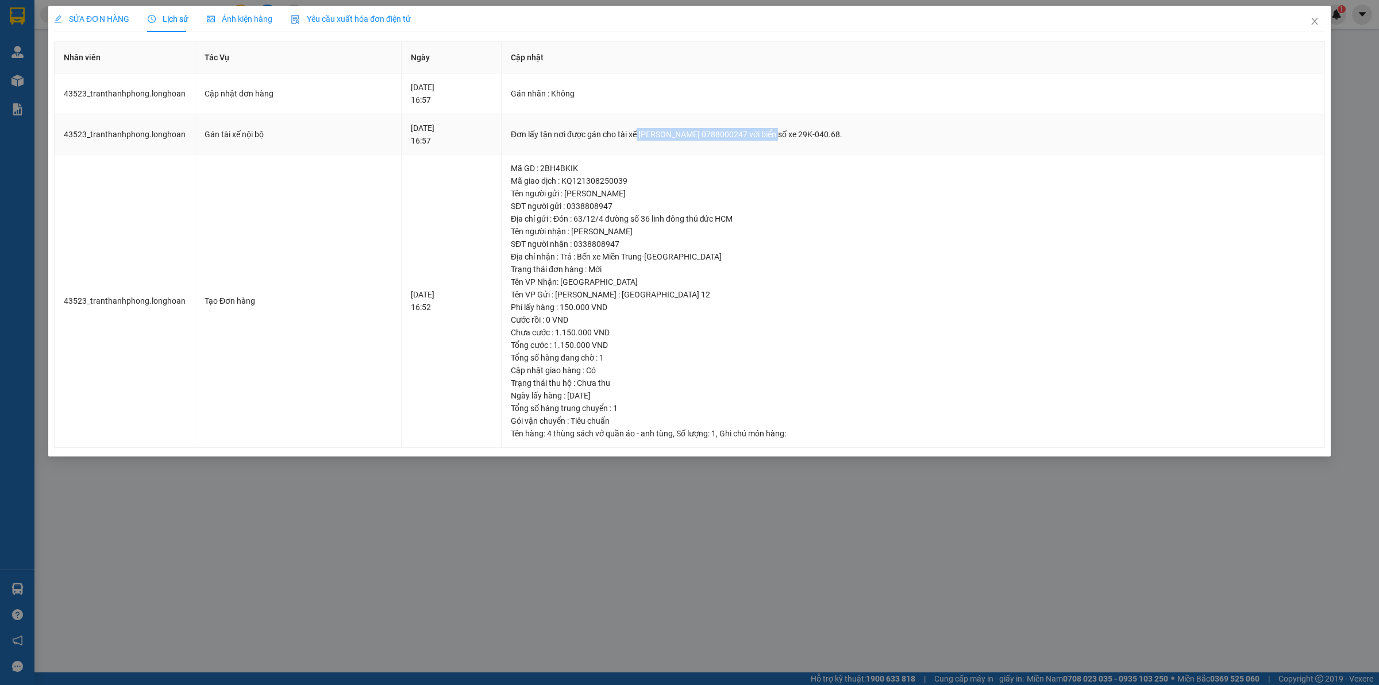
drag, startPoint x: 636, startPoint y: 136, endPoint x: 790, endPoint y: 134, distance: 154.0
click at [790, 134] on div "Đơn lấy tận nơi được gán cho tài xế [PERSON_NAME] 0788000247 với biển số xe 29K…" at bounding box center [913, 134] width 804 height 13
copy div "[PERSON_NAME] 0788000247"
drag, startPoint x: 1321, startPoint y: 15, endPoint x: 1287, endPoint y: 24, distance: 35.1
click at [1320, 16] on span "Close" at bounding box center [1314, 22] width 32 height 32
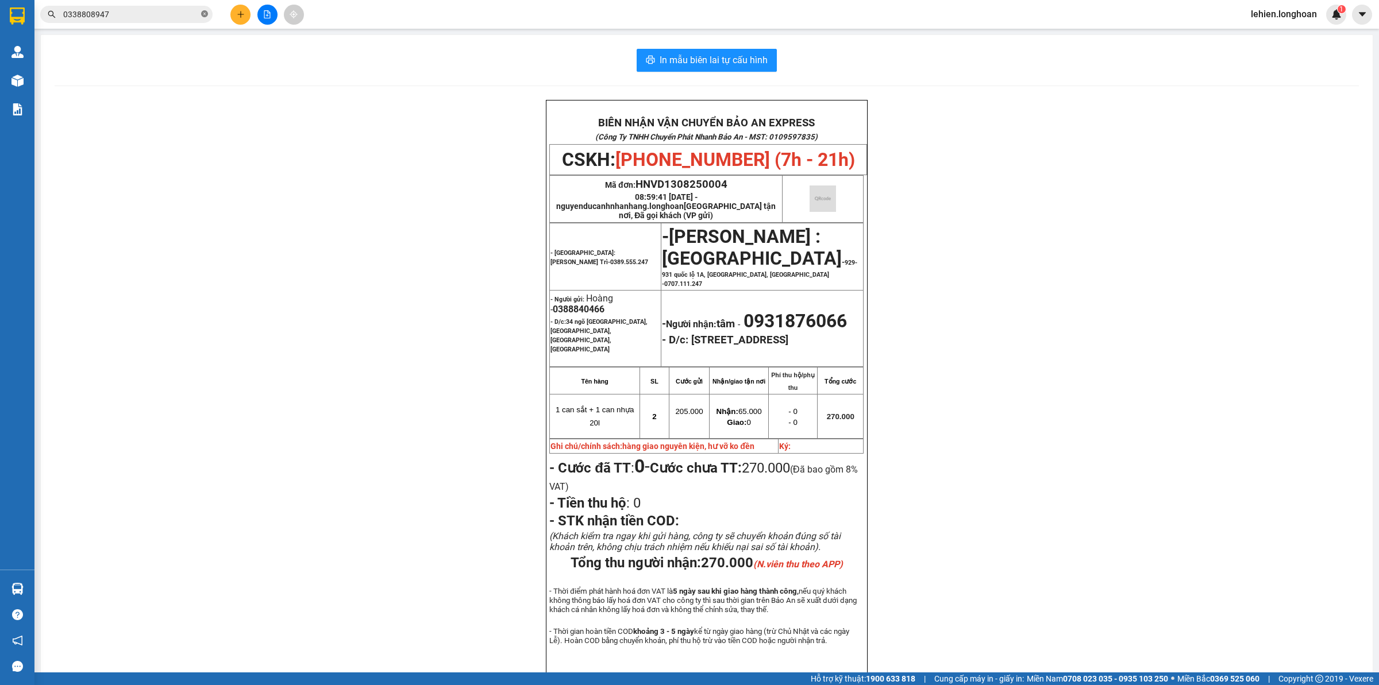
click at [207, 18] on span at bounding box center [204, 14] width 7 height 11
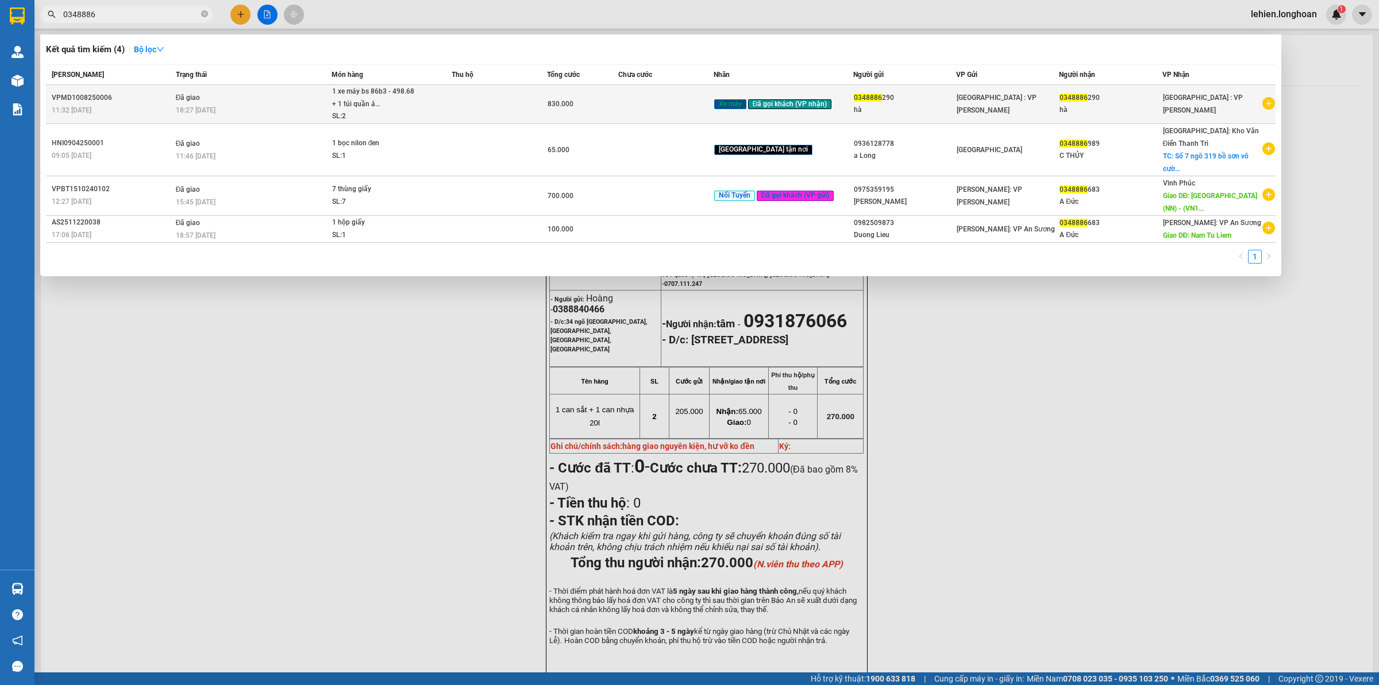
type input "0348886"
click at [345, 92] on div "1 xe máy bs 86b3 - 498.68 + 1 túi quần á..." at bounding box center [375, 98] width 86 height 25
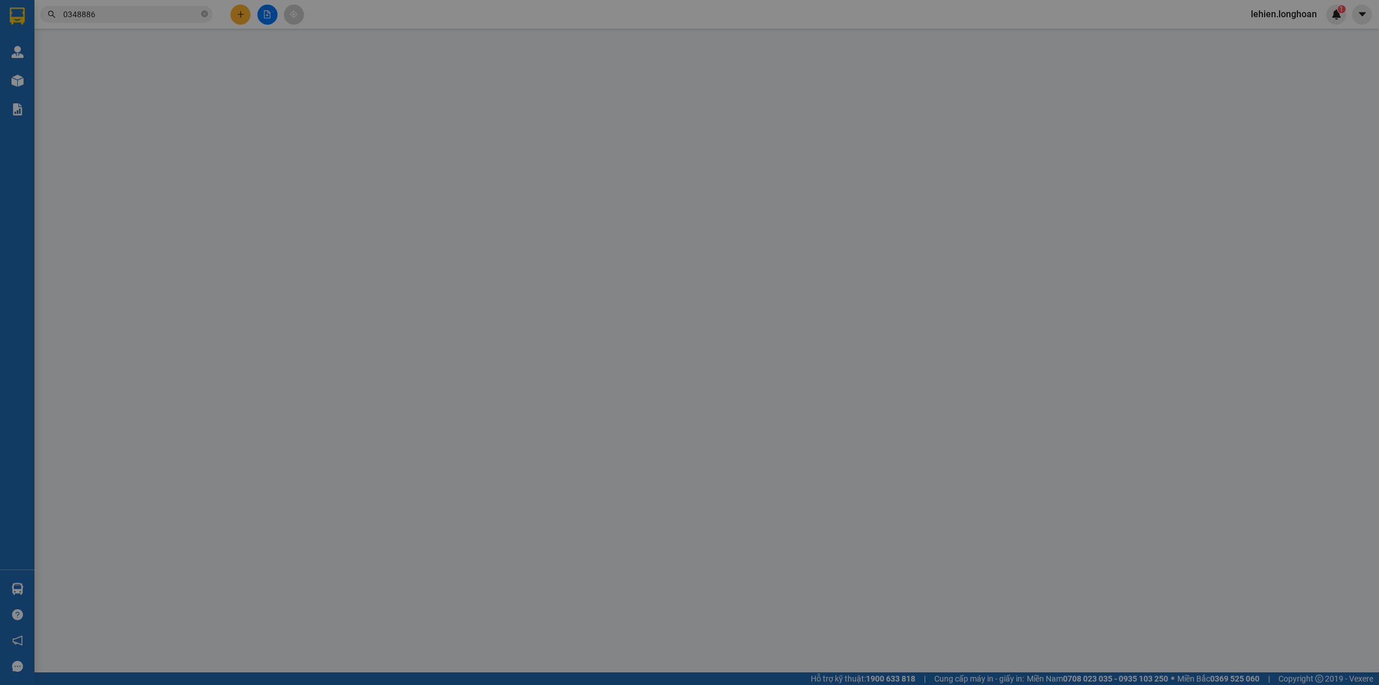
type input "0348886290"
type input "hà"
type input "0348886290"
type input "hà"
type input "1 chìa khóa cuốn tay lái, giấy tờ khách cầm"
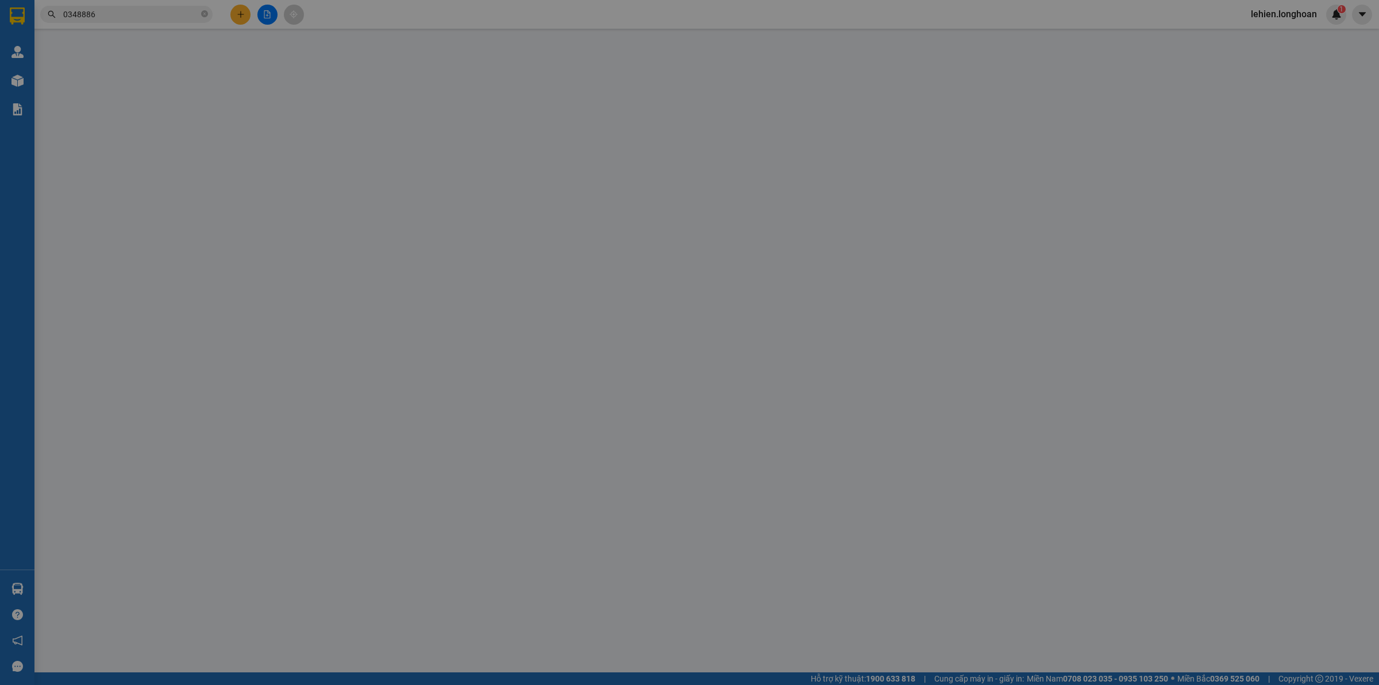
type input "830.000"
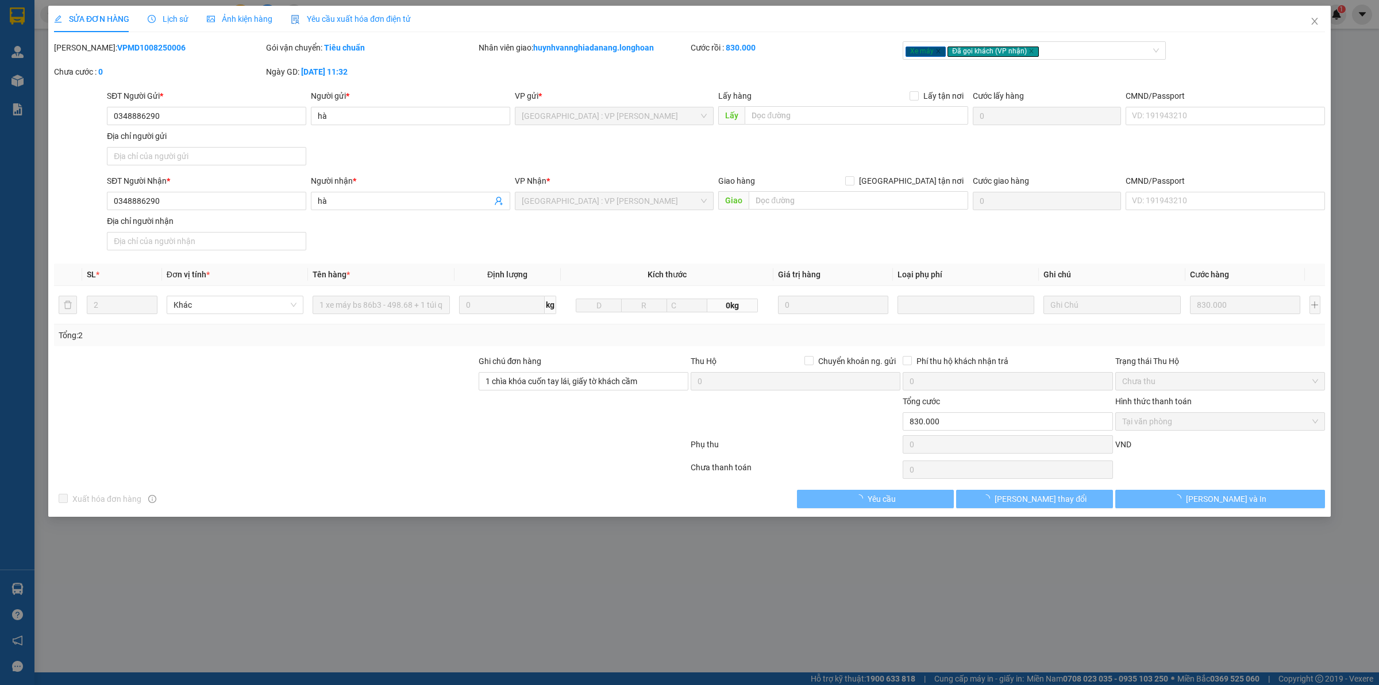
click at [168, 18] on span "Lịch sử" at bounding box center [168, 18] width 41 height 9
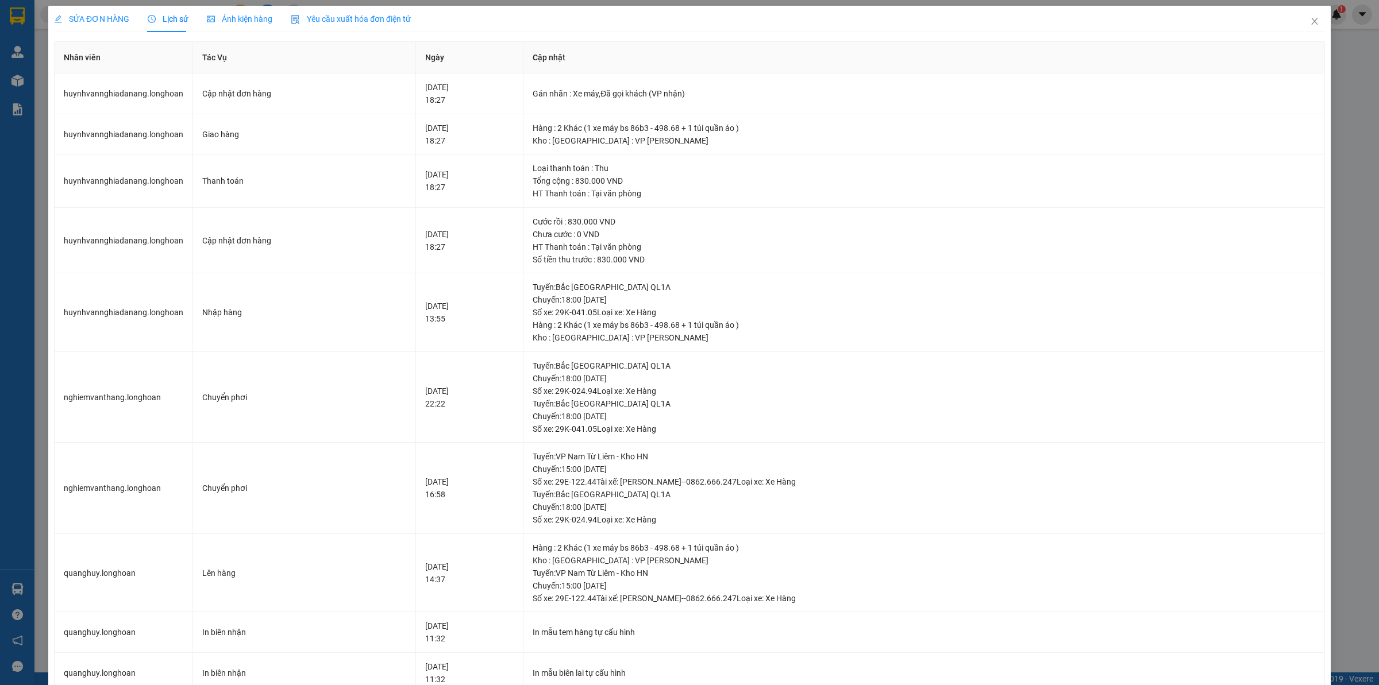
click at [97, 10] on div "SỬA ĐƠN HÀNG" at bounding box center [91, 19] width 75 height 26
